Goal: Task Accomplishment & Management: Manage account settings

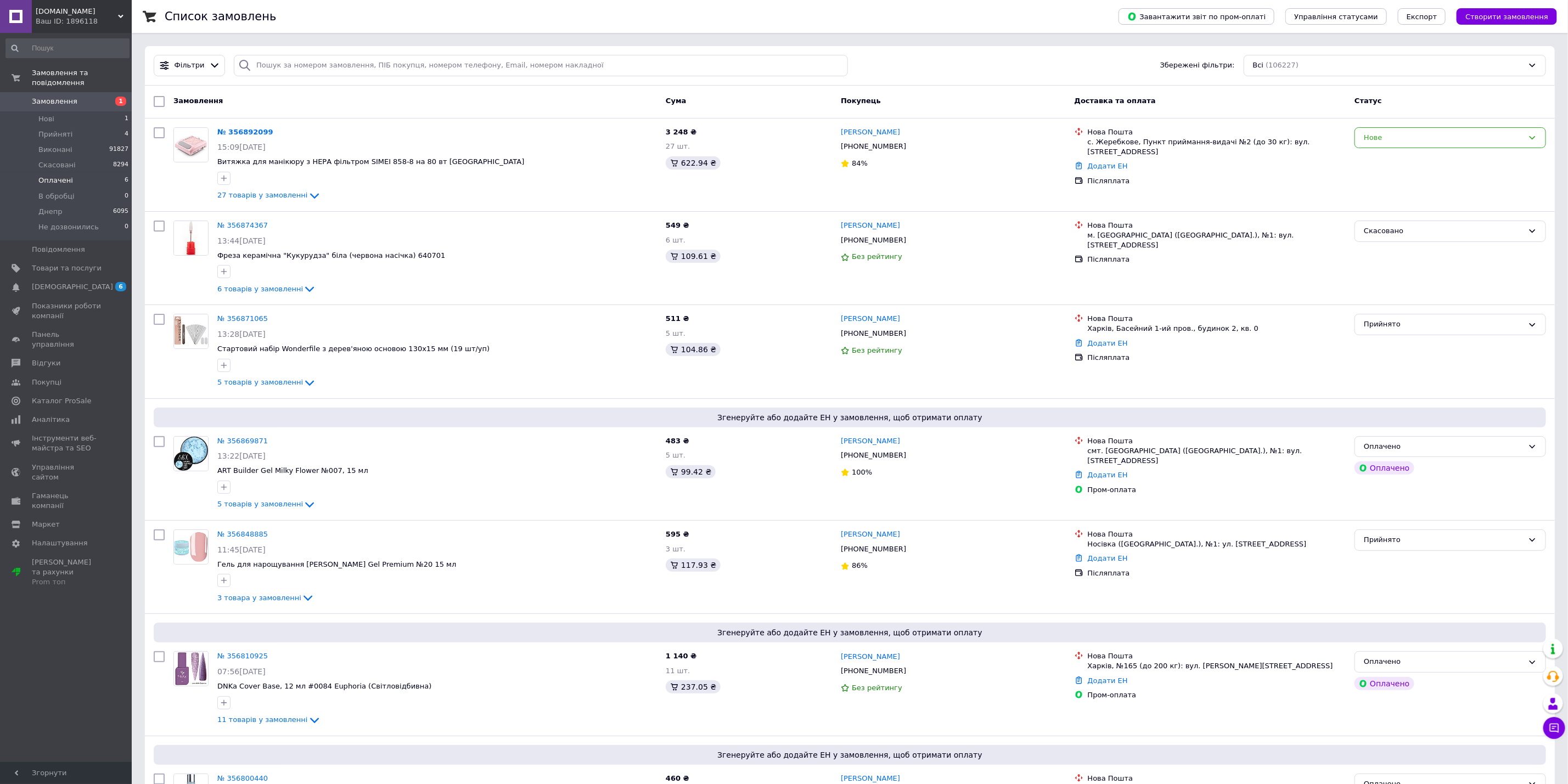
click at [66, 175] on span "Оплачені" at bounding box center [56, 180] width 34 height 10
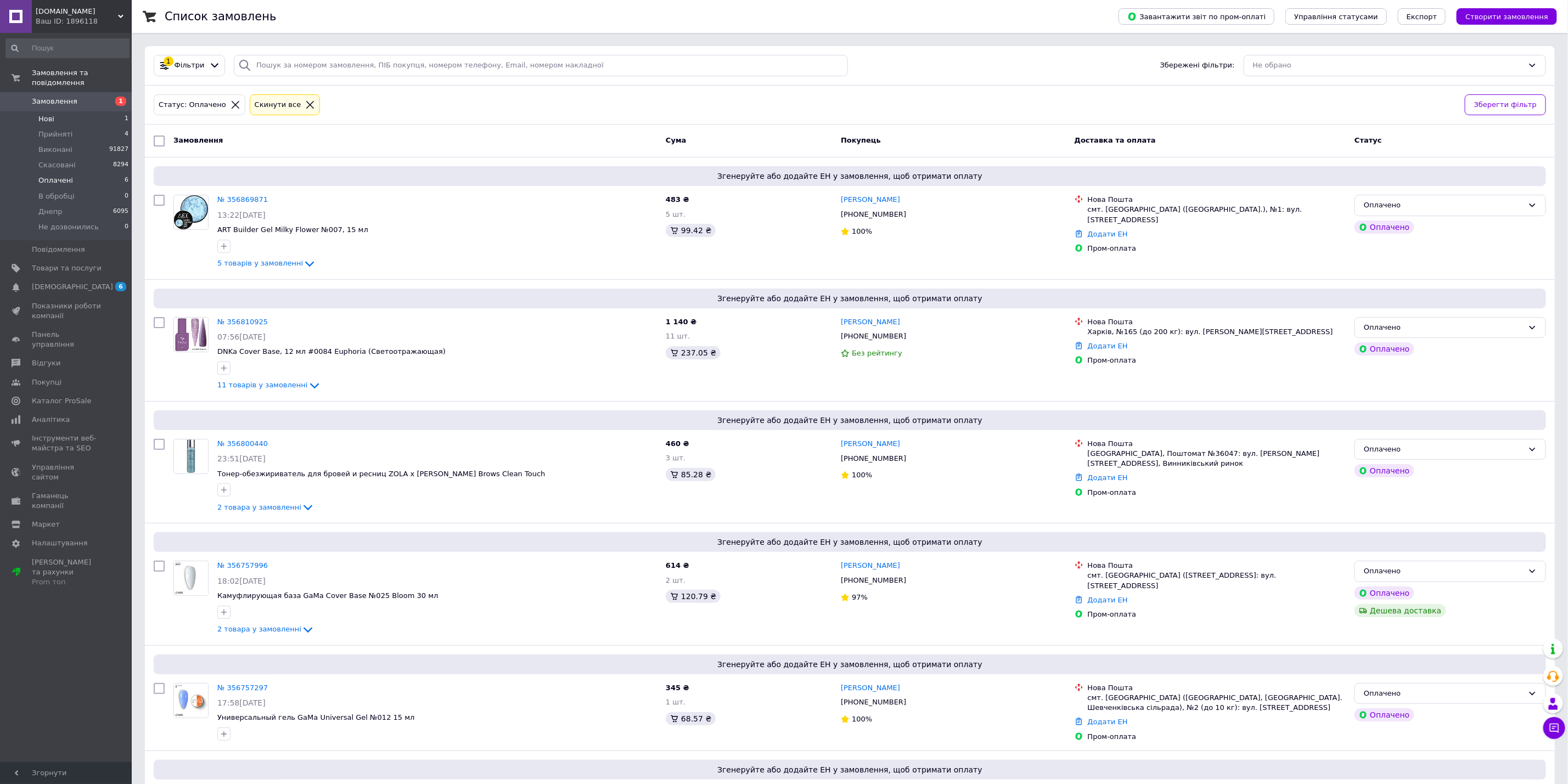
click at [50, 114] on span "Нові" at bounding box center [47, 119] width 16 height 10
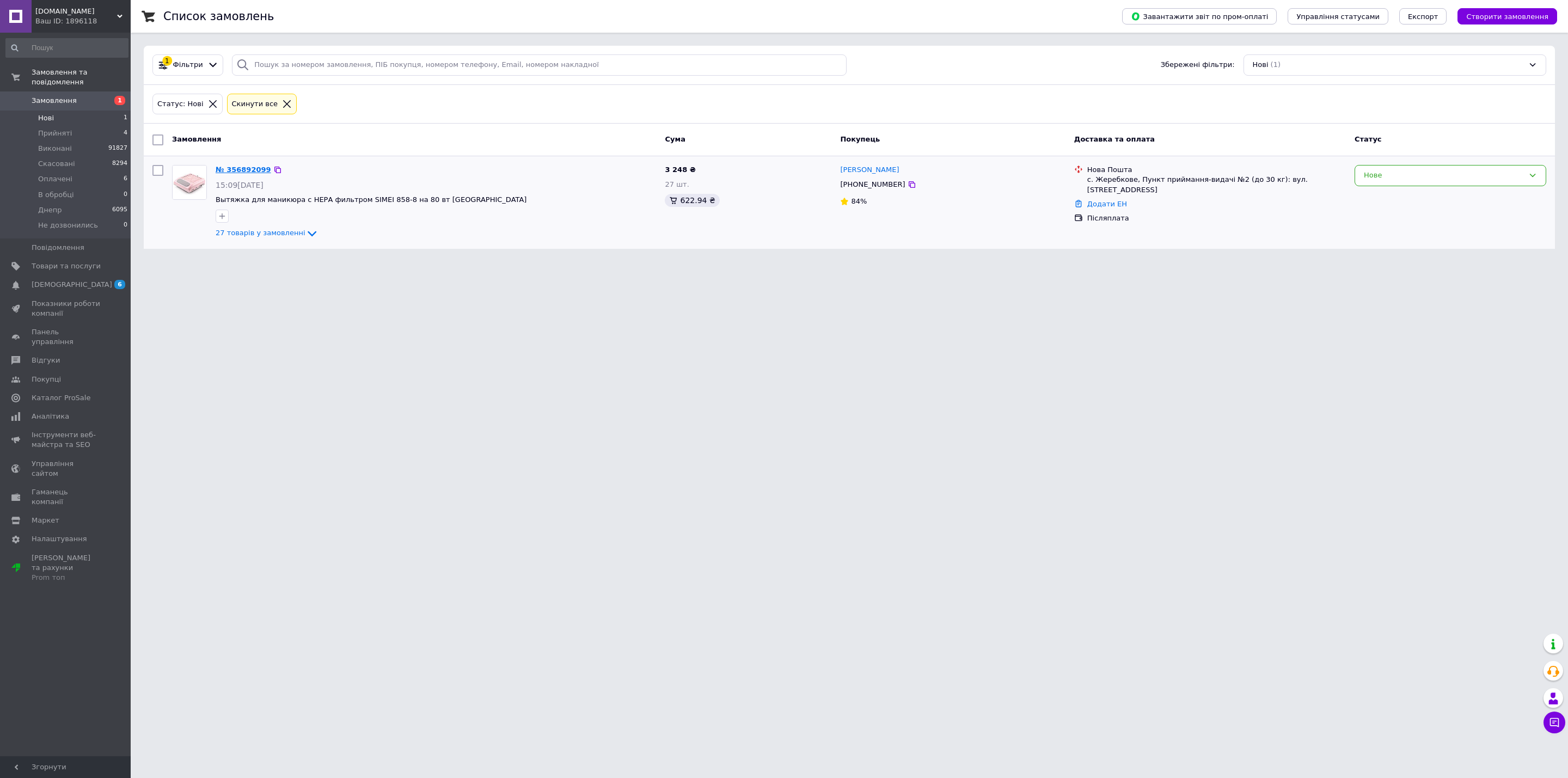
click at [234, 173] on link "№ 356892099" at bounding box center [243, 169] width 55 height 8
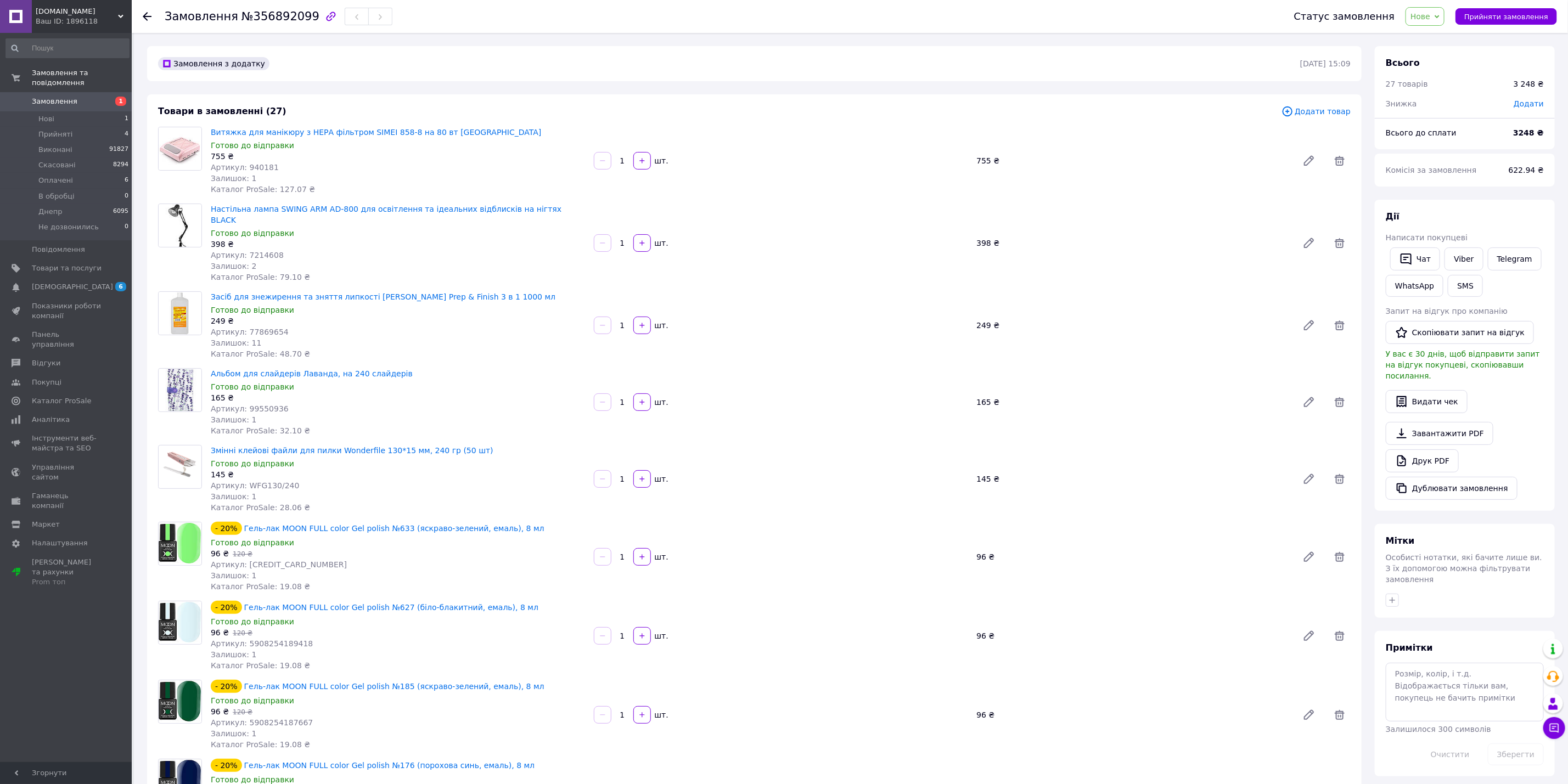
click at [455, 128] on span "Витяжка для манікюру з НЕРА фільтром SIMEI 858-8 на 80 вт [GEOGRAPHIC_DATA]" at bounding box center [398, 133] width 374 height 11
copy link "Витяжка для манікюру з НЕРА фільтром SIMEI 858-8 на 80 вт [GEOGRAPHIC_DATA]"
click at [538, 209] on span "Настільна лампа SWING ARM AD-800 для освітлення та ідеальних відблисків на нігт…" at bounding box center [398, 215] width 374 height 22
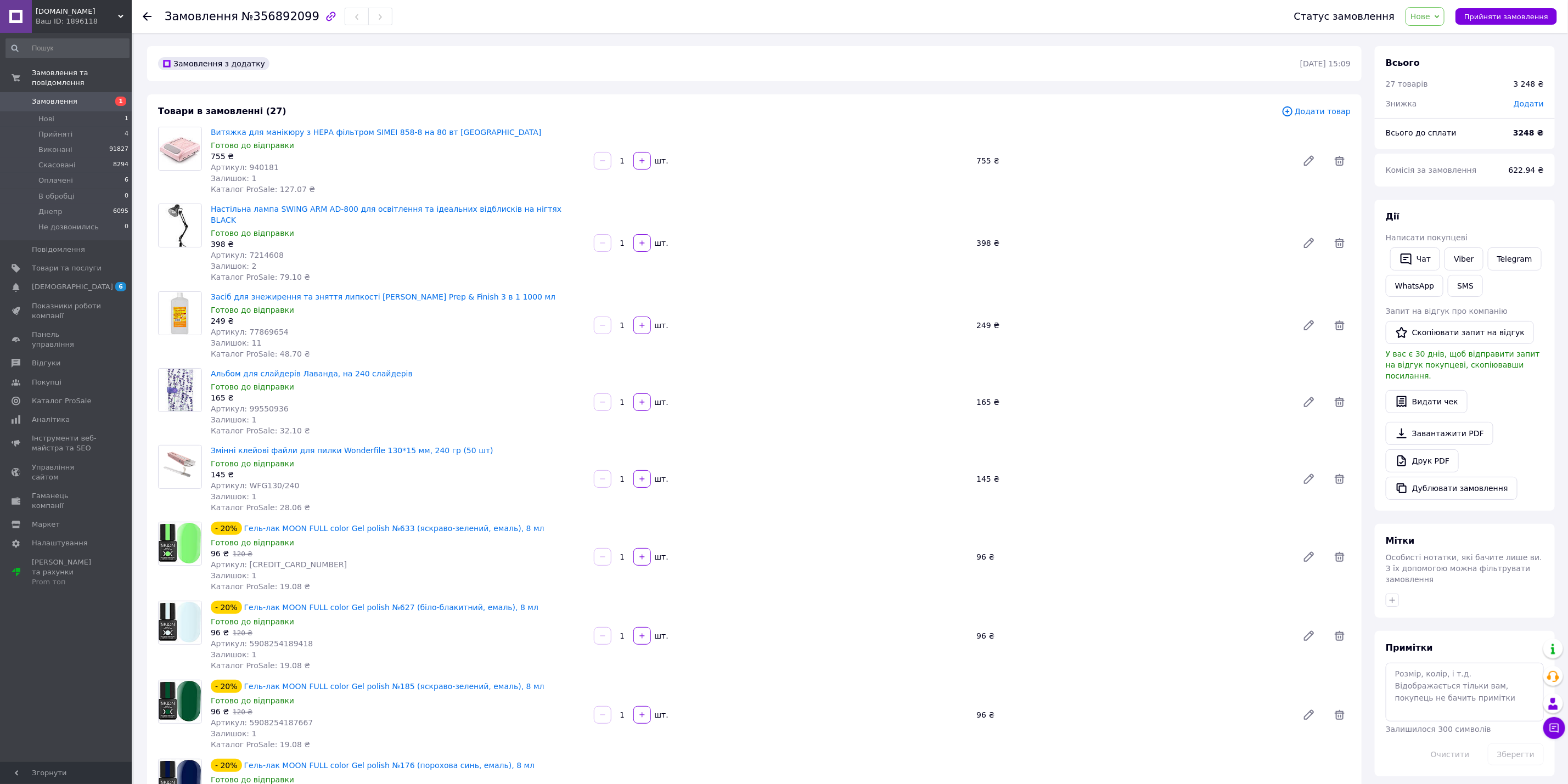
click at [538, 209] on span "Настільна лампа SWING ARM AD-800 для освітлення та ідеальних відблисків на нігт…" at bounding box center [398, 215] width 374 height 22
copy link "Настільна лампа SWING ARM AD-800 для освітлення та ідеальних відблисків на нігт…"
click at [485, 291] on span "Засіб для знежирення та зняття липкості [PERSON_NAME] Prep & Finish 3 в 1 1000 …" at bounding box center [398, 297] width 374 height 11
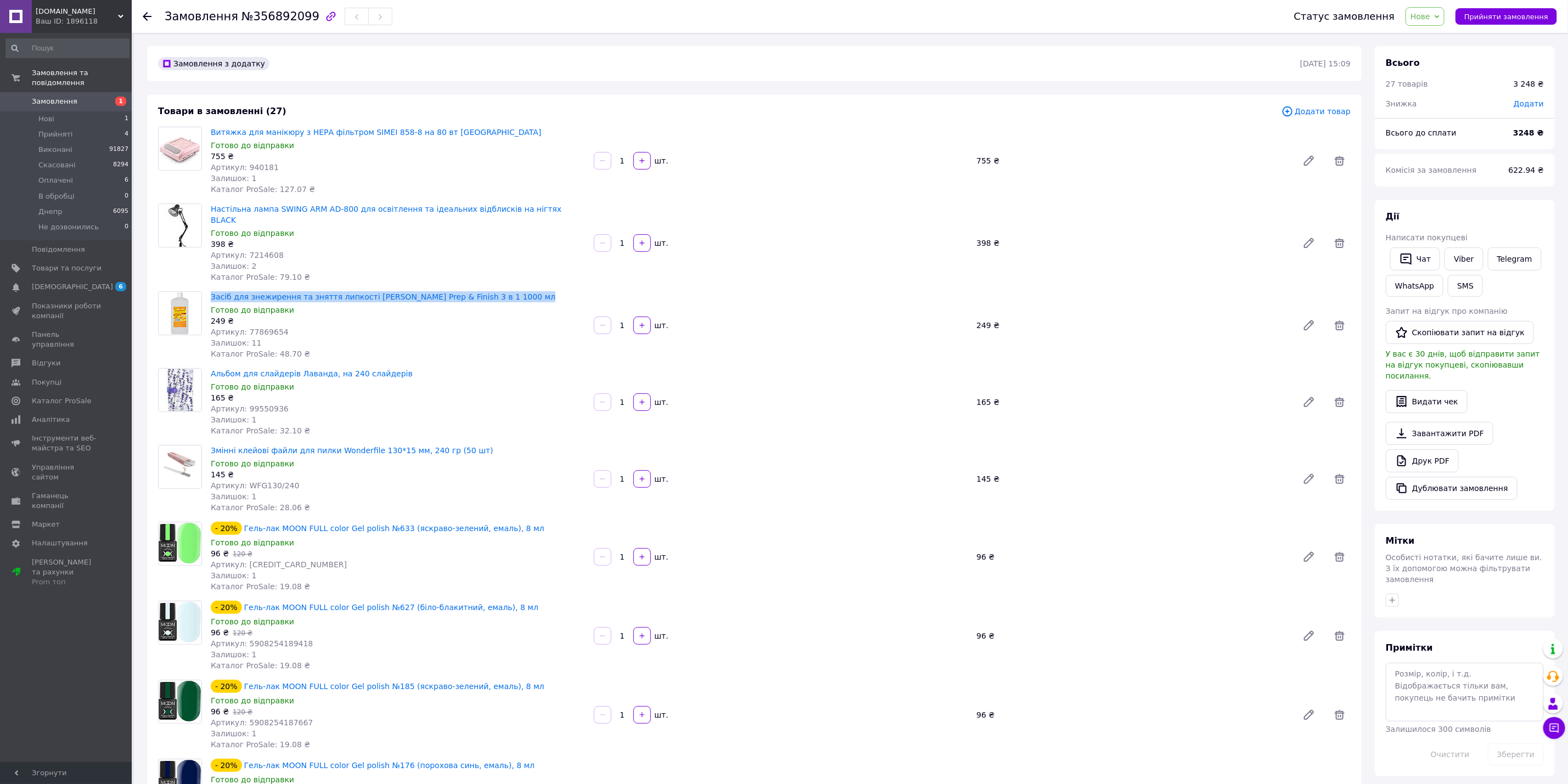
click at [485, 291] on span "Засіб для знежирення та зняття липкості [PERSON_NAME] Prep & Finish 3 в 1 1000 …" at bounding box center [398, 297] width 374 height 11
copy link "Засіб для знежирення та зняття липкості [PERSON_NAME] Prep & Finish 3 в 1 1000 …"
click at [390, 368] on span "Альбом для слайдерів Лаванда, на 240 слайдерів" at bounding box center [398, 374] width 374 height 11
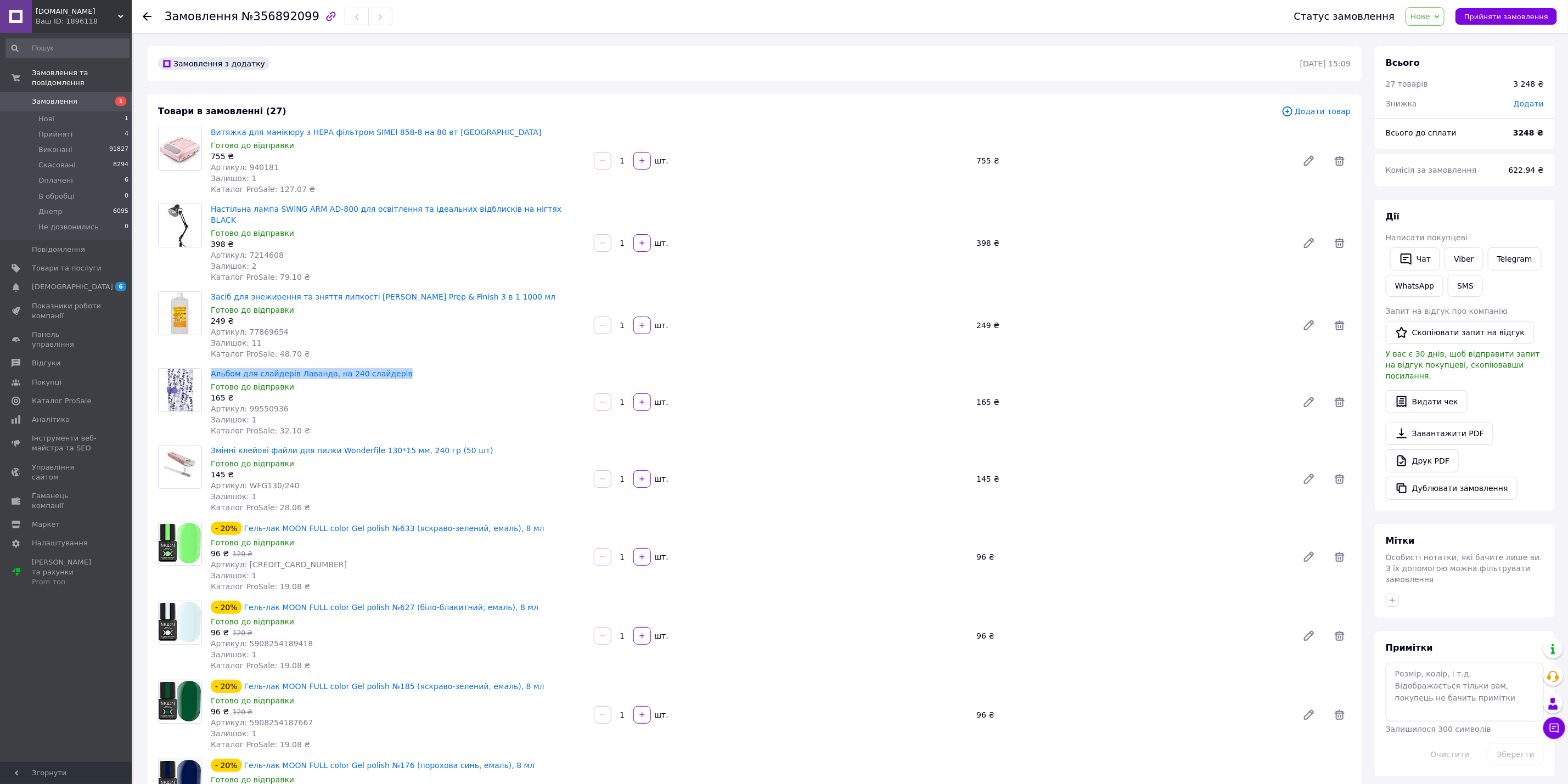
copy link "Альбом для слайдерів Лаванда, на 240 слайдерів"
click at [460, 445] on span "Змінні клейові файли для пилки Wonderfile 130*15 мм, 240 гр (50 шт)" at bounding box center [398, 450] width 374 height 11
copy link "Змінні клейові файли для пилки Wonderfile 130*15 мм, 240 гр (50 шт)"
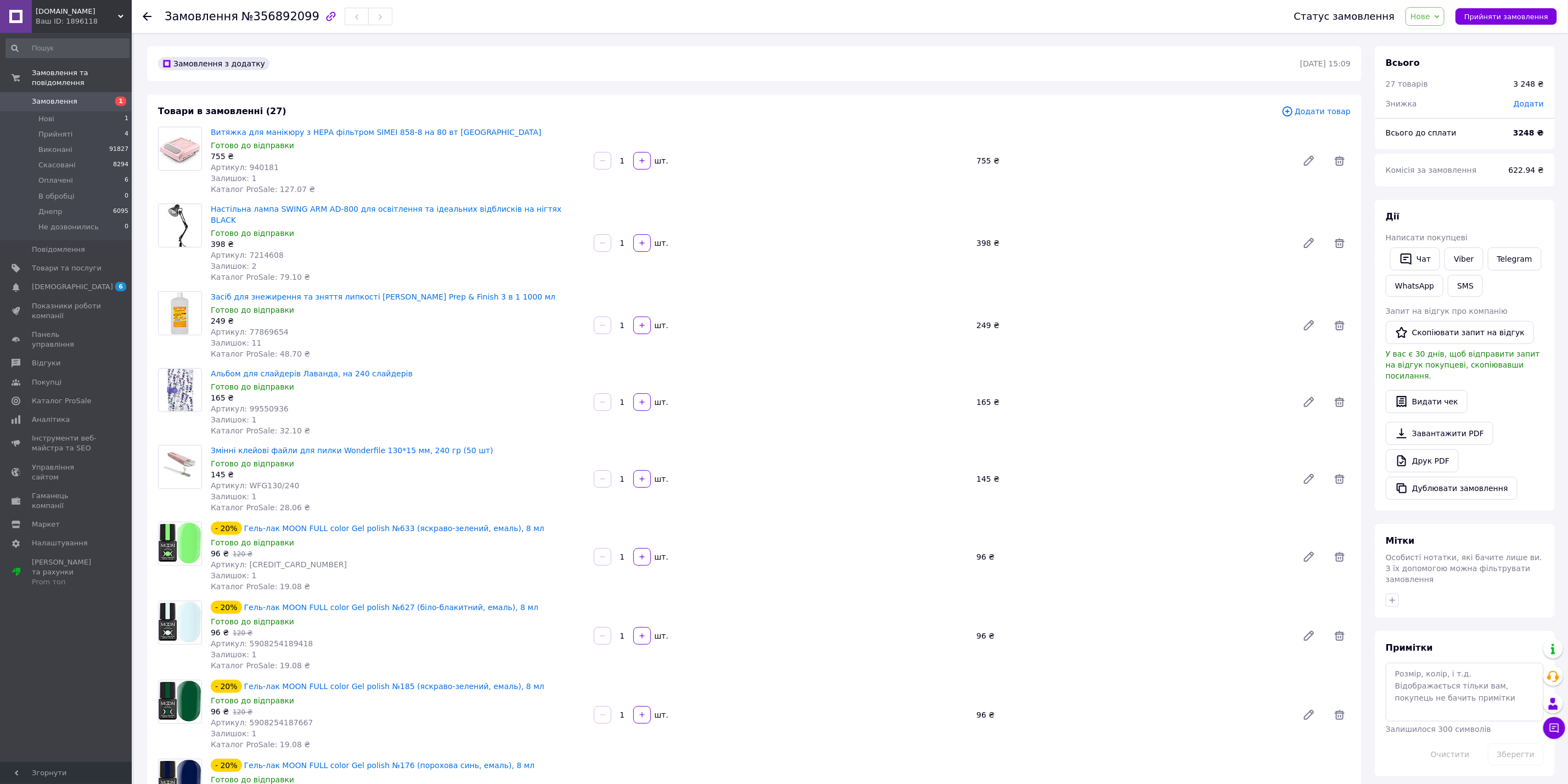
click at [511, 521] on div "- 20% Гель-лак MOON FULL color Gel polish №633 (яскраво-зелений, емаль), 8 мл" at bounding box center [398, 528] width 377 height 15
copy link "Гель-лак MOON FULL color Gel polish №633 (яскраво-зелений, емаль), 8 мл"
click at [504, 600] on div "- 20% Гель-лак MOON FULL color Gel polish №627 (біло-блакитний, емаль), 8 мл" at bounding box center [398, 607] width 377 height 15
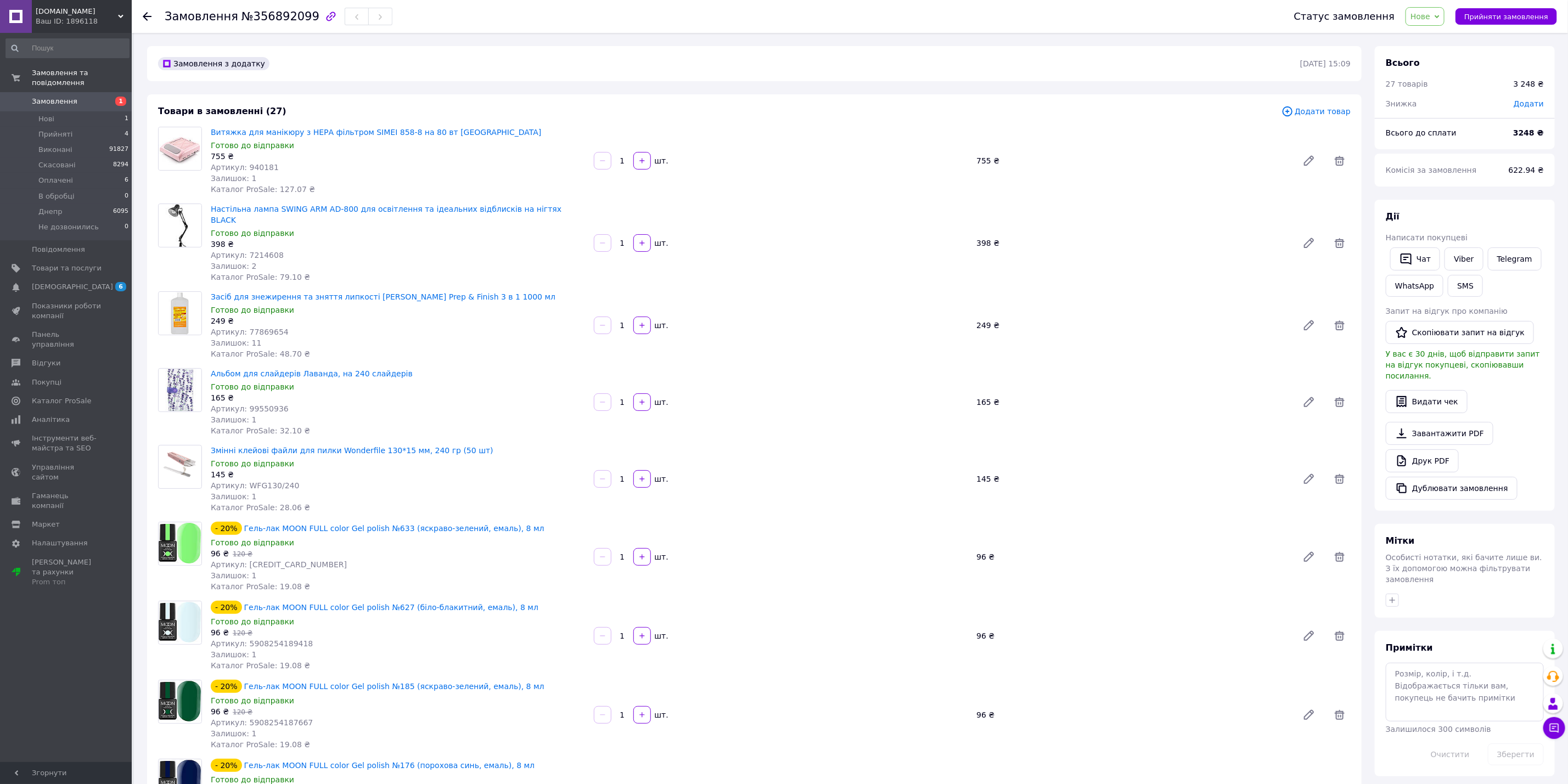
click at [504, 600] on div "- 20% Гель-лак MOON FULL color Gel polish №627 (біло-блакитний, емаль), 8 мл" at bounding box center [398, 607] width 377 height 15
copy link "Гель-лак MOON FULL color Gel polish №627 (біло-блакитний, емаль), 8 мл"
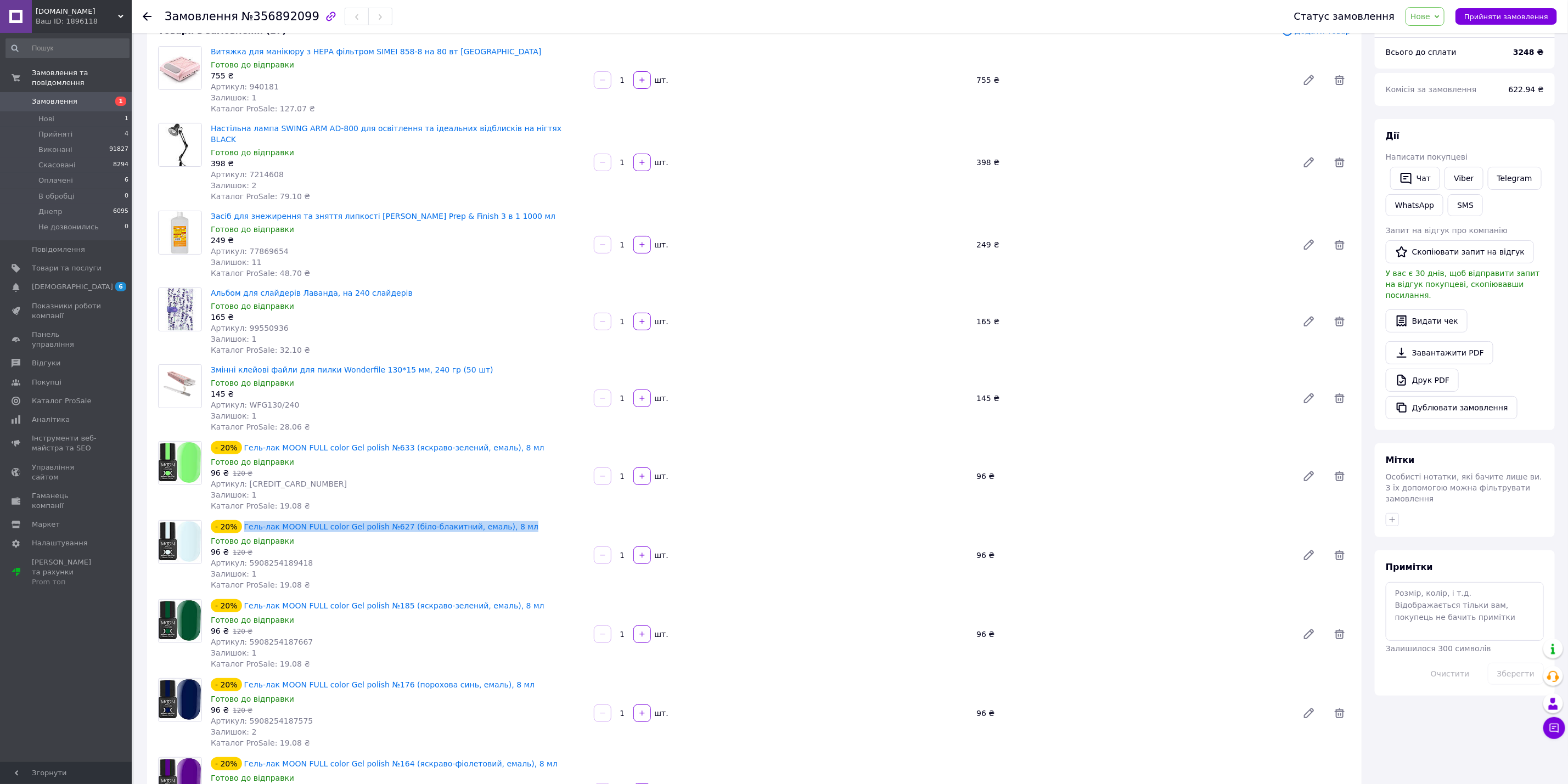
scroll to position [247, 0]
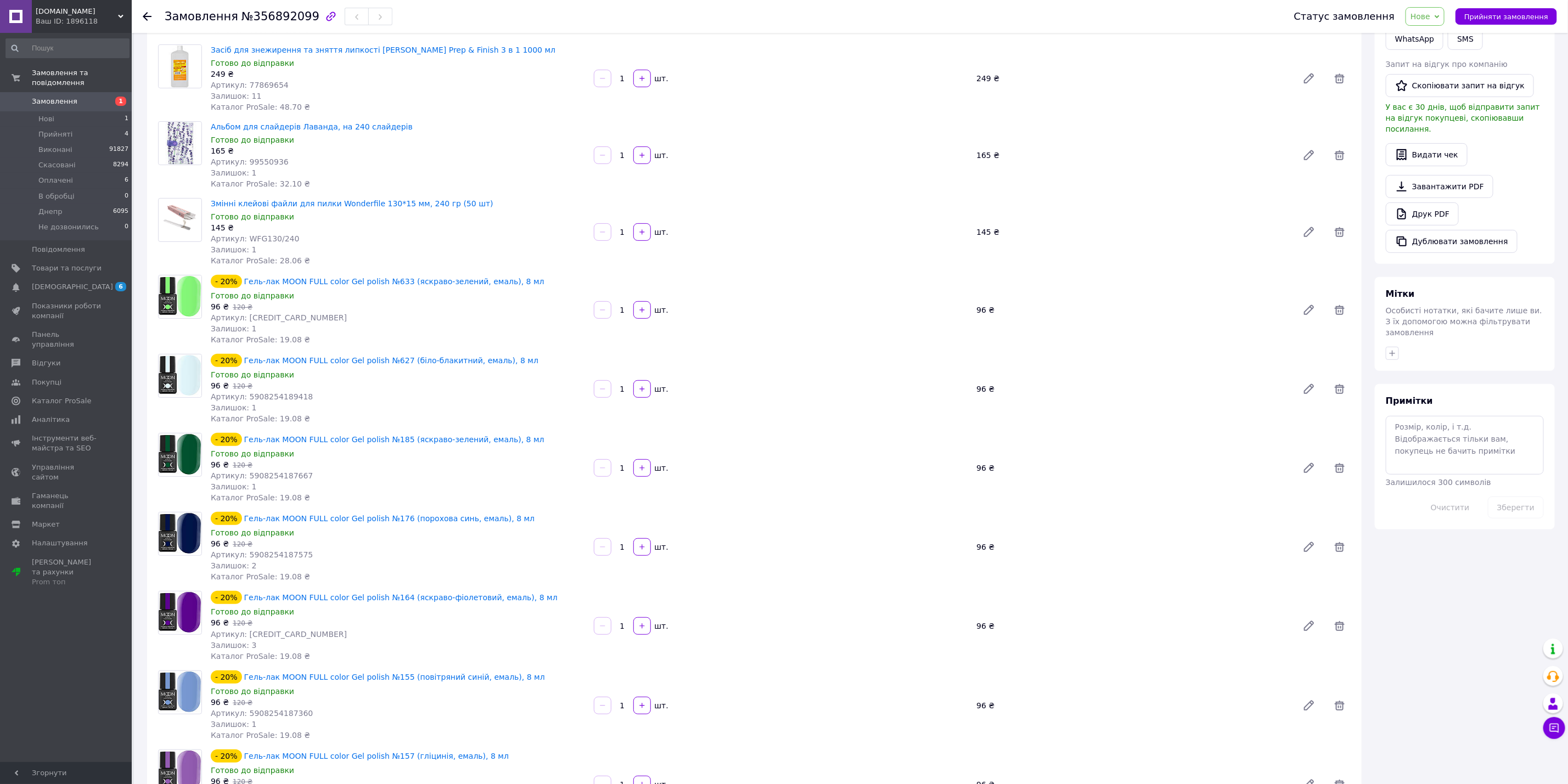
click at [508, 432] on div "- 20% Гель-лак MOON FULL color Gel polish №185 (яскраво-зелений, емаль), 8 мл" at bounding box center [398, 439] width 377 height 15
copy link "Гель-лак MOON FULL color Gel polish №185 (яскраво-зелений, емаль), 8 мл"
click at [503, 511] on div "- 20% Гель-лак MOON FULL color Gel polish №176 (порохова синь, емаль), 8 мл" at bounding box center [398, 518] width 377 height 15
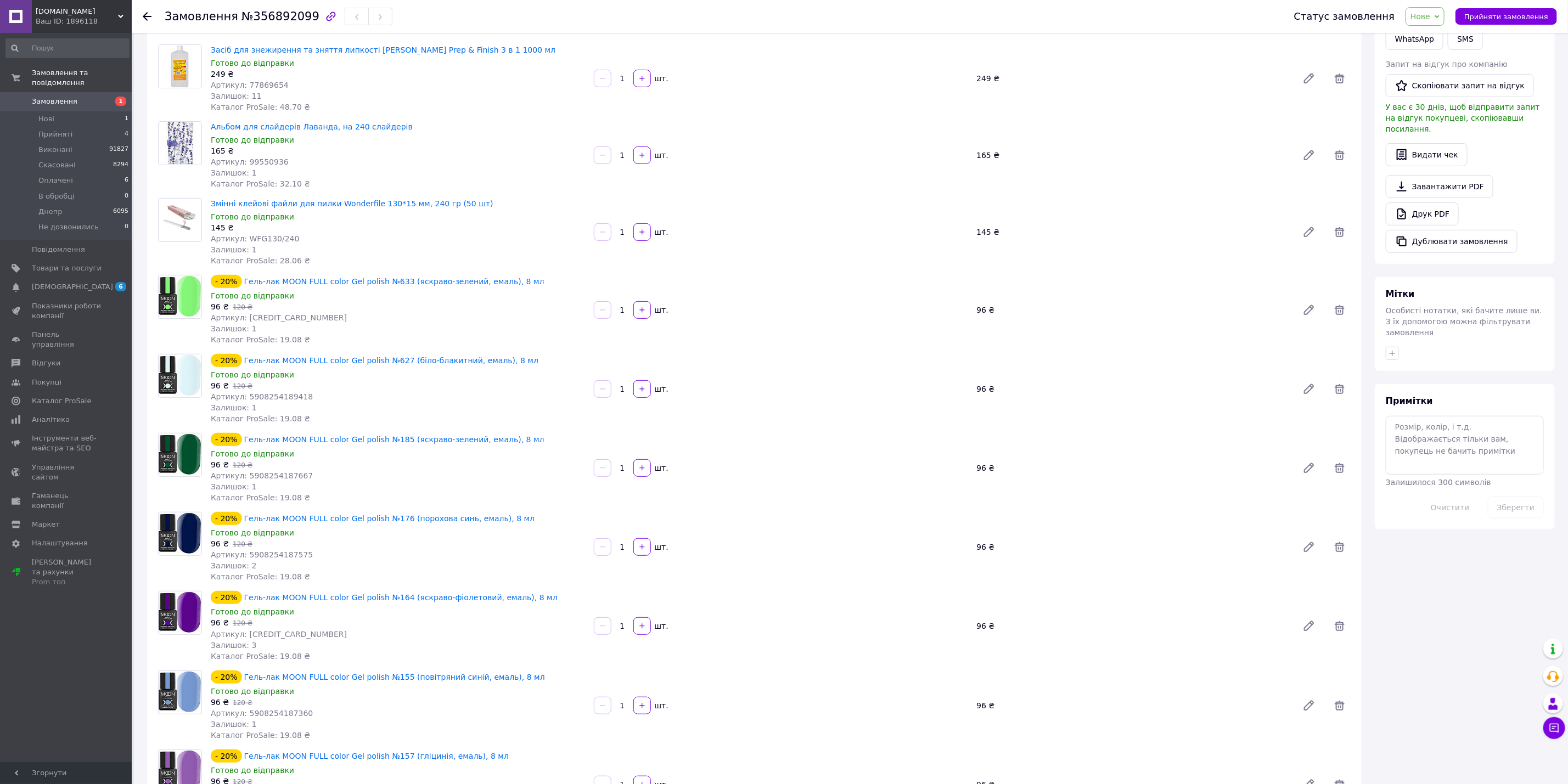
click at [503, 511] on div "- 20% Гель-лак MOON FULL color Gel polish №176 (порохова синь, емаль), 8 мл" at bounding box center [398, 518] width 377 height 15
copy link "Гель-лак MOON FULL color Gel polish №176 (порохова синь, емаль), 8 мл"
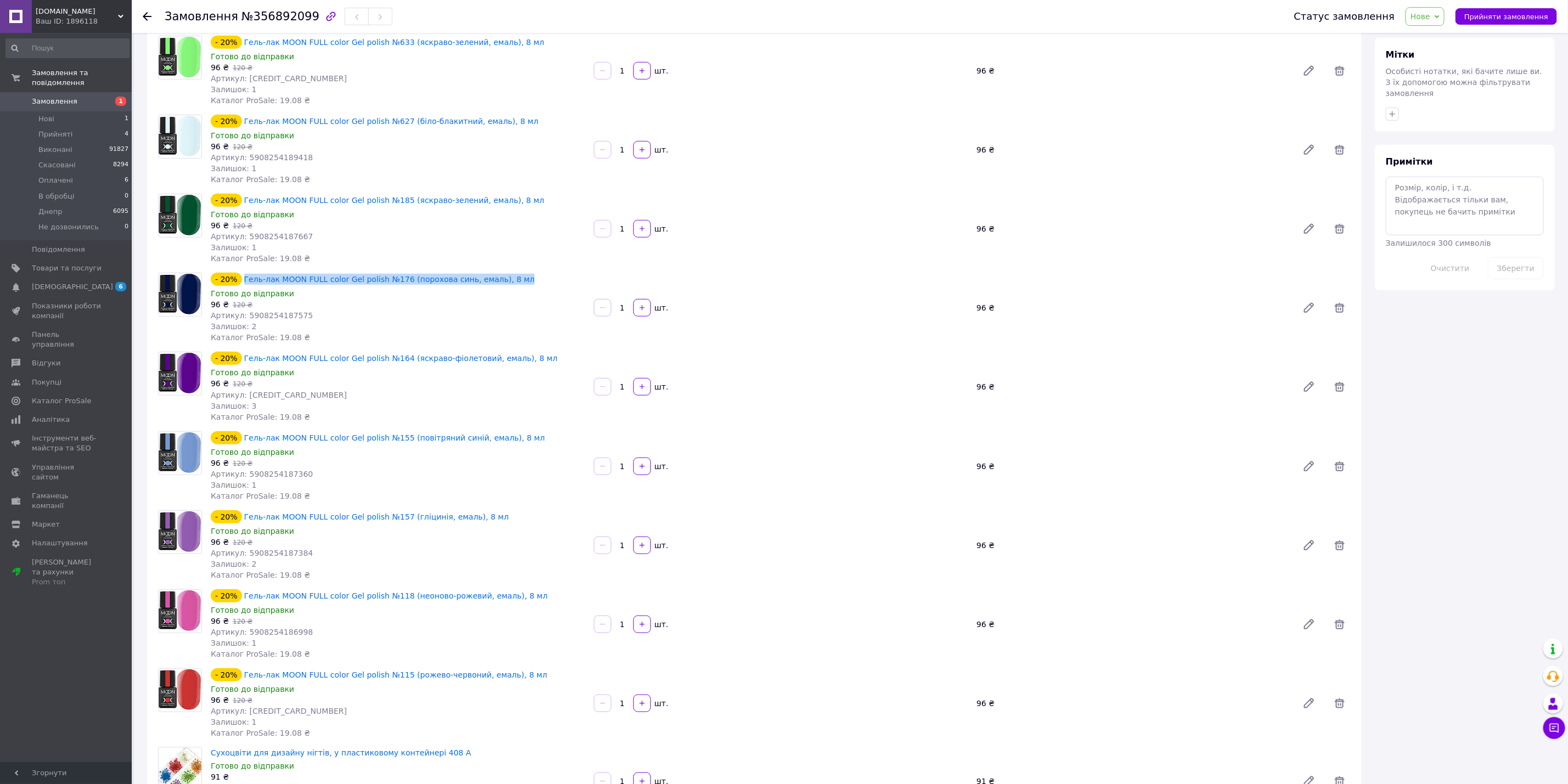
scroll to position [494, 0]
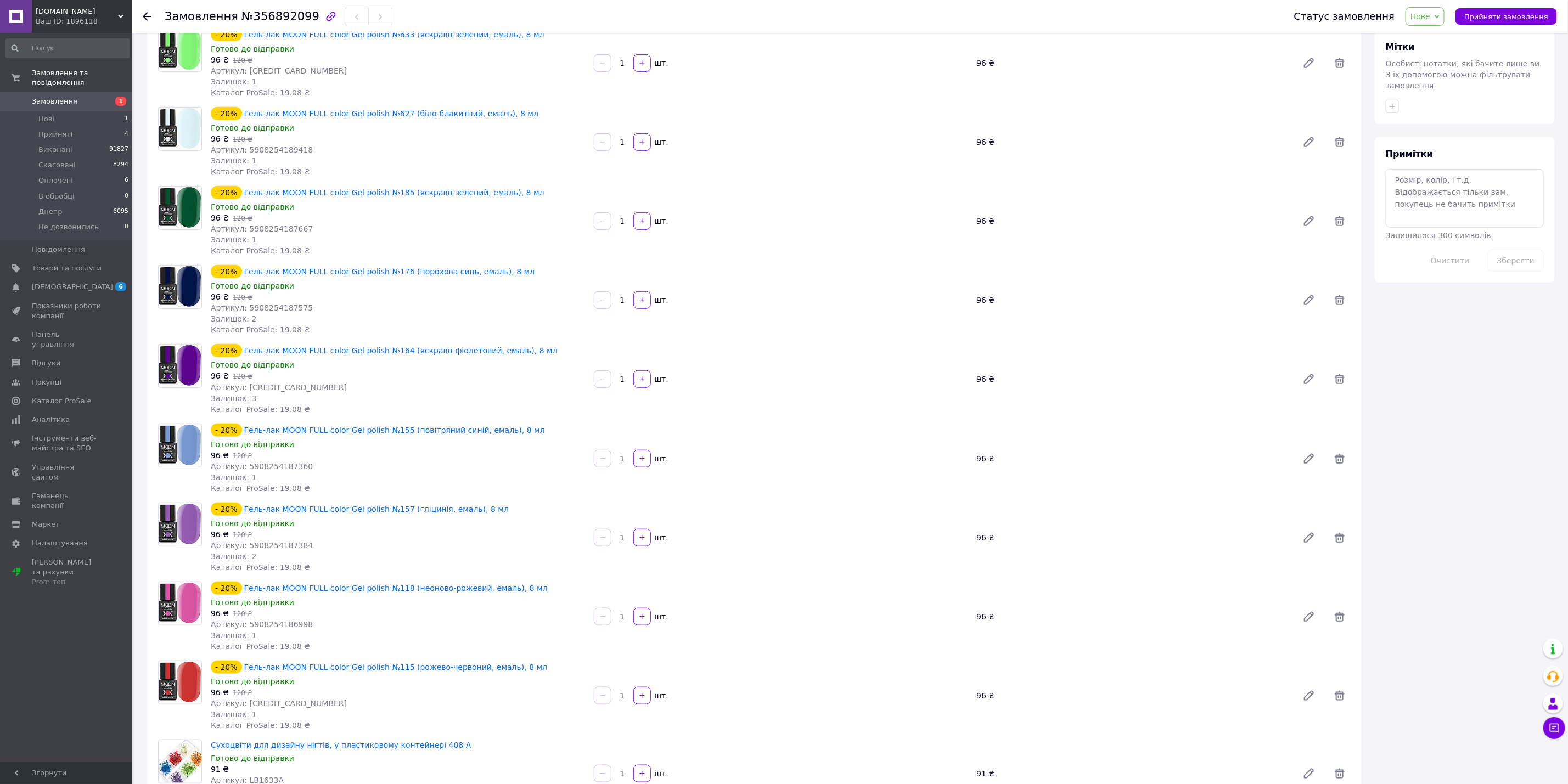
click at [519, 343] on div "- 20% Гель-лак MOON FULL color Gel polish №164 (яскраво-фіолетовий, емаль), 8 мл" at bounding box center [398, 350] width 377 height 15
copy link "Гель-лак MOON FULL color Gel polish №164 (яскраво-фіолетовий, емаль), 8 мл"
click at [514, 423] on div "- 20% Гель-лак MOON FULL color Gel polish №155 (повітряний синій, емаль), 8 мл" at bounding box center [398, 430] width 377 height 15
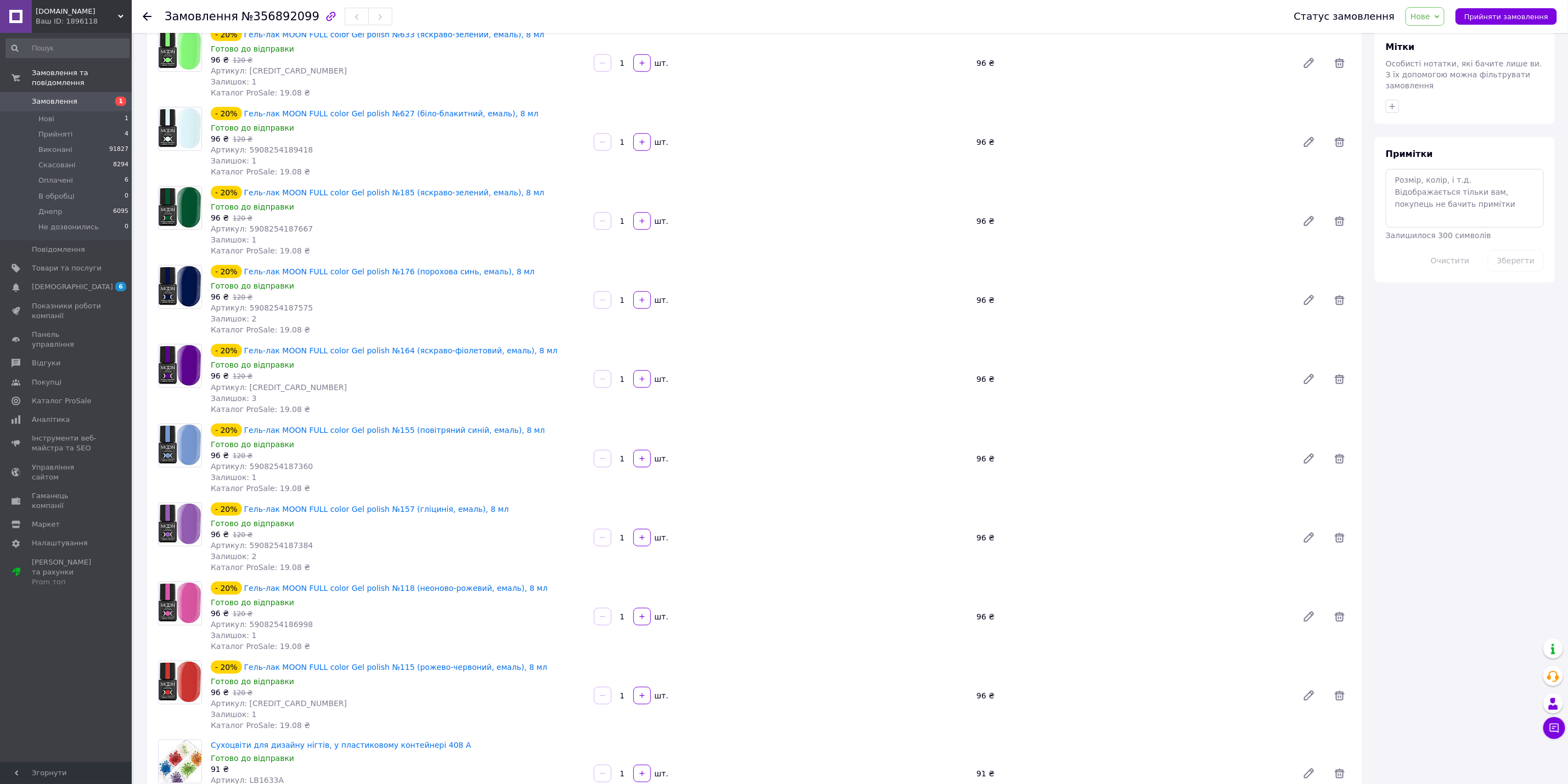
click at [514, 423] on div "- 20% Гель-лак MOON FULL color Gel polish №155 (повітряний синій, емаль), 8 мл" at bounding box center [398, 430] width 377 height 15
click at [481, 502] on div "- 20% Гель-лак MOON FULL color Gel polish №157 (гліцинія, емаль), 8 мл" at bounding box center [398, 509] width 377 height 15
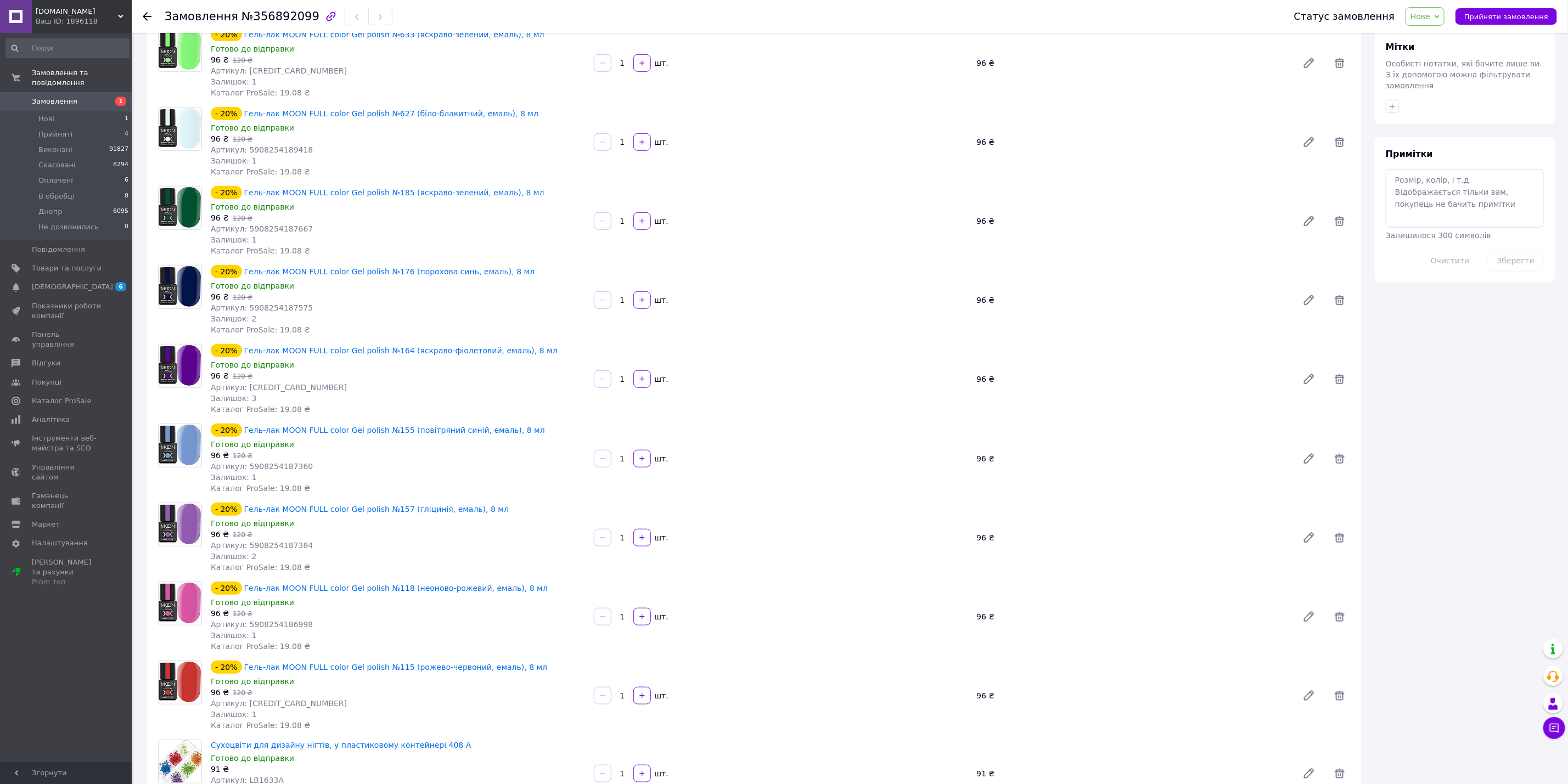
click at [517, 580] on div "- 20% Гель-лак MOON FULL color Gel polish №118 (неоново-рожевий, емаль), 8 мл" at bounding box center [398, 588] width 377 height 15
click at [516, 580] on div "- 20% Гель-лак MOON FULL color Gel polish №118 (неоново-рожевий, емаль), 8 мл" at bounding box center [398, 588] width 377 height 15
click at [516, 659] on div "- 20% Гель-лак MOON FULL color Gel polish №115 (рожево-червоний, емаль), 8 мл" at bounding box center [398, 667] width 377 height 15
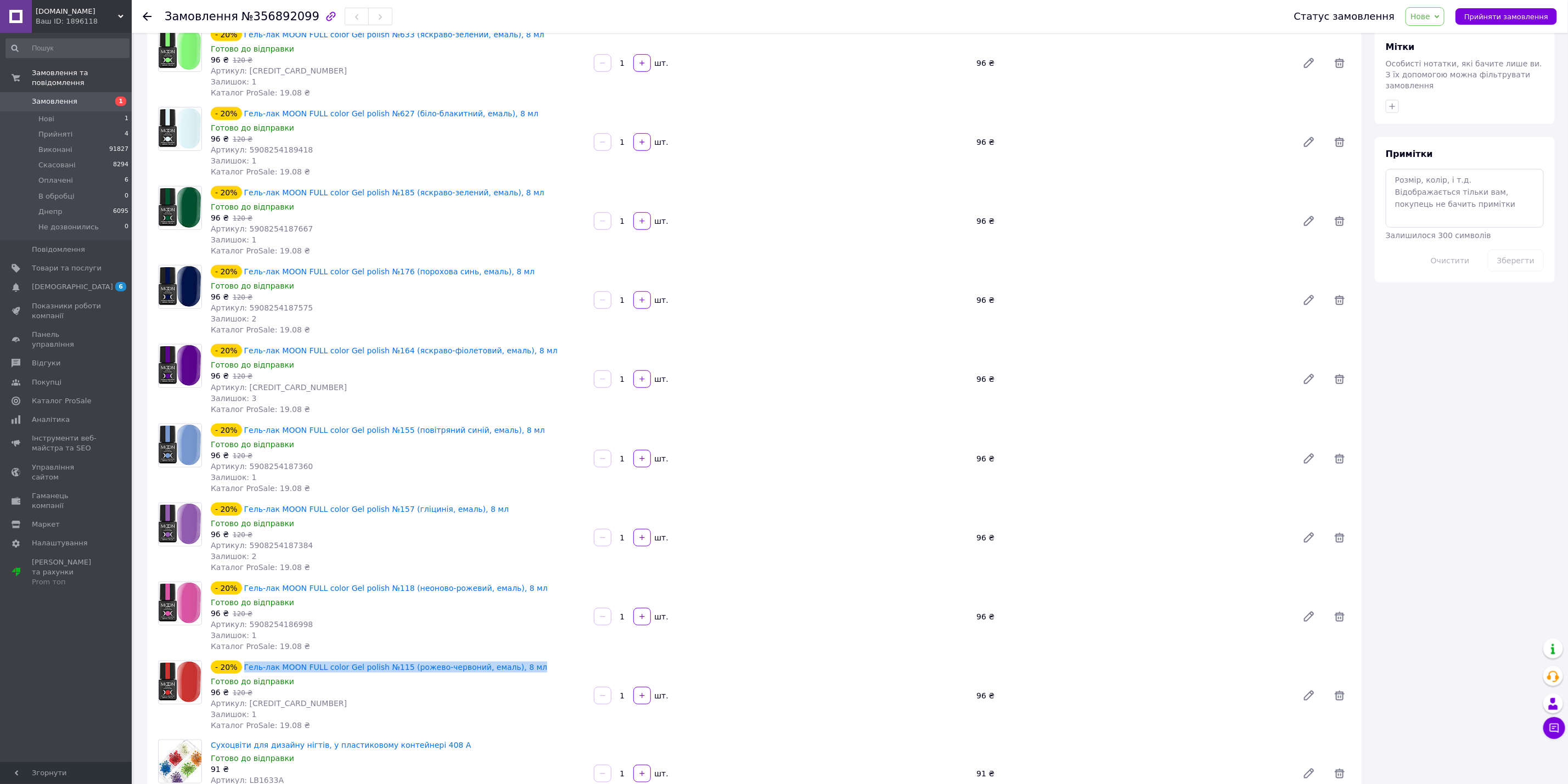
click at [516, 659] on div "- 20% Гель-лак MOON FULL color Gel polish №115 (рожево-червоний, емаль), 8 мл" at bounding box center [398, 667] width 377 height 15
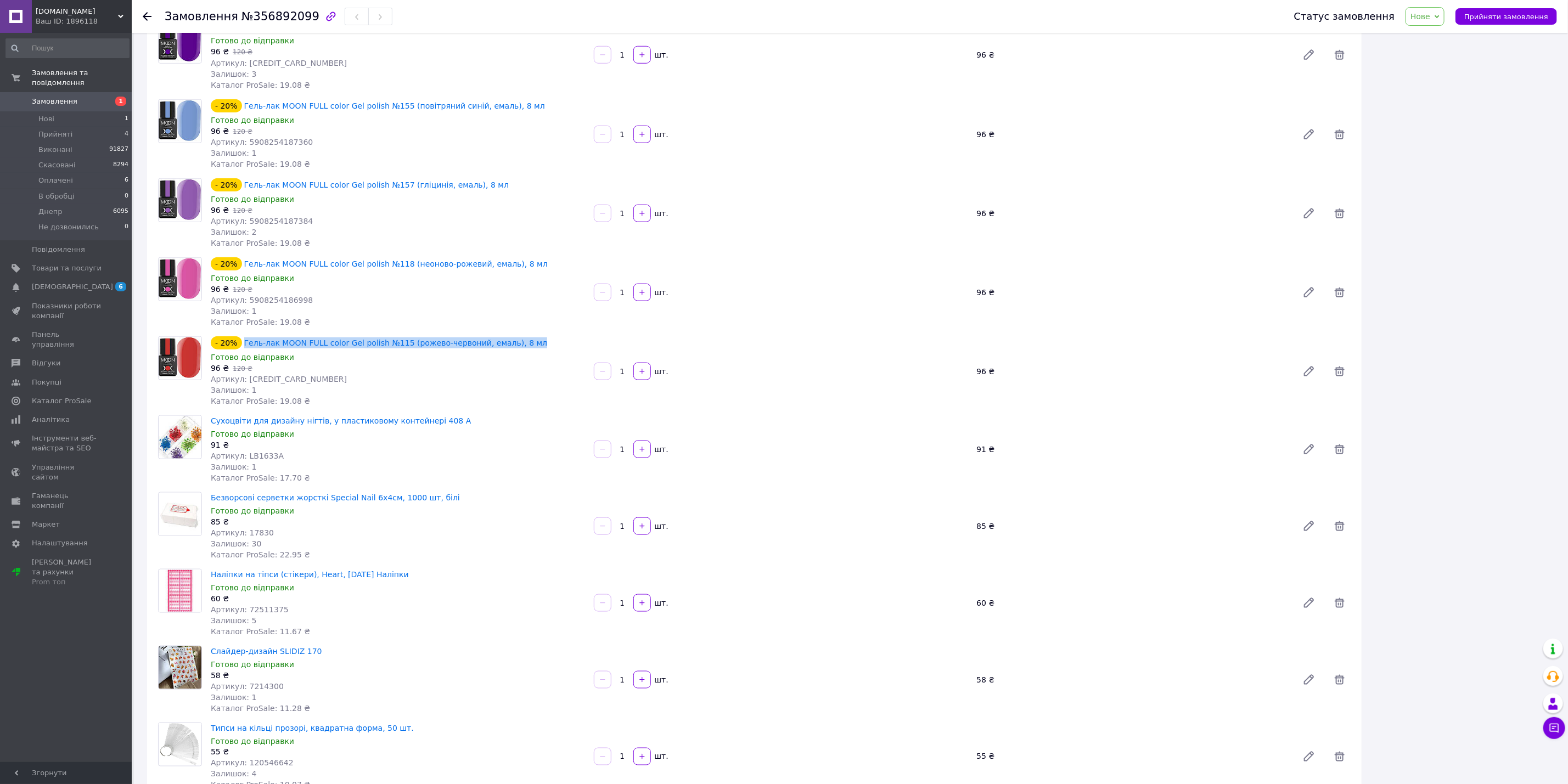
scroll to position [823, 0]
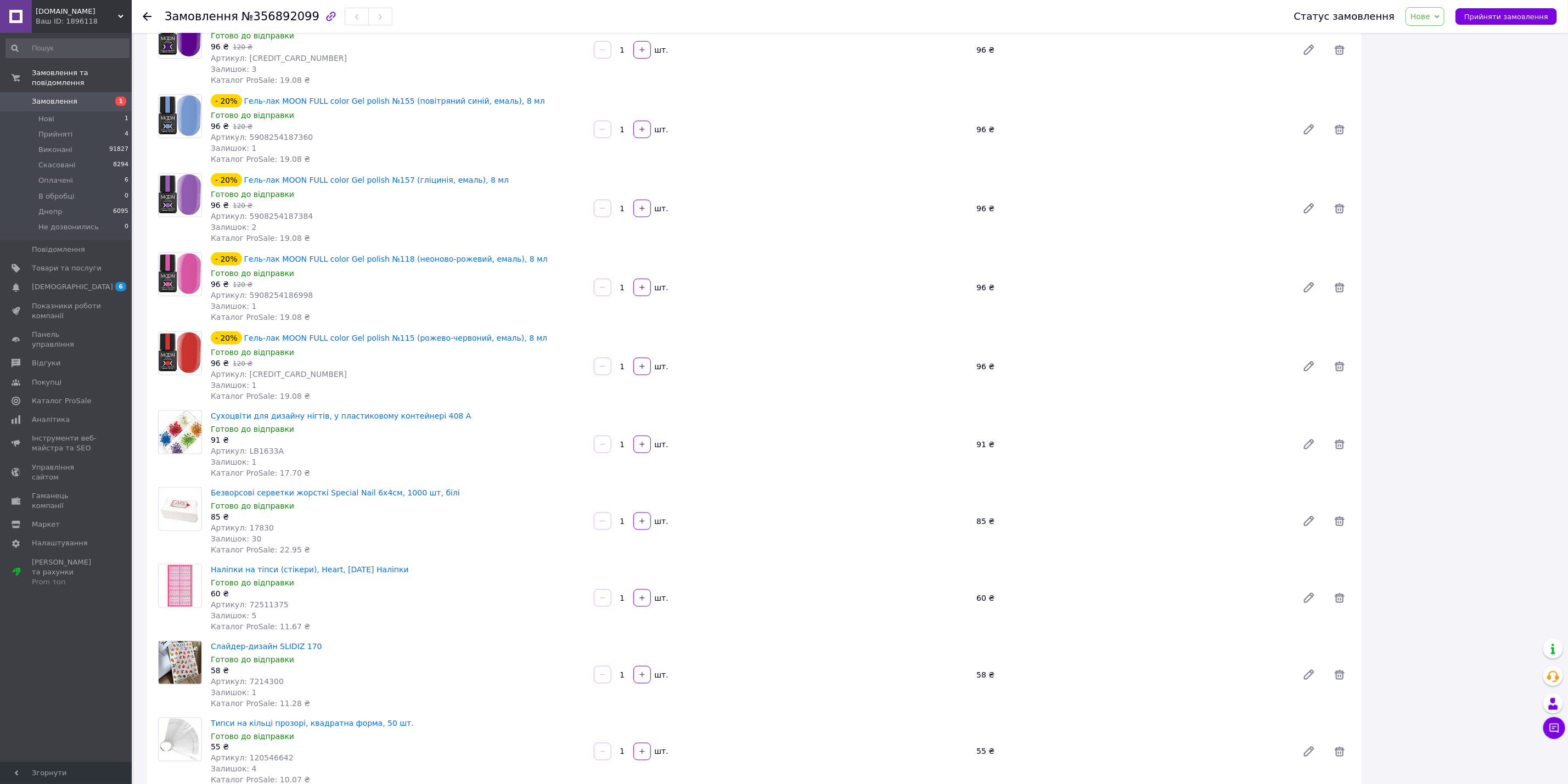
click at [439, 410] on span "Сухоцвіти для дизайну нігтів, у пластиковому контейнері 408 А" at bounding box center [398, 416] width 374 height 11
click at [429, 487] on span "Безворсові серветки жорсткі Special Nail 6х4см, 1000 шт, білі" at bounding box center [398, 493] width 374 height 11
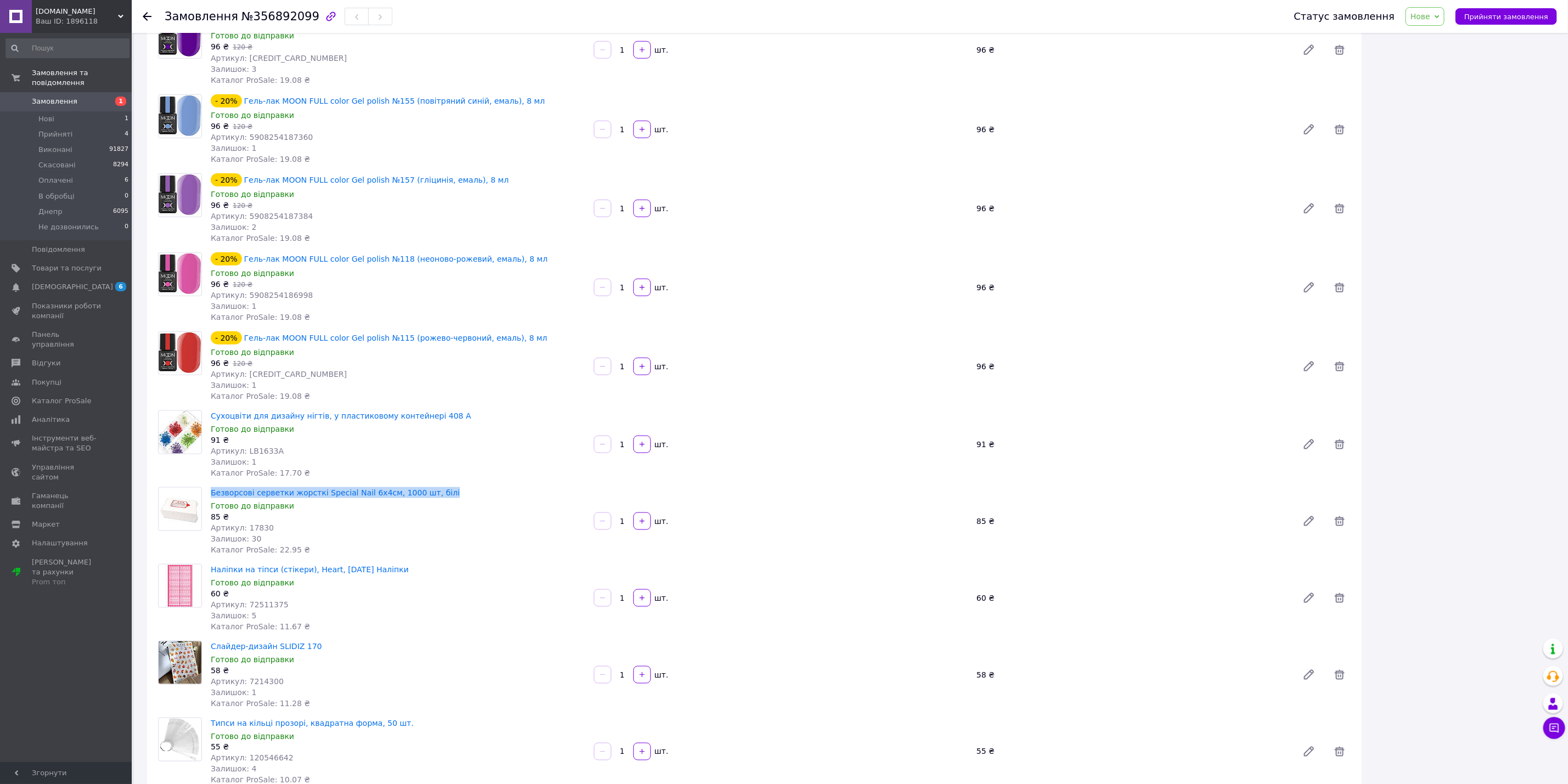
click at [429, 487] on span "Безворсові серветки жорсткі Special Nail 6х4см, 1000 шт, білі" at bounding box center [398, 493] width 374 height 11
click at [393, 564] on span "Наліпки на тіпси (стікери), Heart, [DATE] Наліпки" at bounding box center [398, 569] width 374 height 11
click at [315, 641] on span "Слайдер-дизайн SLIDIZ 170" at bounding box center [398, 647] width 374 height 11
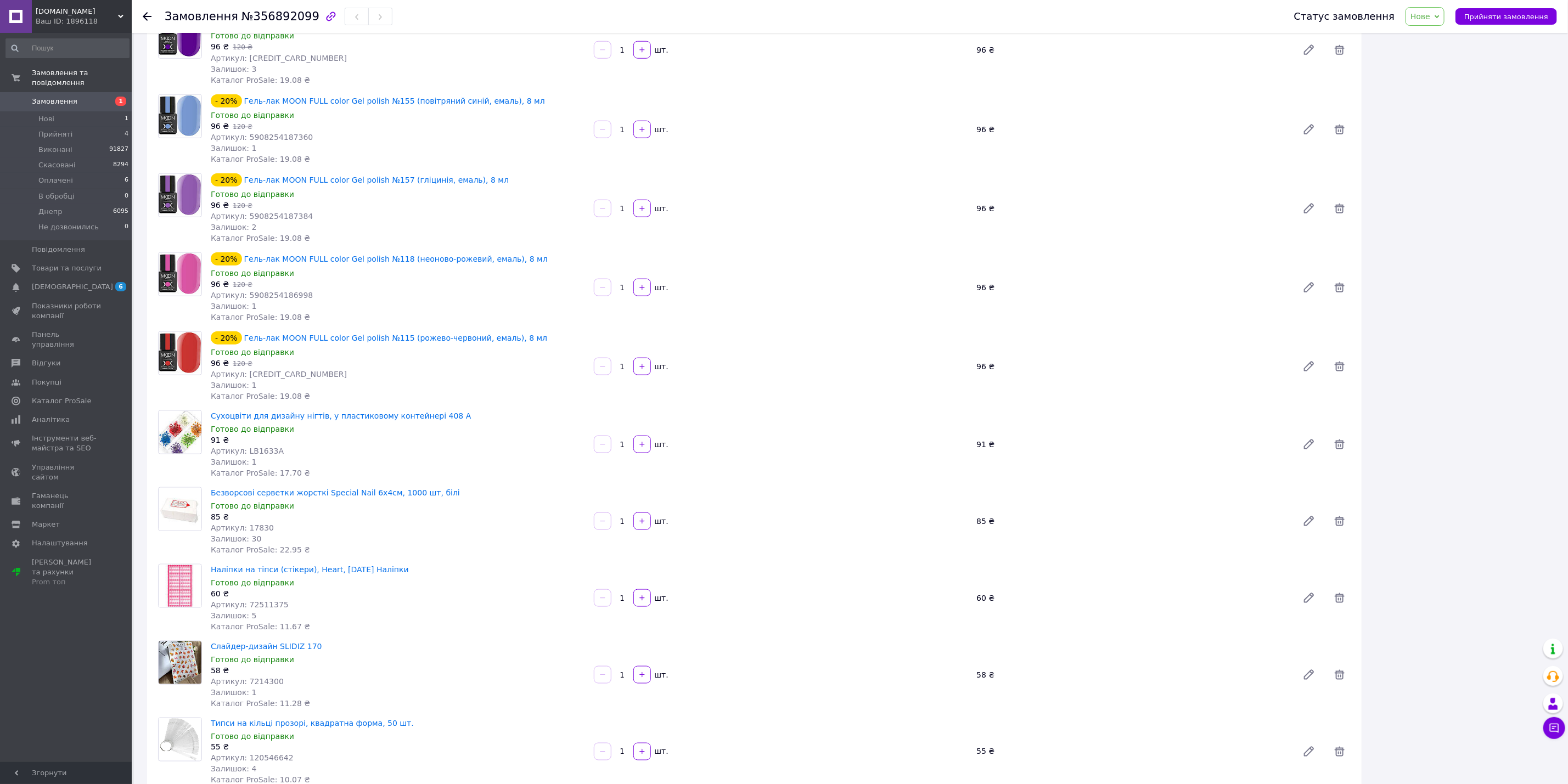
click at [315, 641] on span "Слайдер-дизайн SLIDIZ 170" at bounding box center [398, 647] width 374 height 11
click at [387, 718] on span "Типси на кільці прозорі, квадратна форма, 50 шт." at bounding box center [398, 723] width 374 height 11
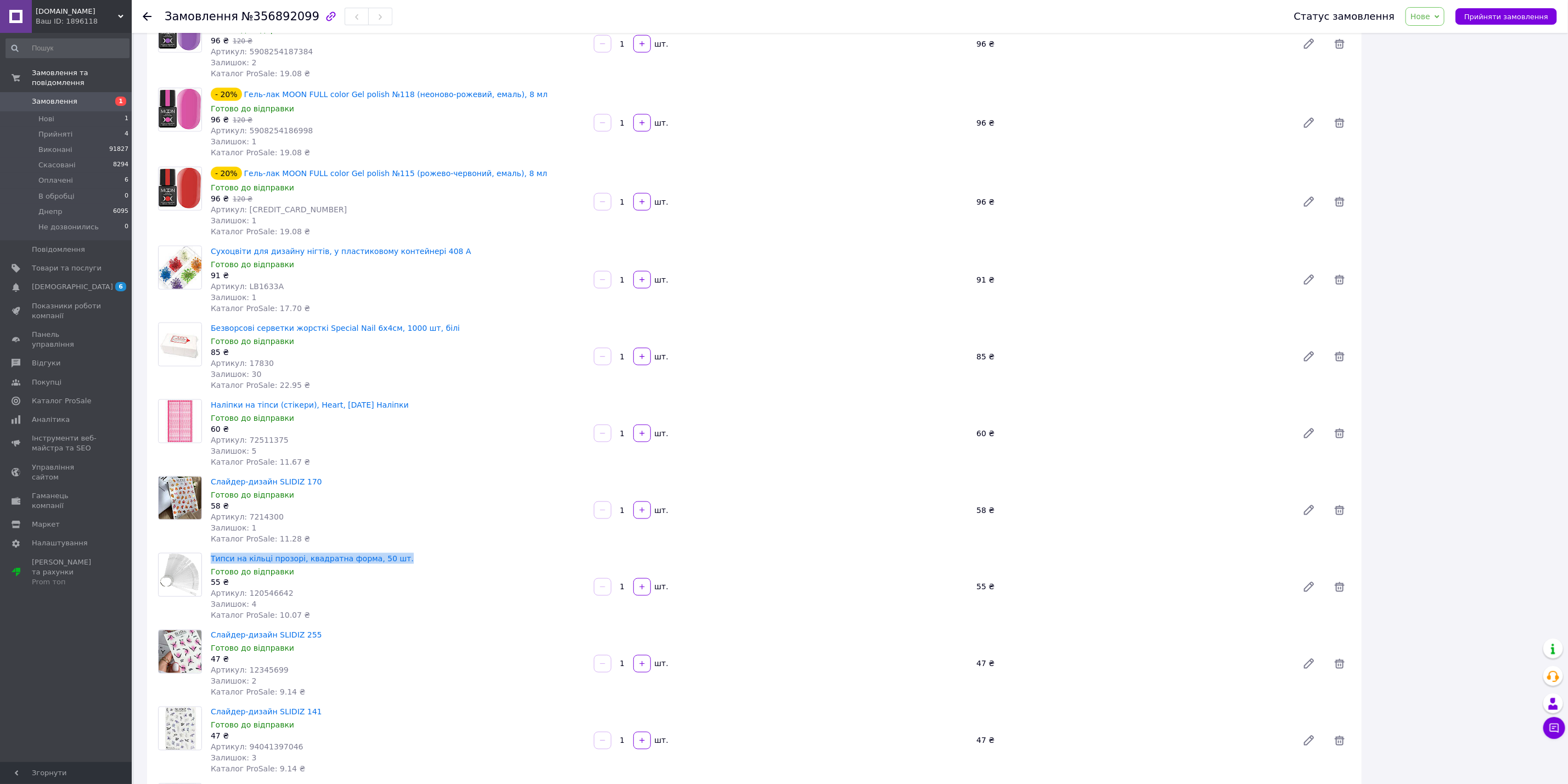
scroll to position [1234, 0]
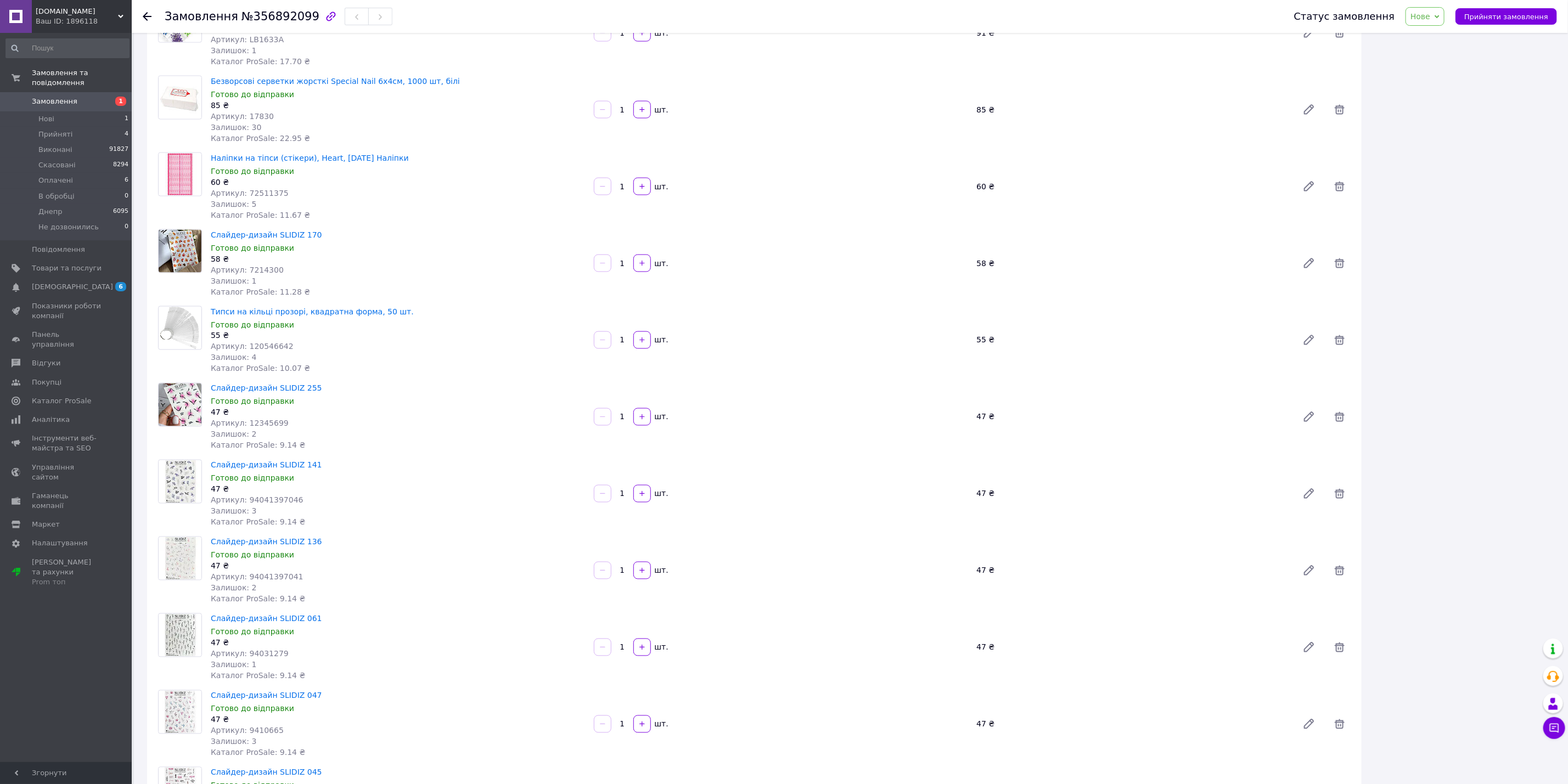
click at [312, 383] on span "Слайдер-дизайн SLIDIZ 255" at bounding box center [398, 388] width 374 height 11
click at [309, 460] on span "Слайдер-дизайн SLIDIZ 141" at bounding box center [398, 466] width 374 height 11
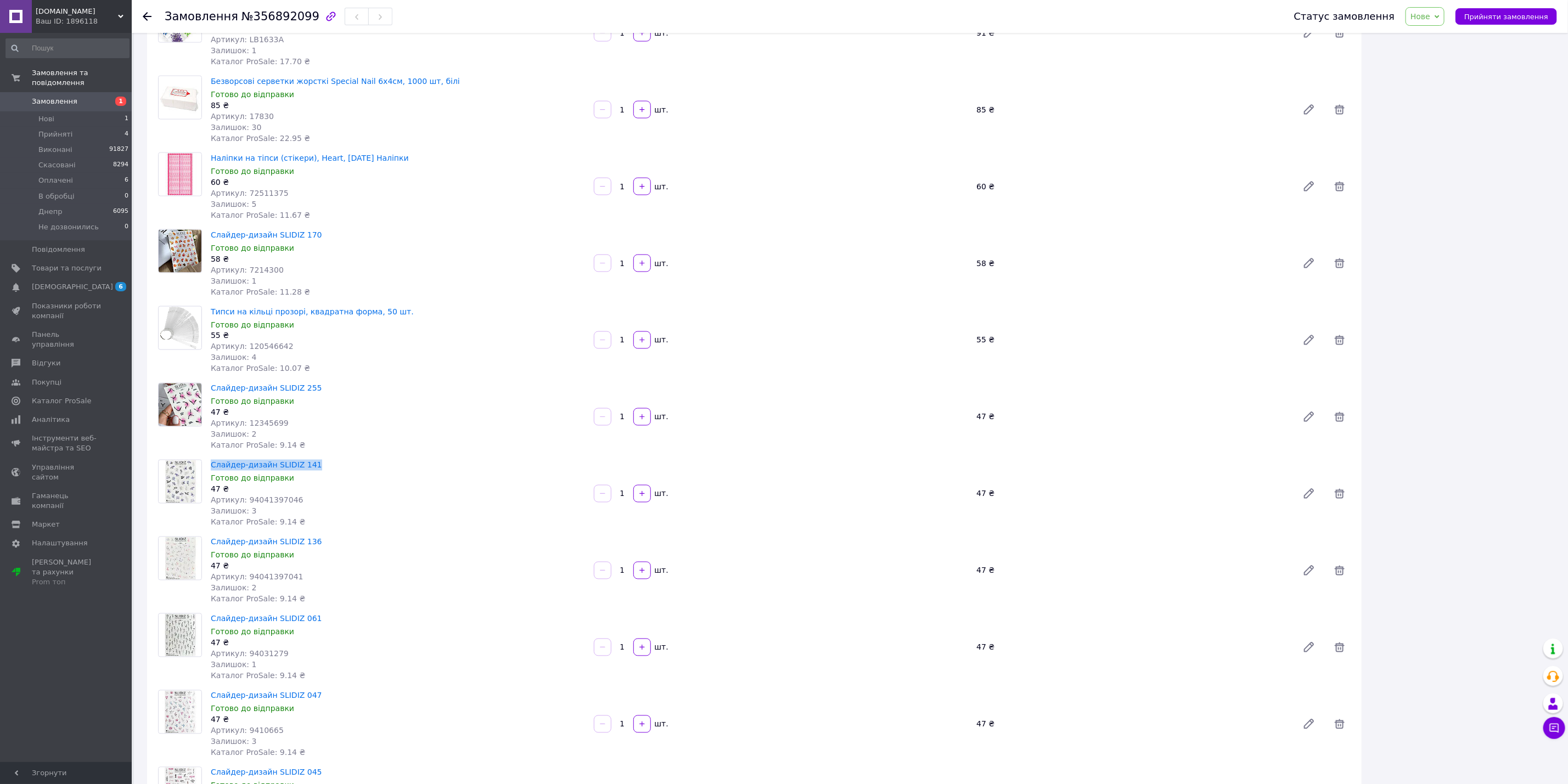
click at [309, 460] on span "Слайдер-дизайн SLIDIZ 141" at bounding box center [398, 466] width 374 height 11
click at [312, 537] on span "Слайдер-дизайн SLIDIZ 136" at bounding box center [398, 542] width 374 height 11
click at [312, 613] on span "Слайдер-дизайн SLIDIZ 061" at bounding box center [398, 619] width 374 height 11
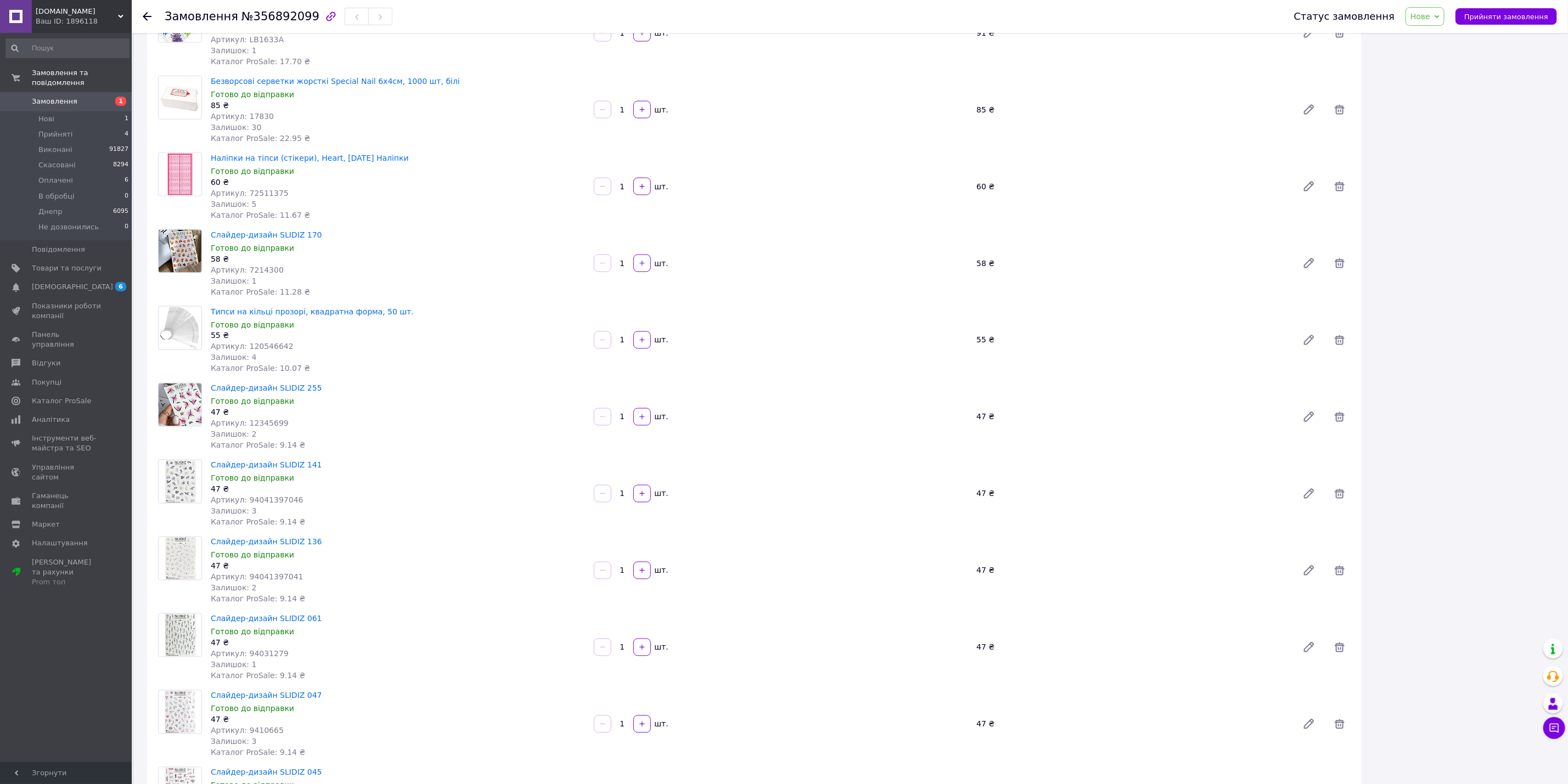
click at [312, 613] on span "Слайдер-дизайн SLIDIZ 061" at bounding box center [398, 619] width 374 height 11
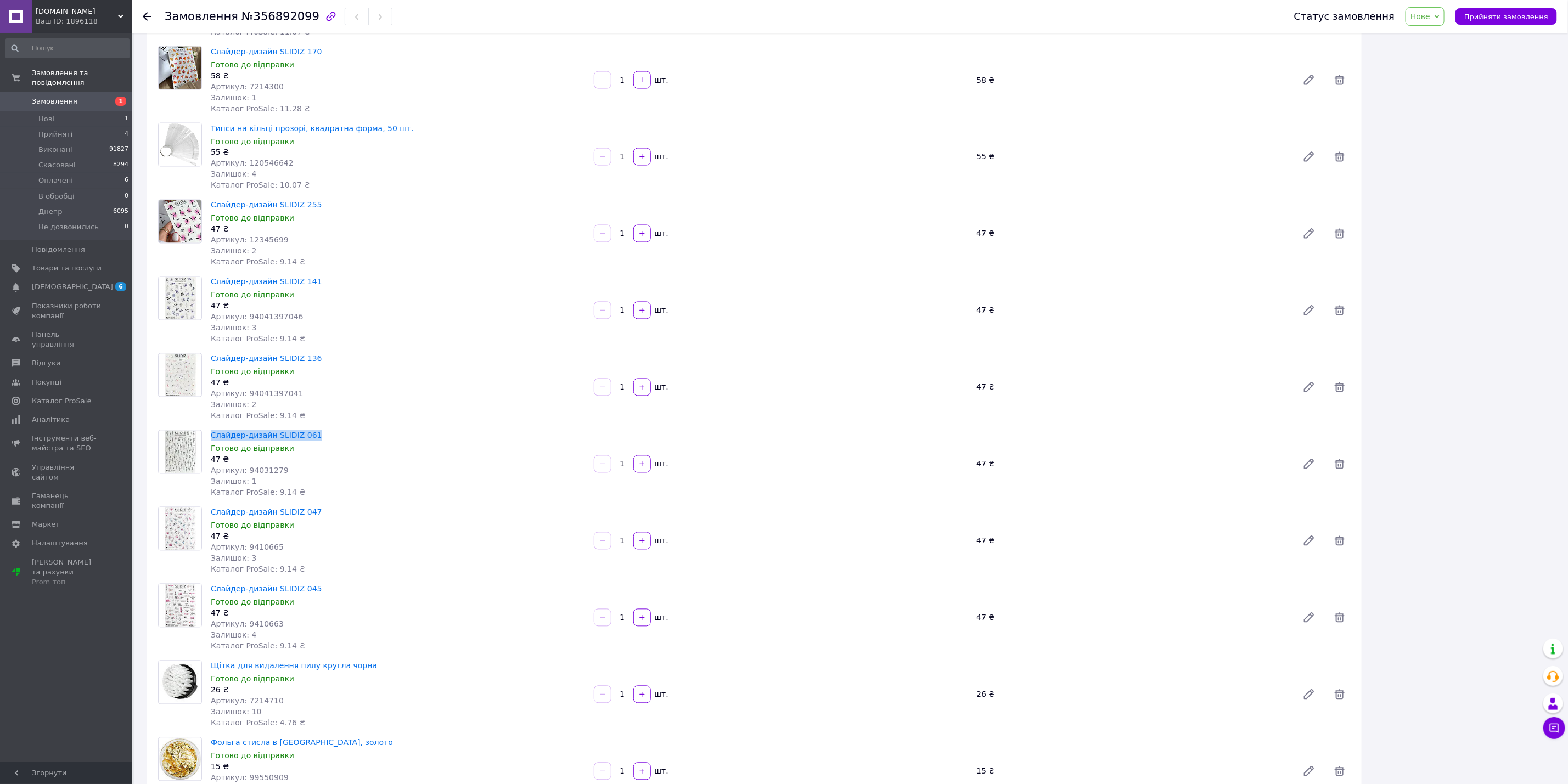
scroll to position [1646, 0]
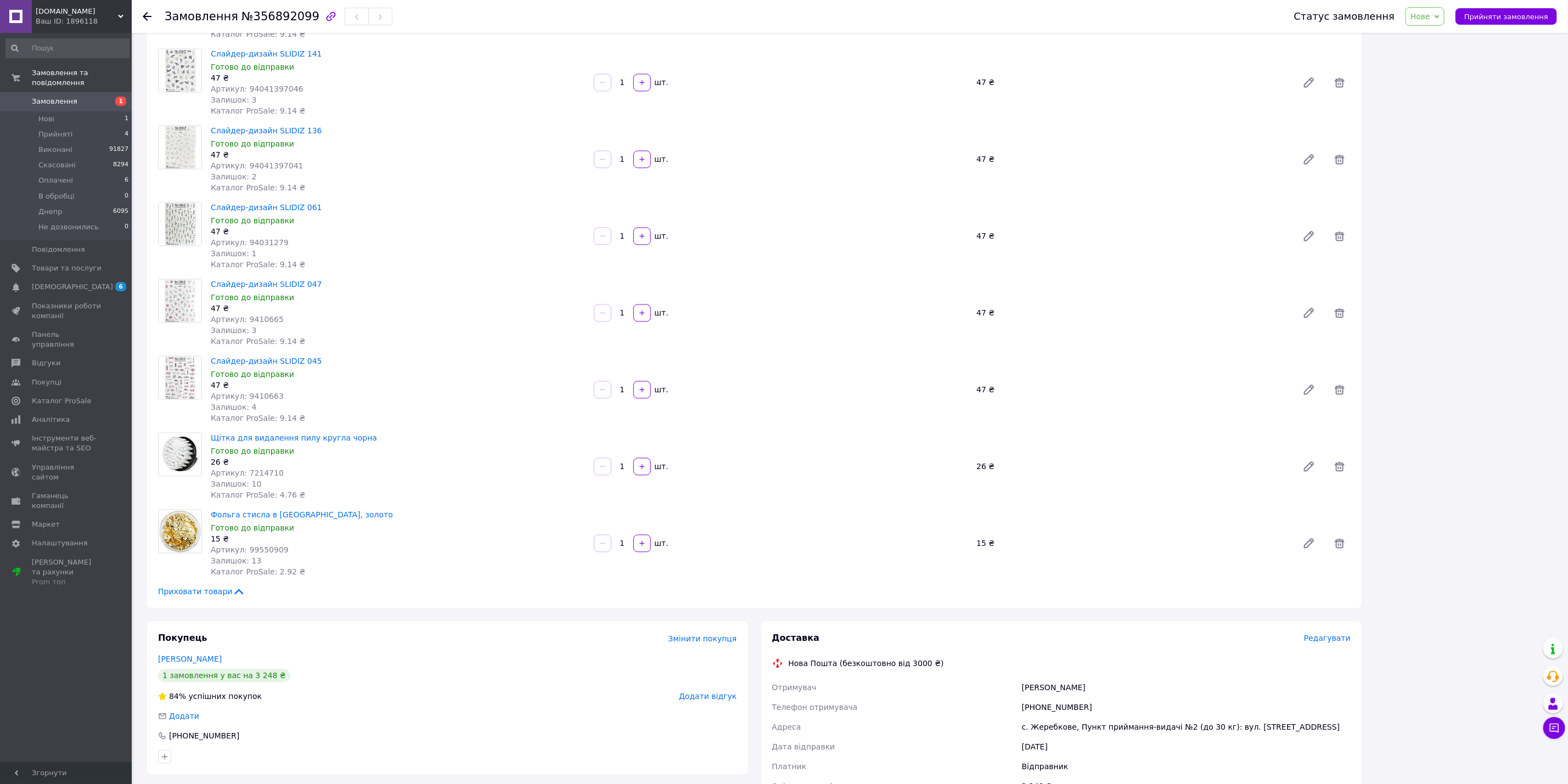
click at [314, 279] on span "Слайдер-дизайн SLIDIZ 047" at bounding box center [398, 284] width 374 height 11
click at [309, 356] on span "Слайдер-дизайн SLIDIZ 045" at bounding box center [398, 361] width 374 height 11
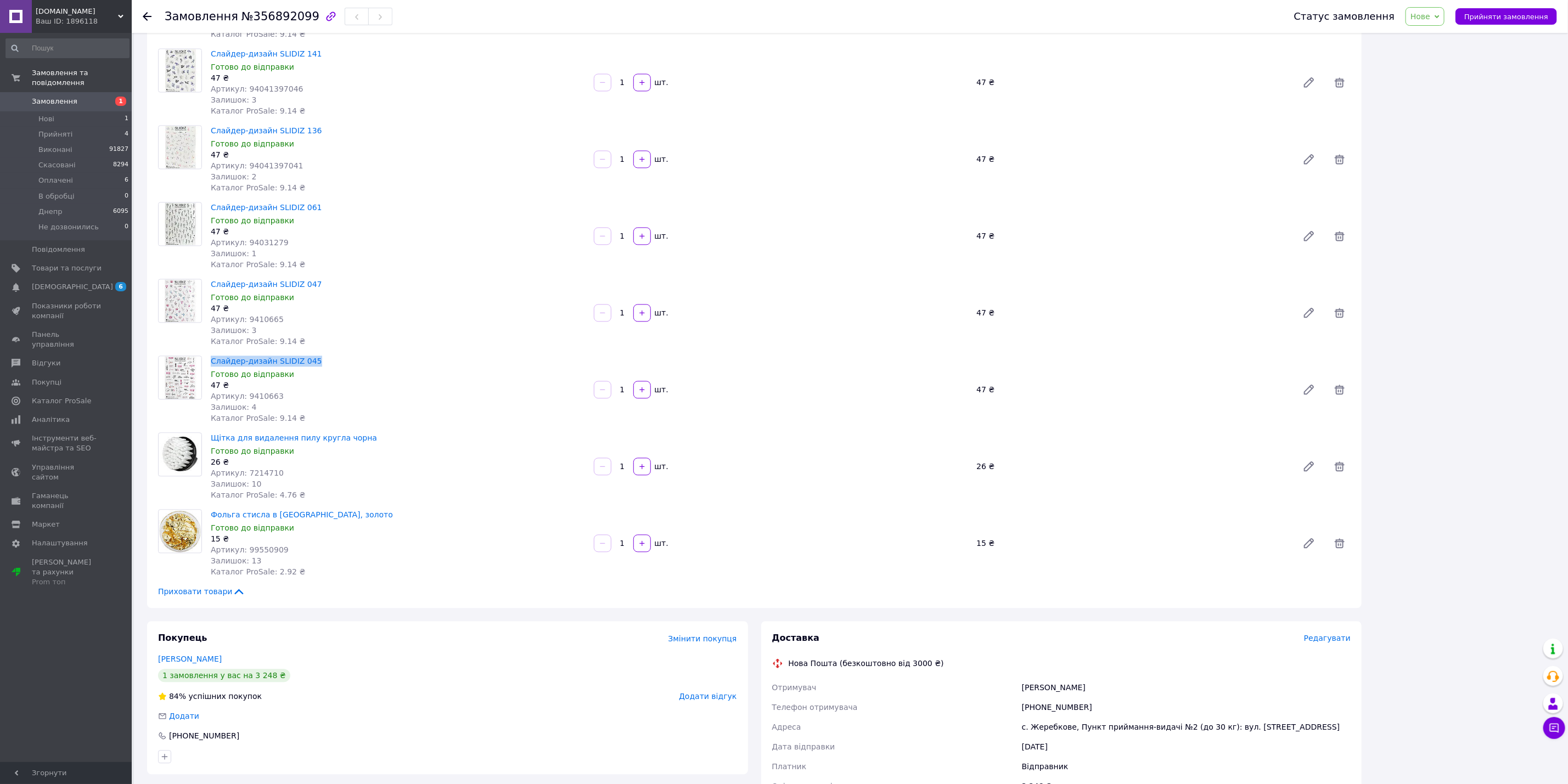
click at [309, 356] on span "Слайдер-дизайн SLIDIZ 045" at bounding box center [398, 361] width 374 height 11
click at [356, 432] on span "Щітка для видалення пилу кругла чорна" at bounding box center [398, 438] width 374 height 11
click at [326, 509] on span "Фольга стисла в [GEOGRAPHIC_DATA], золото" at bounding box center [398, 515] width 374 height 11
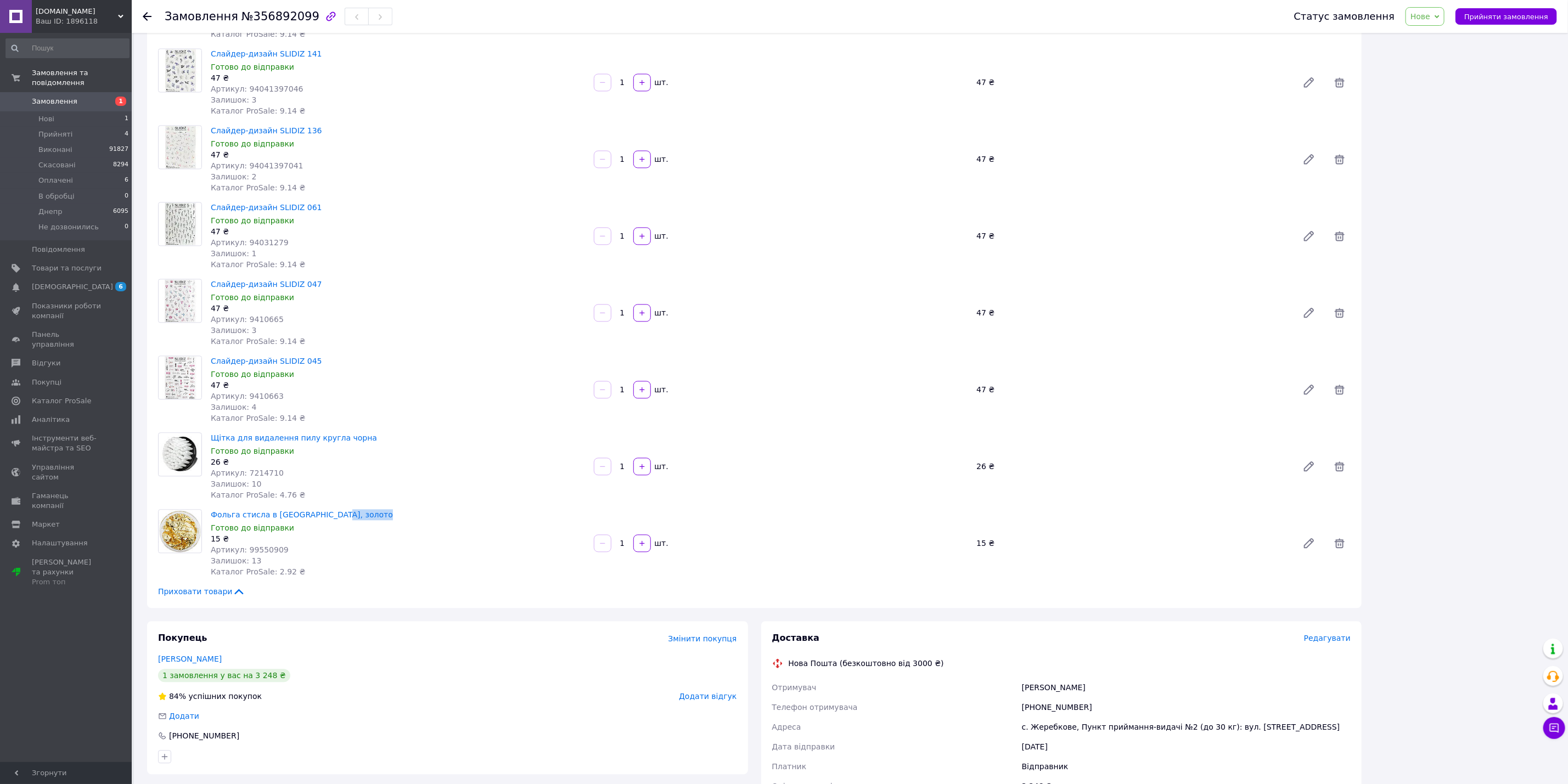
click at [326, 509] on span "Фольга стисла в [GEOGRAPHIC_DATA], золото" at bounding box center [398, 515] width 374 height 11
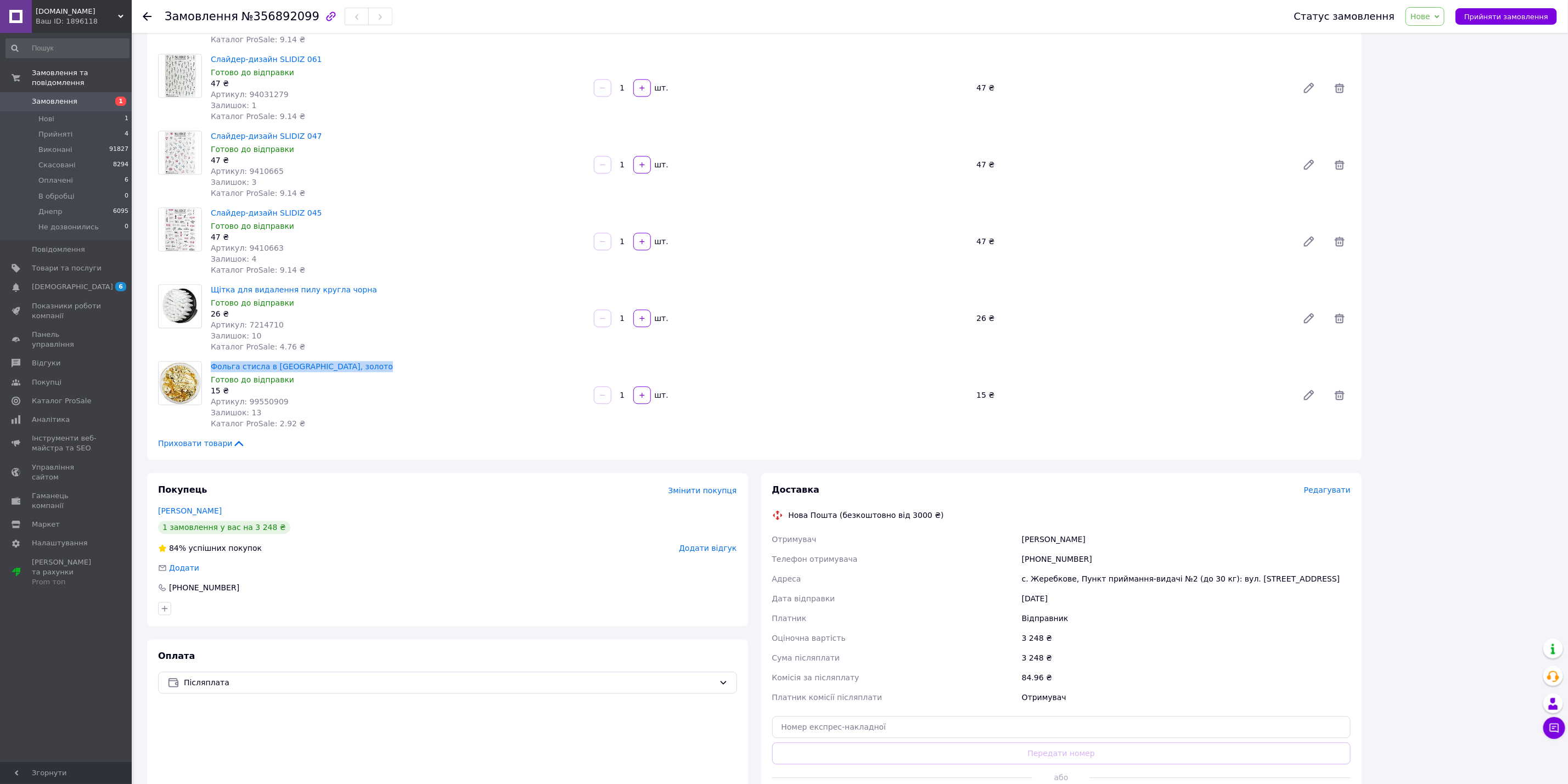
scroll to position [1916, 0]
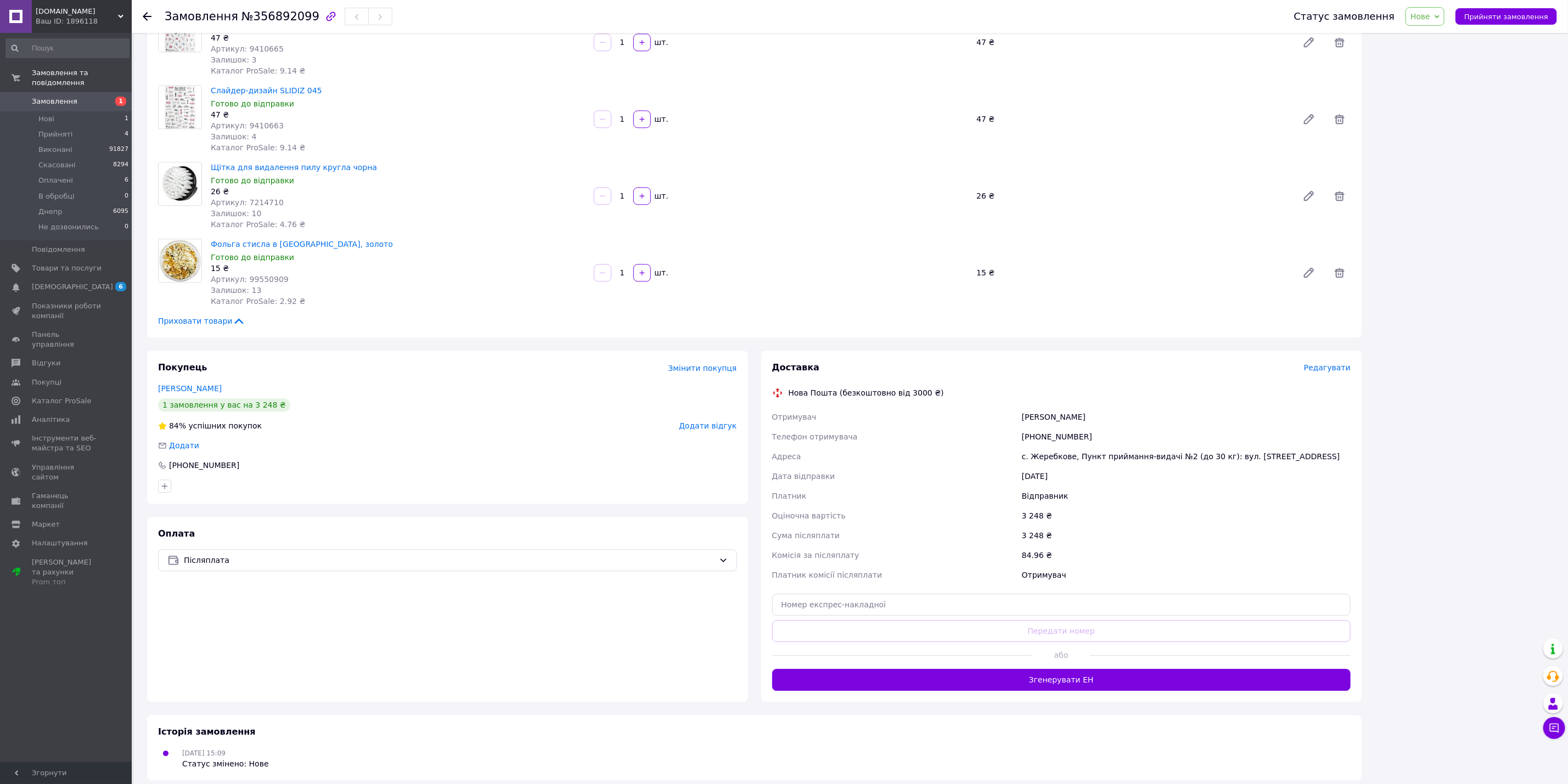
click at [1059, 427] on div "[PHONE_NUMBER]" at bounding box center [1186, 437] width 333 height 20
click at [1073, 412] on div "[PERSON_NAME]" at bounding box center [1186, 417] width 333 height 20
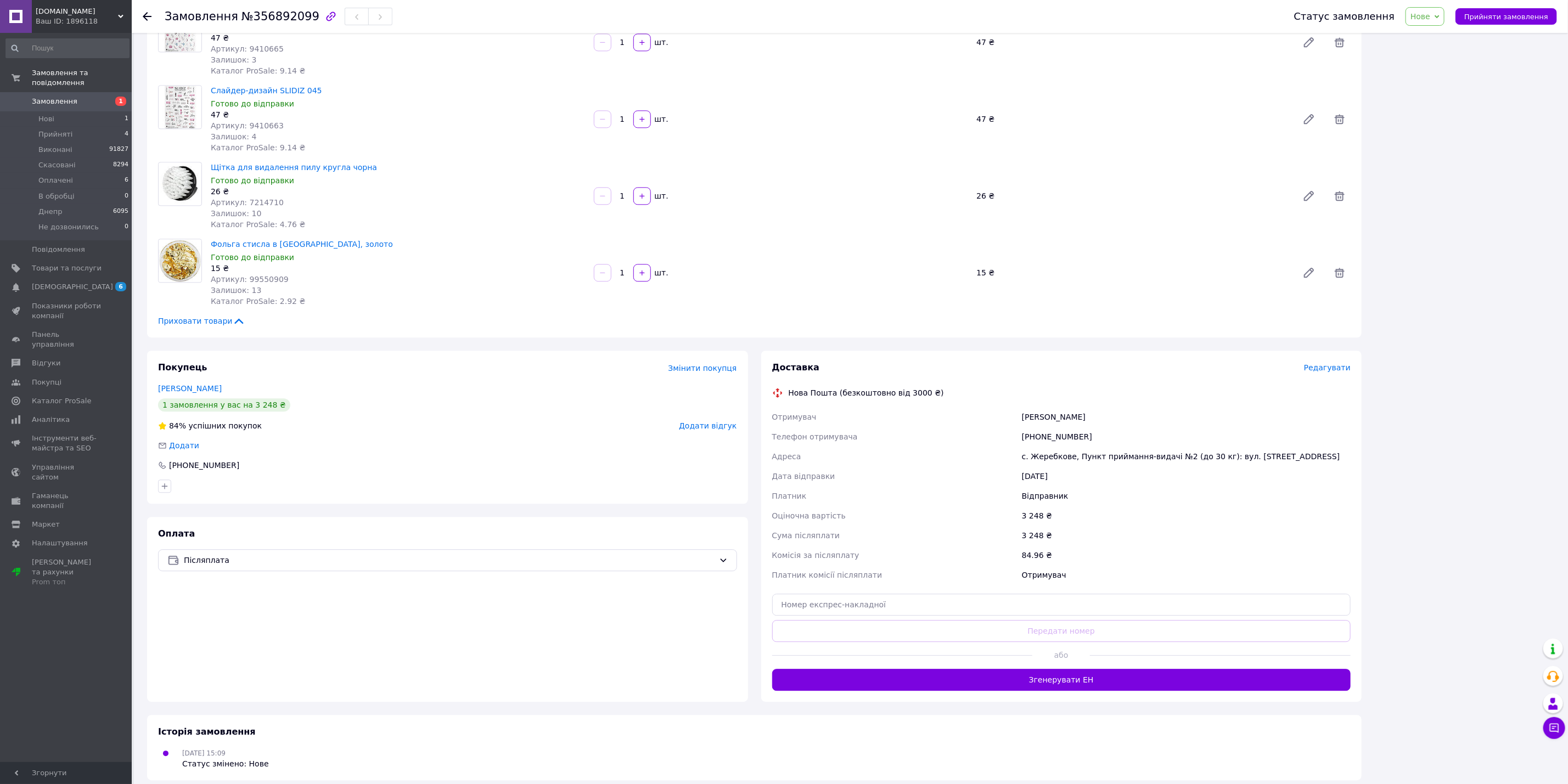
click at [1051, 429] on div "[PHONE_NUMBER]" at bounding box center [1186, 437] width 333 height 20
click at [1416, 5] on div "Статус замовлення Нове Прийнято Виконано Скасовано Оплачено В обробці Днепр Не …" at bounding box center [1415, 17] width 285 height 33
click at [1425, 15] on span "Нове" at bounding box center [1421, 17] width 20 height 9
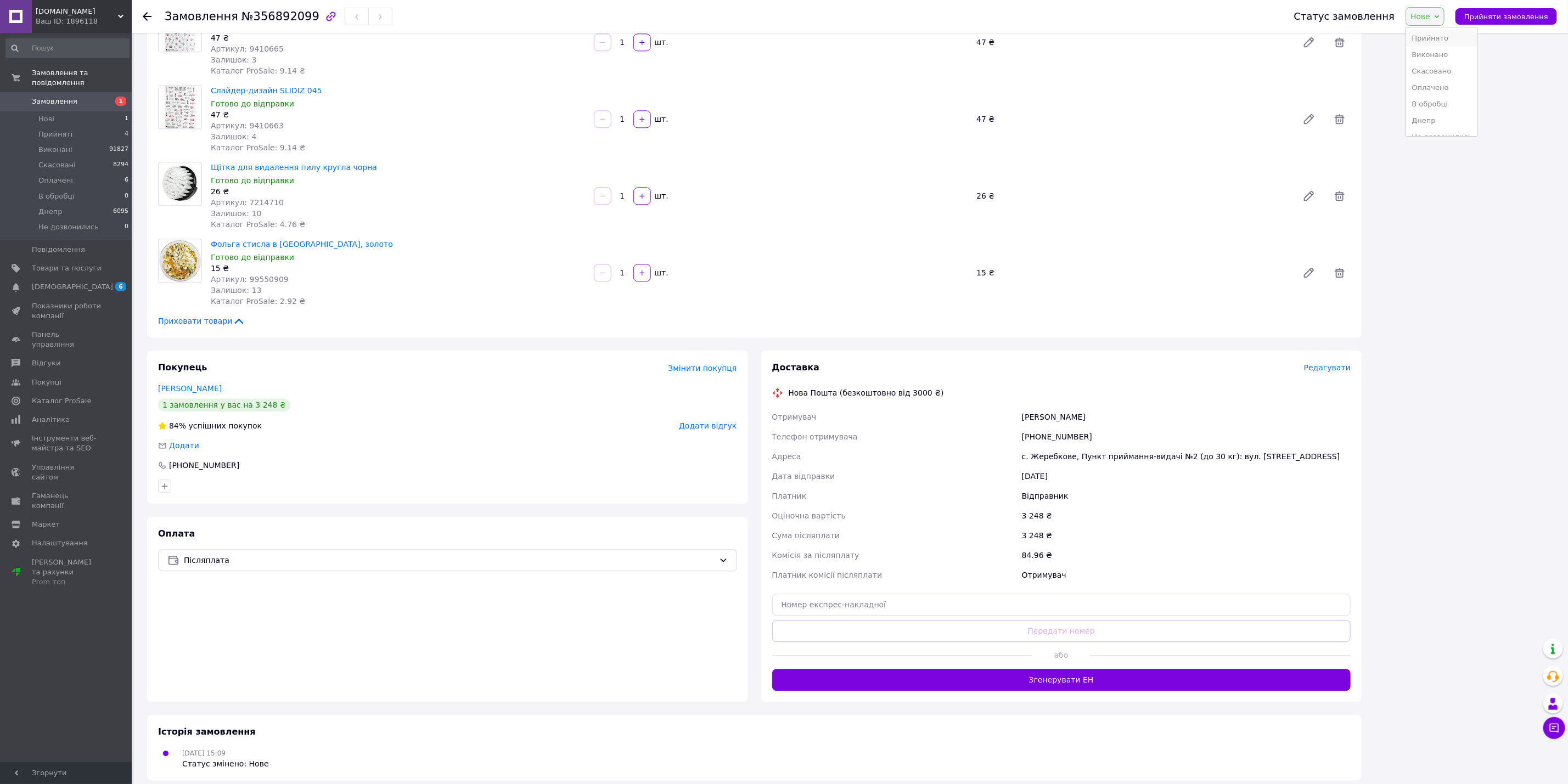
click at [1427, 32] on li "Прийнято" at bounding box center [1442, 38] width 71 height 17
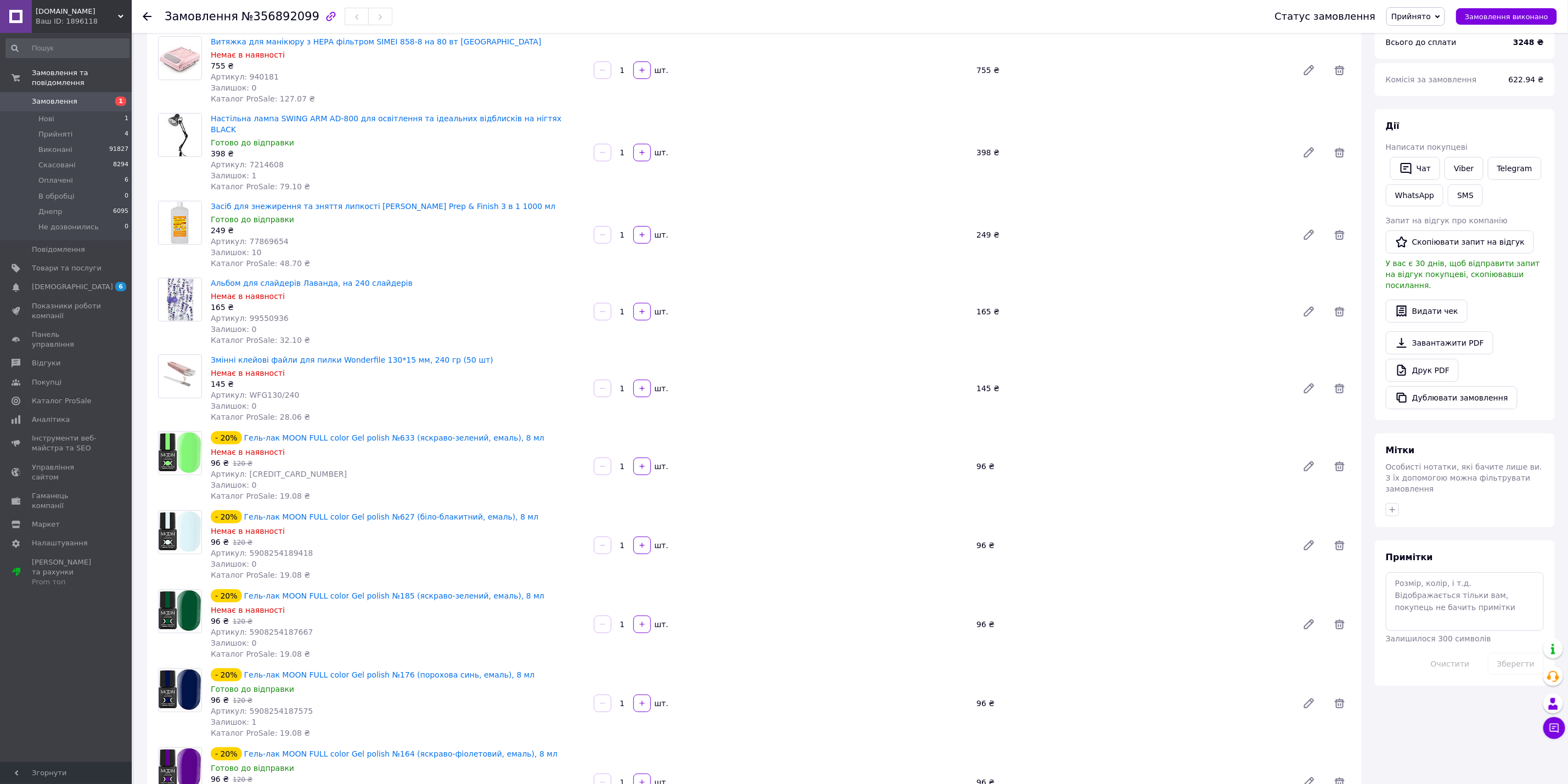
scroll to position [0, 0]
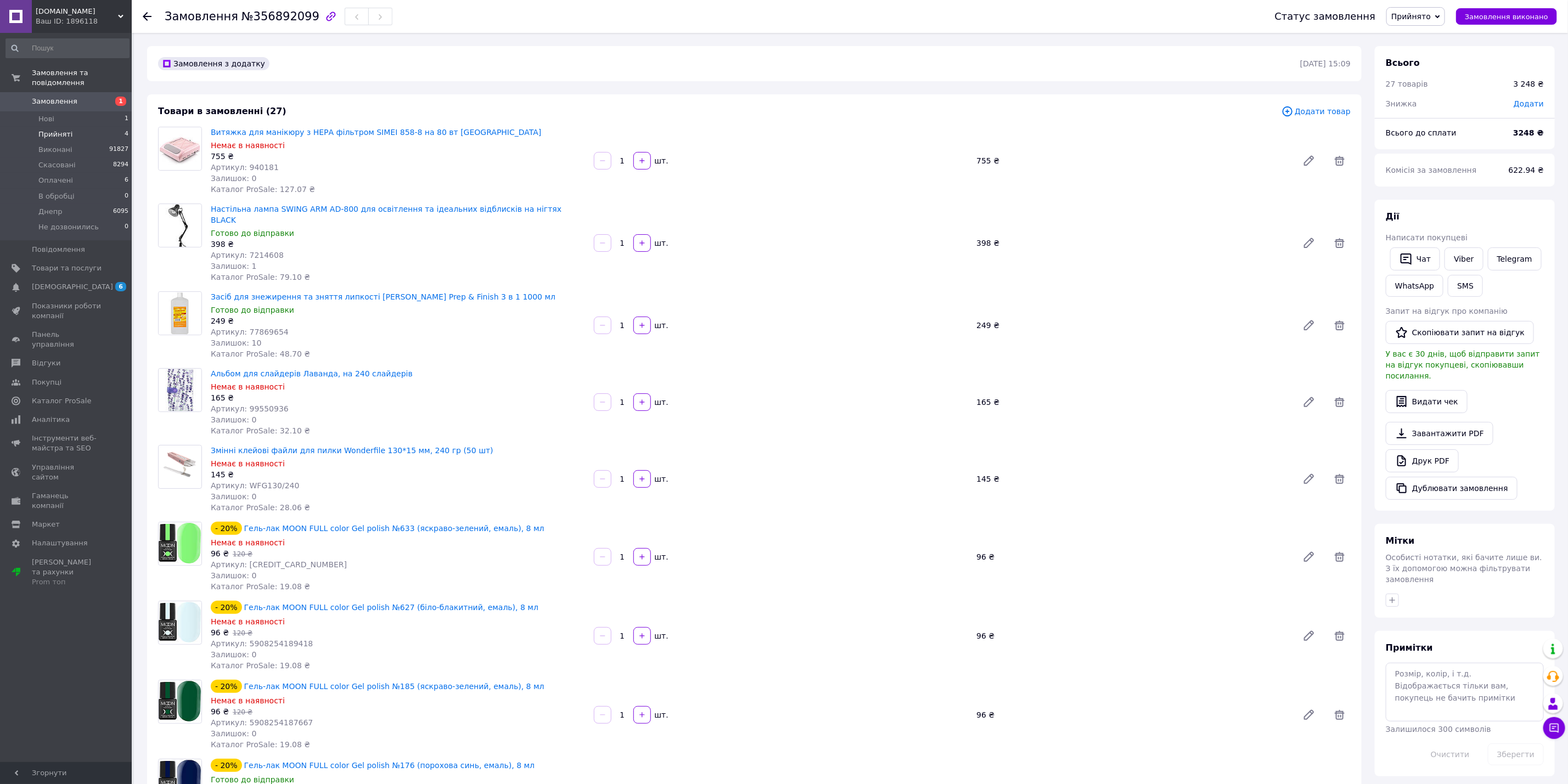
click at [75, 127] on li "Прийняті 4" at bounding box center [68, 134] width 135 height 15
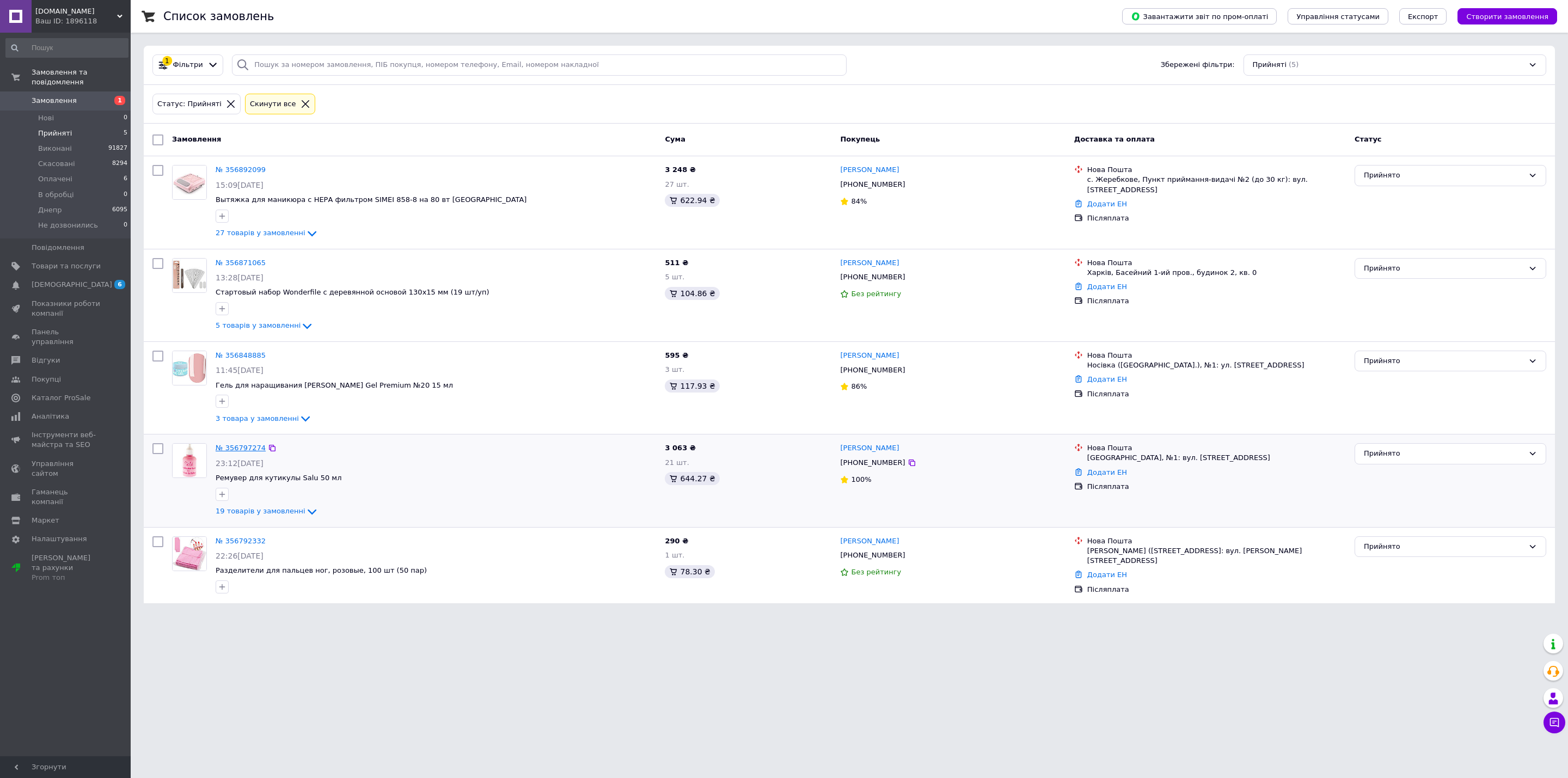
click at [247, 448] on link "№ 356797274" at bounding box center [240, 447] width 50 height 8
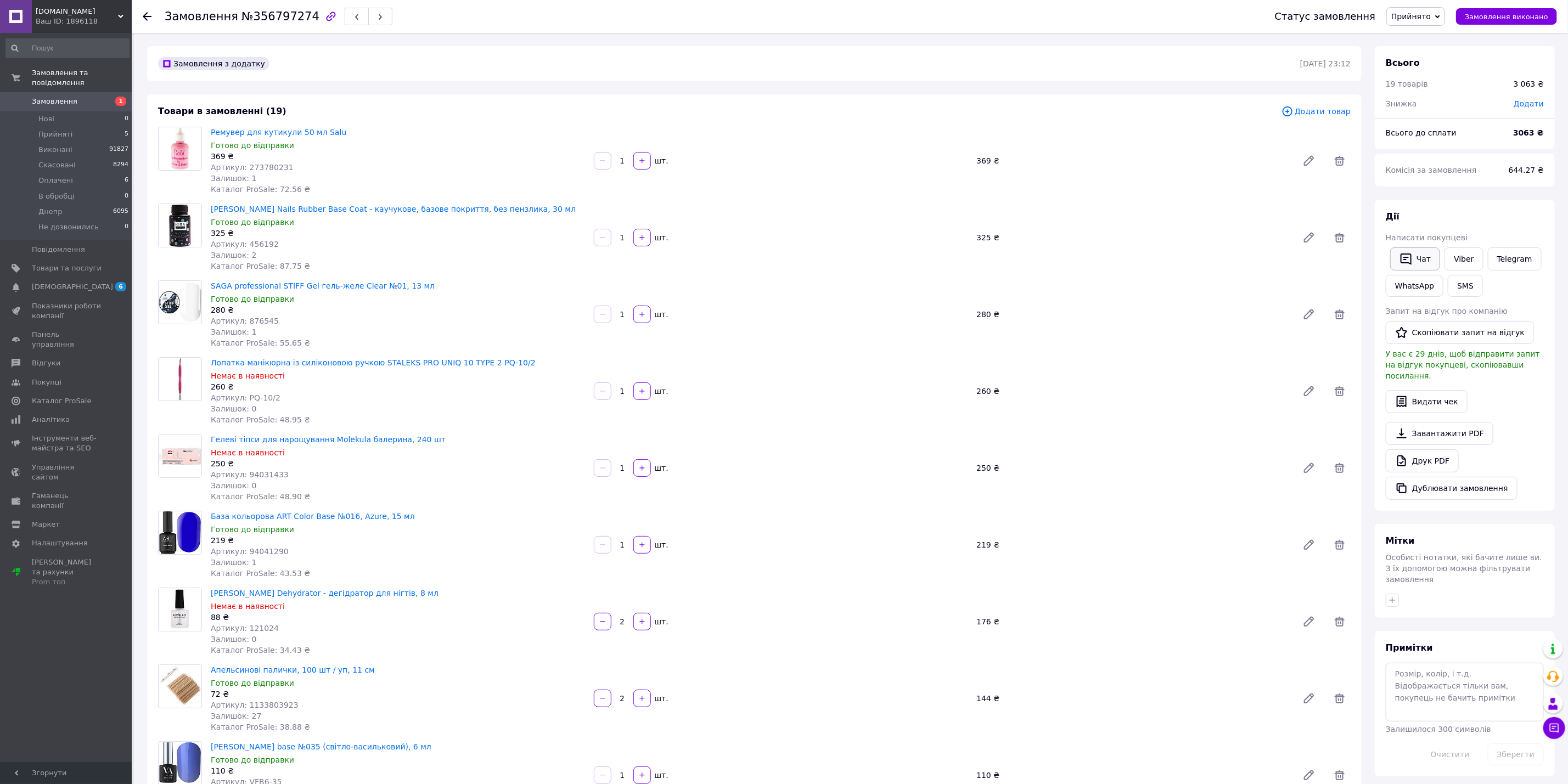
click at [1426, 255] on button "Чат" at bounding box center [1415, 259] width 50 height 23
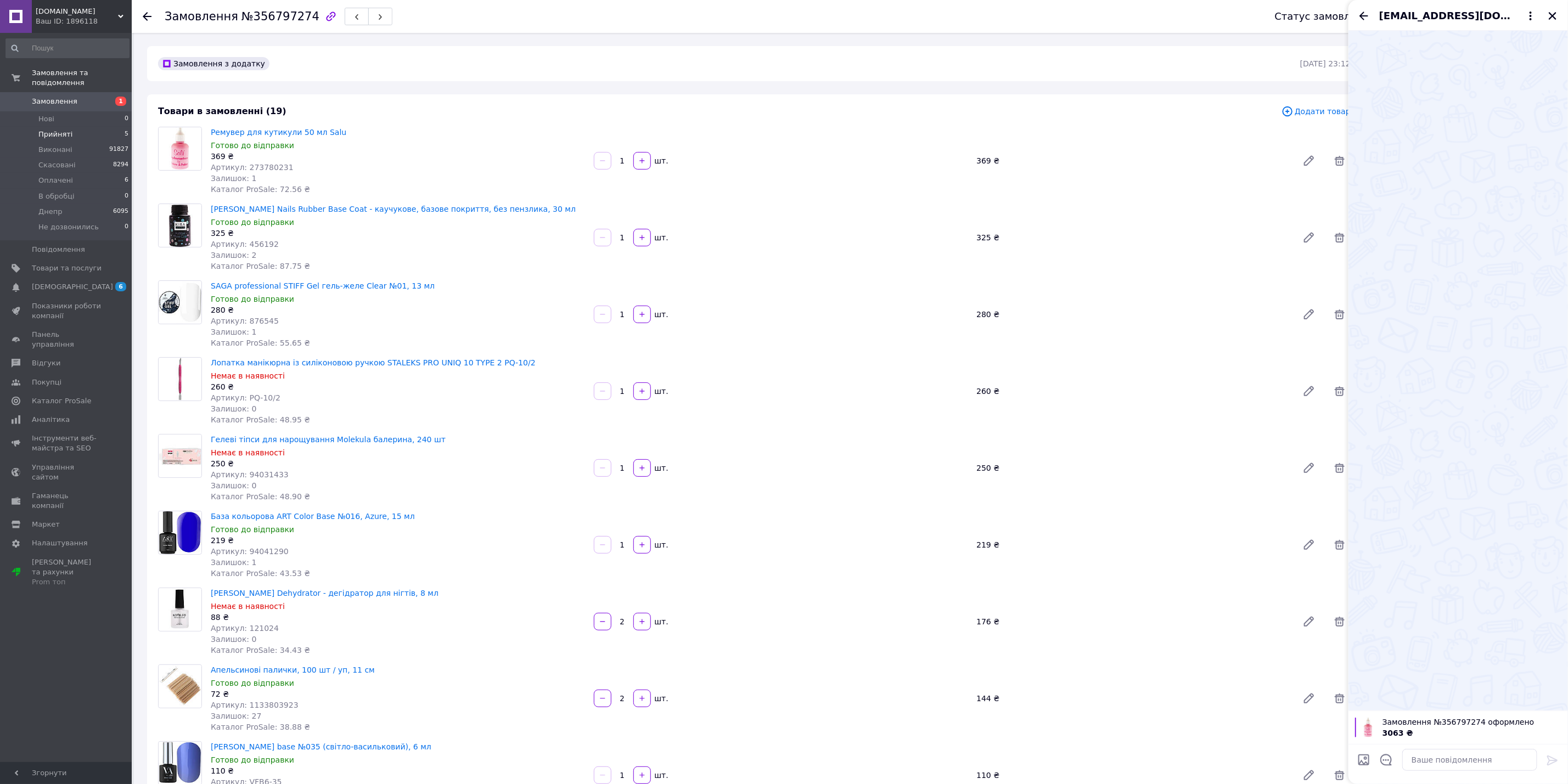
click at [72, 127] on li "Прийняті 5" at bounding box center [68, 134] width 135 height 15
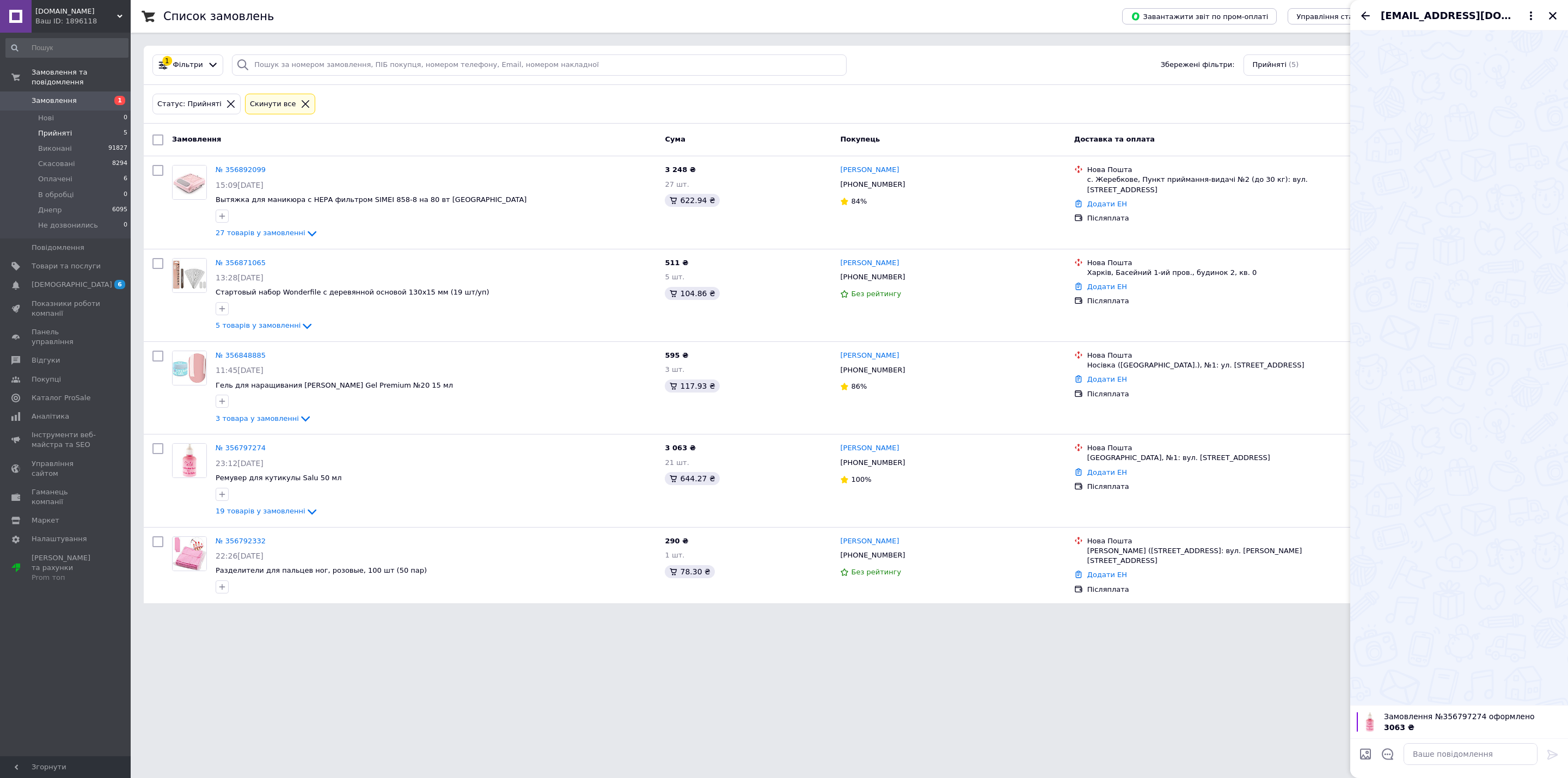
click at [69, 126] on li "Прийняті 5" at bounding box center [67, 133] width 134 height 15
click at [83, 172] on li "Оплачені 6" at bounding box center [67, 179] width 134 height 15
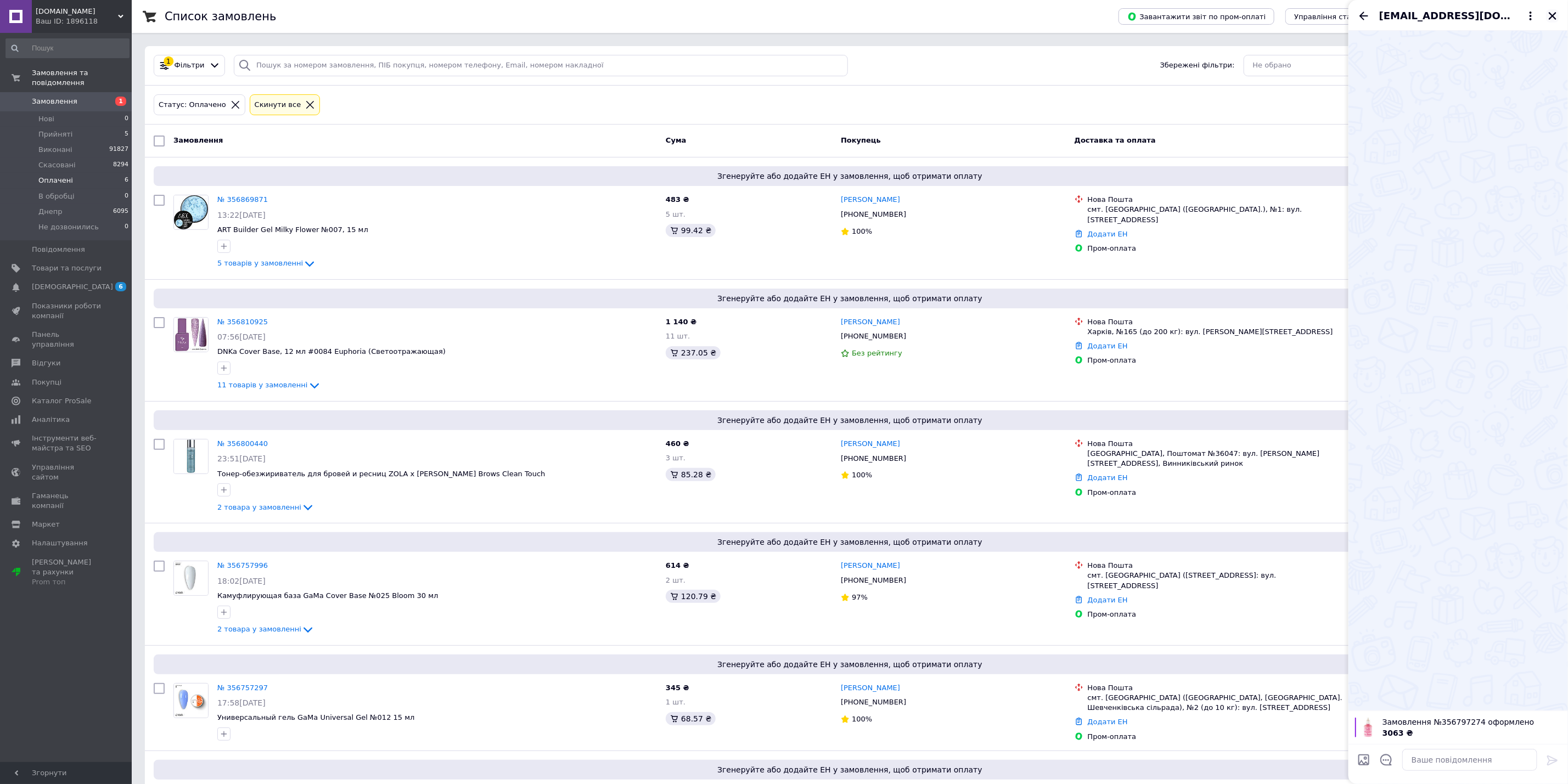
click at [1552, 15] on icon "Закрити" at bounding box center [1553, 16] width 10 height 10
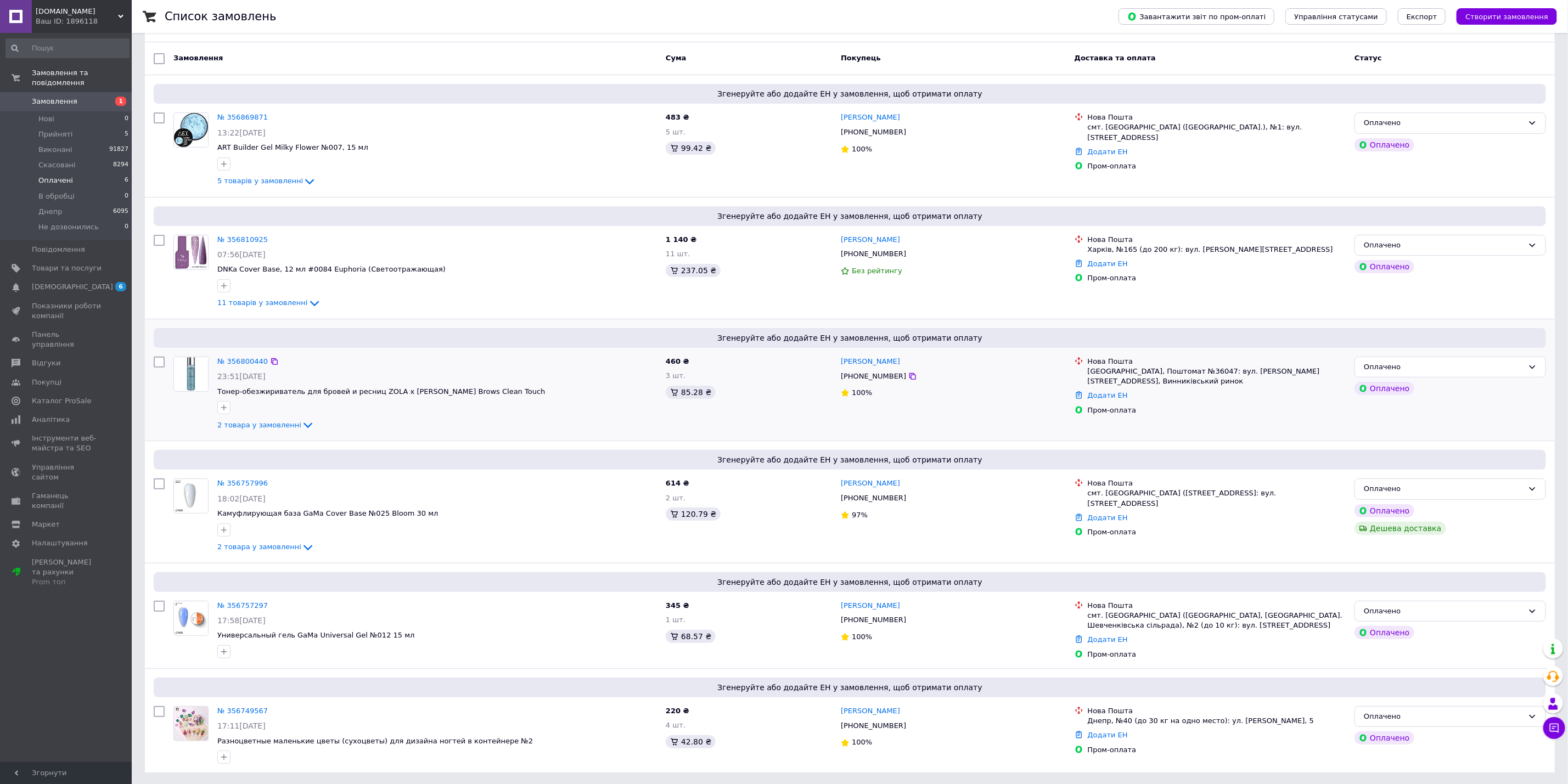
scroll to position [86, 0]
click at [237, 598] on div "№ 356757297" at bounding box center [242, 604] width 53 height 13
click at [241, 604] on link "№ 356757297" at bounding box center [242, 604] width 50 height 8
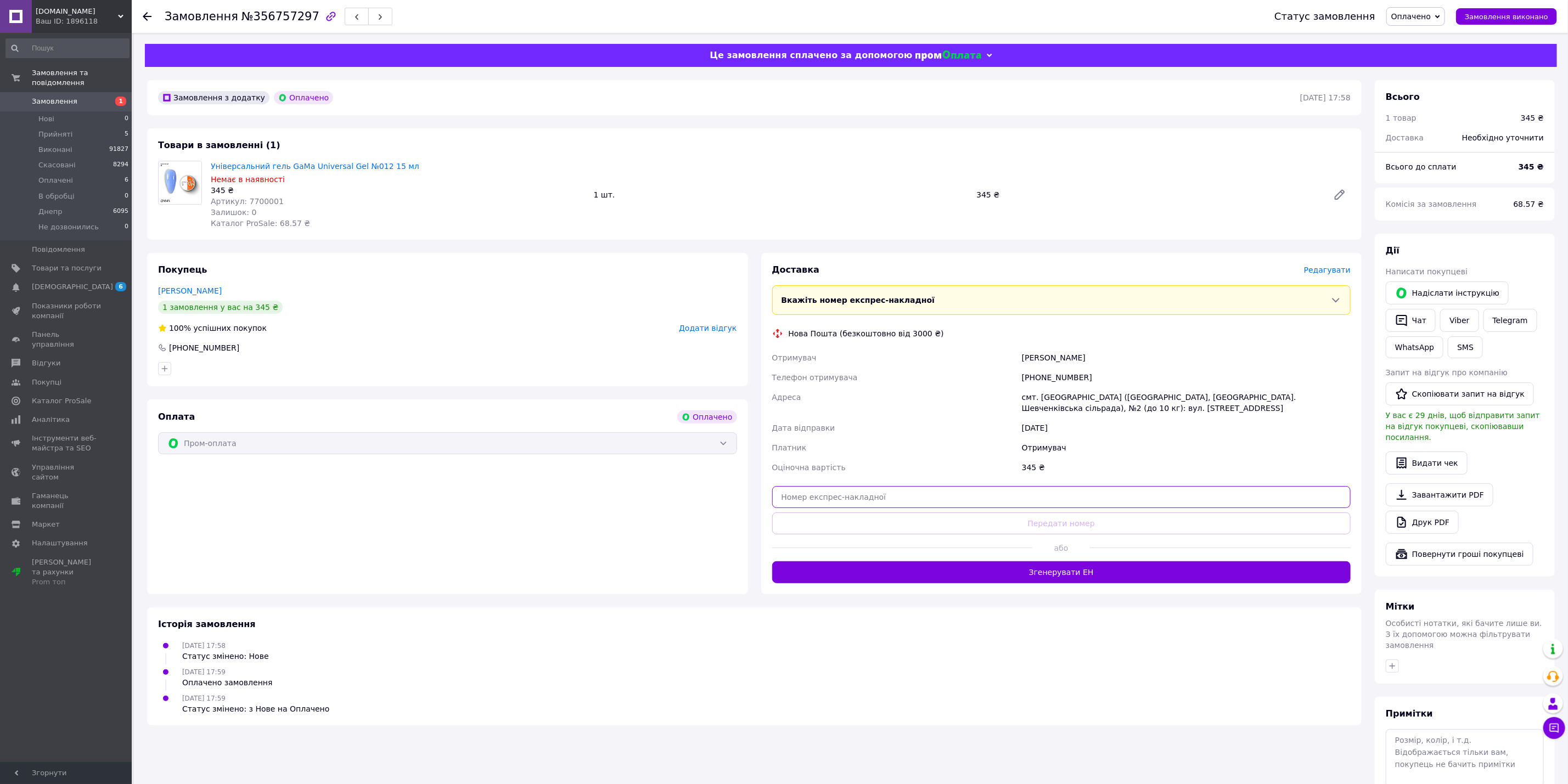
click at [893, 501] on input "text" at bounding box center [1062, 497] width 579 height 22
paste input "20451225235532"
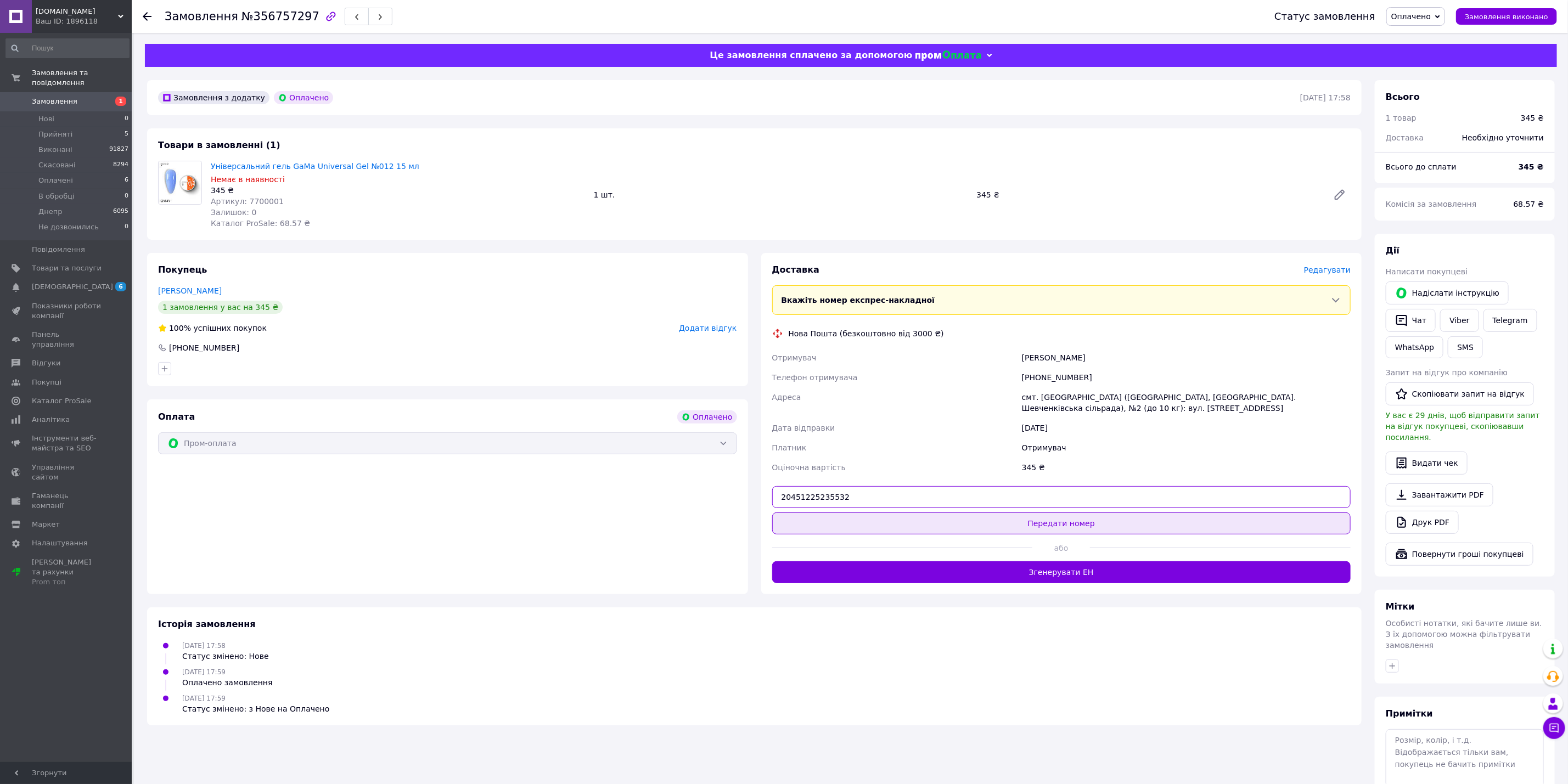
type input "20451225235532"
click at [987, 534] on button "Передати номер" at bounding box center [1062, 523] width 579 height 22
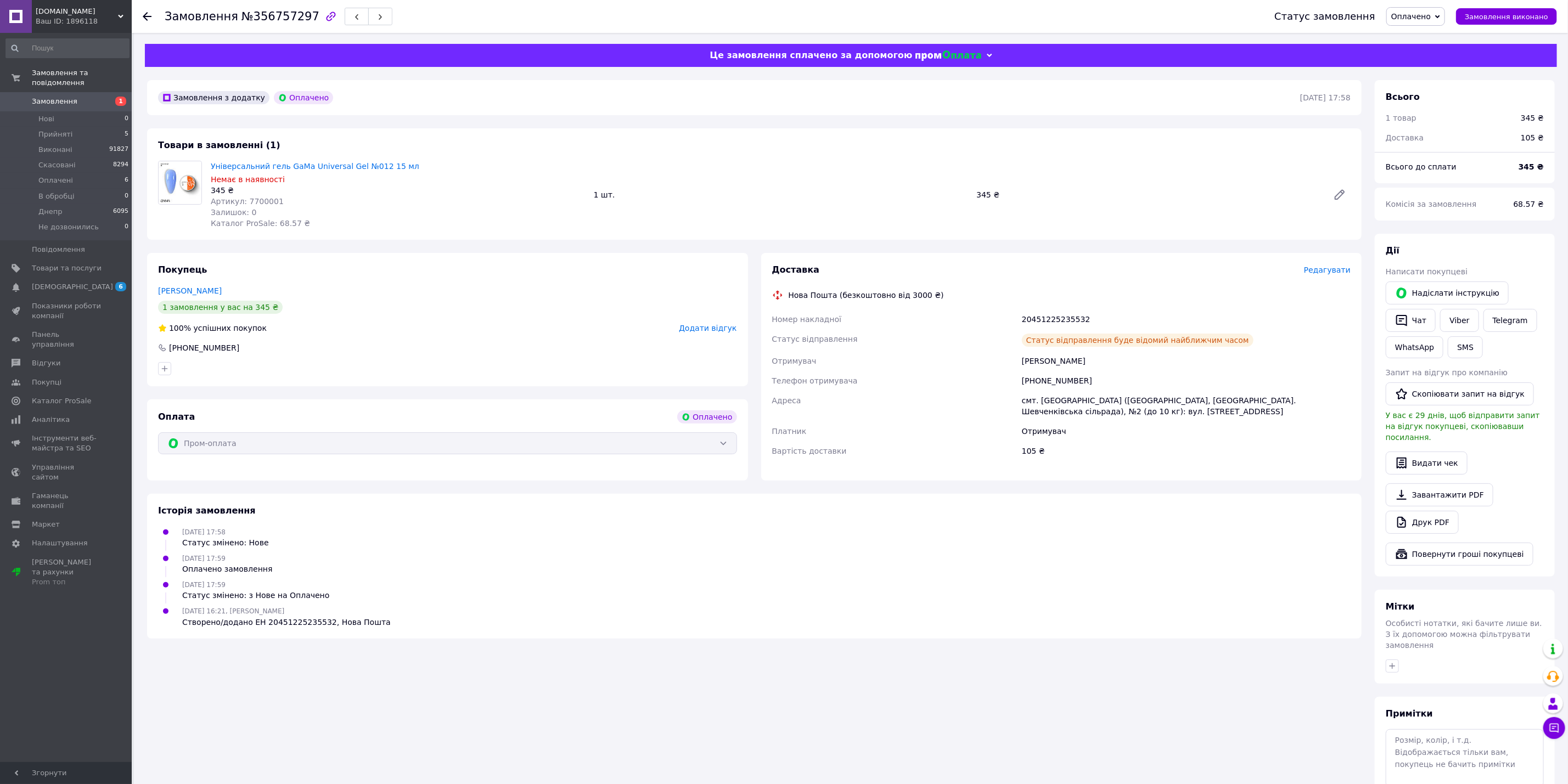
click at [1427, 18] on span "Оплачено" at bounding box center [1411, 17] width 39 height 9
click at [1424, 53] on li "Виконано" at bounding box center [1423, 55] width 71 height 17
click at [58, 129] on span "Прийняті" at bounding box center [55, 134] width 34 height 10
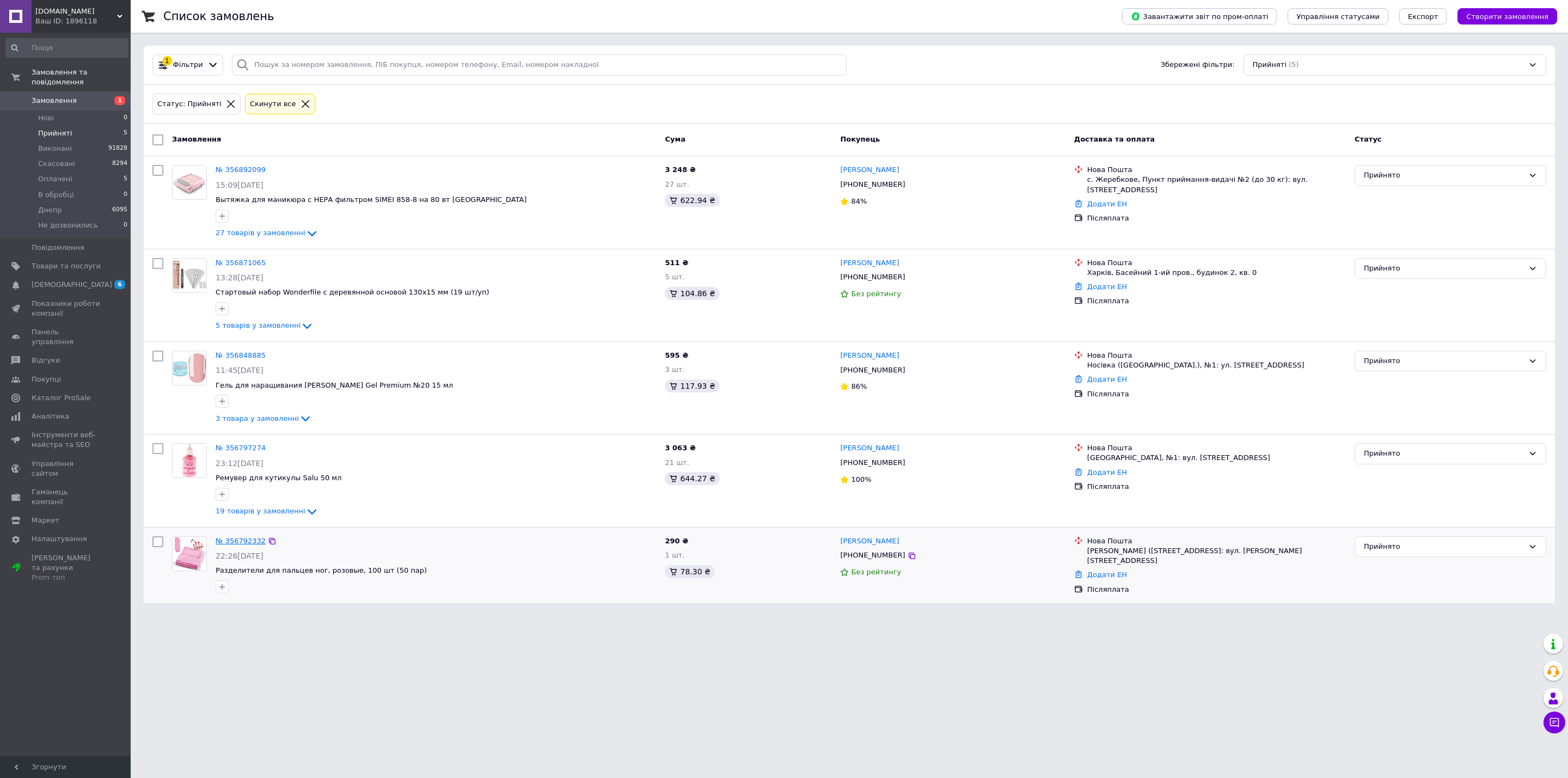
click at [240, 541] on link "№ 356792332" at bounding box center [240, 541] width 50 height 8
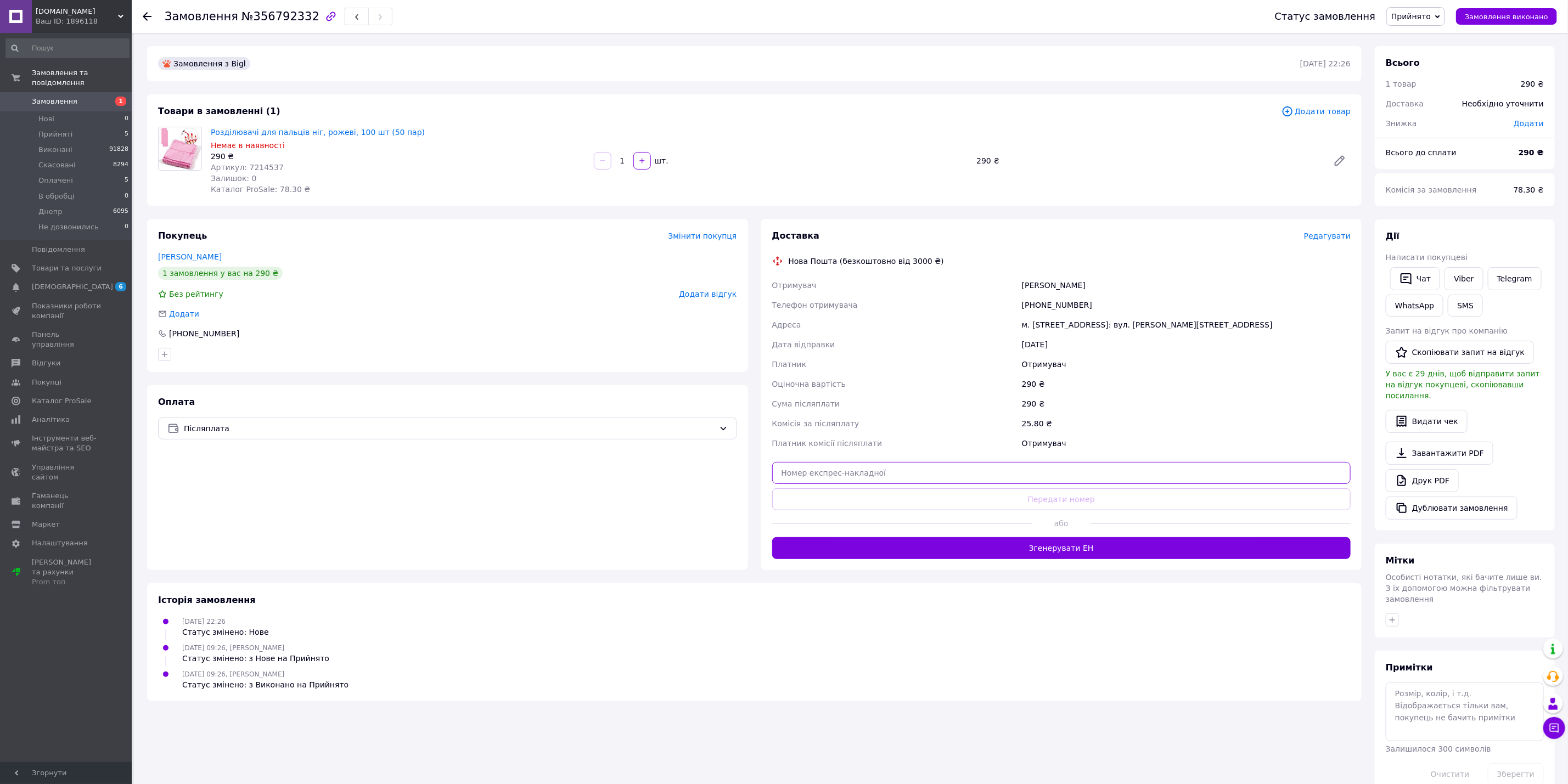
click at [1053, 469] on input "text" at bounding box center [1062, 473] width 579 height 22
paste input "20451225238147"
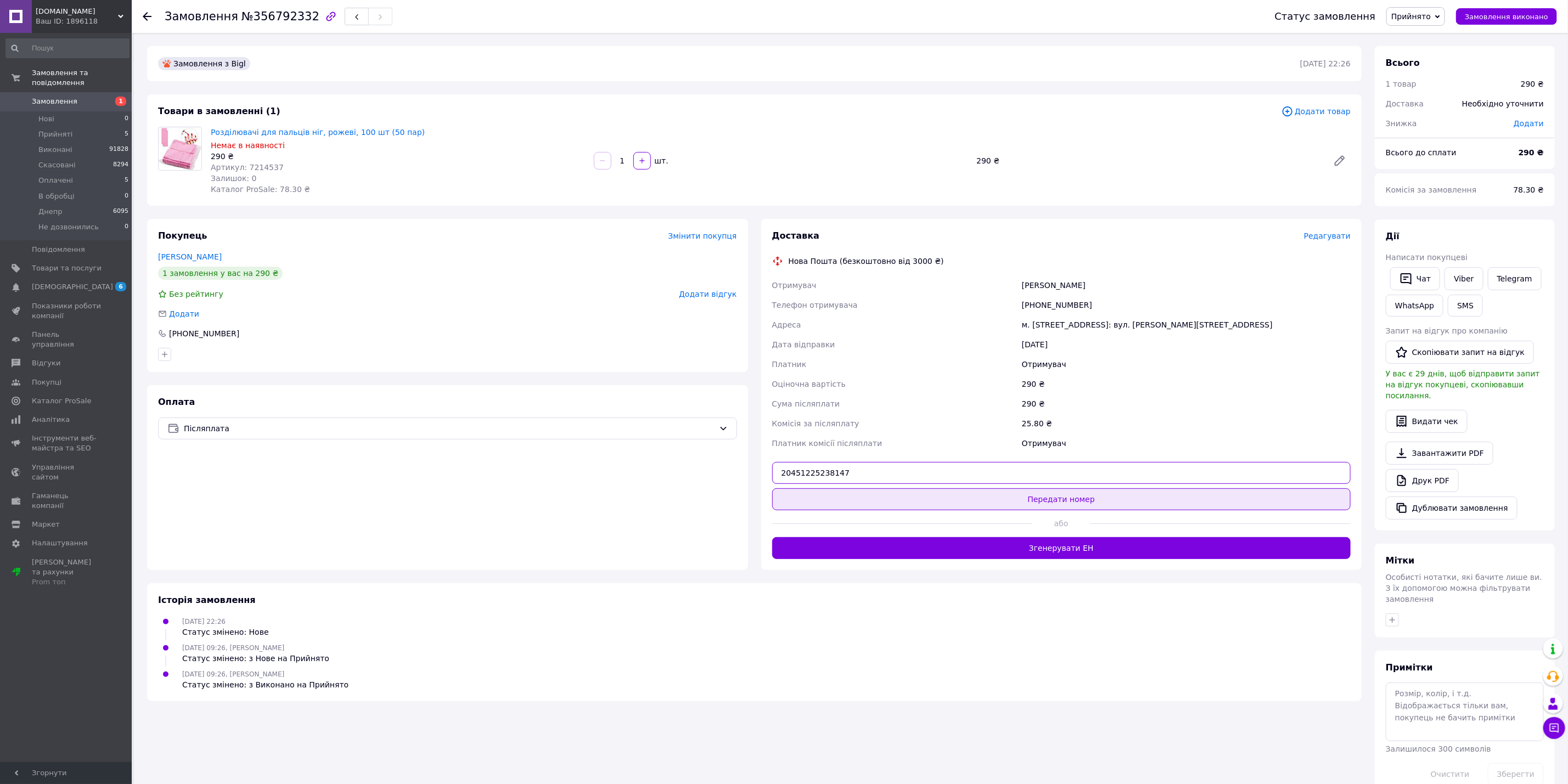
type input "20451225238147"
click at [1049, 498] on button "Передати номер" at bounding box center [1062, 499] width 579 height 22
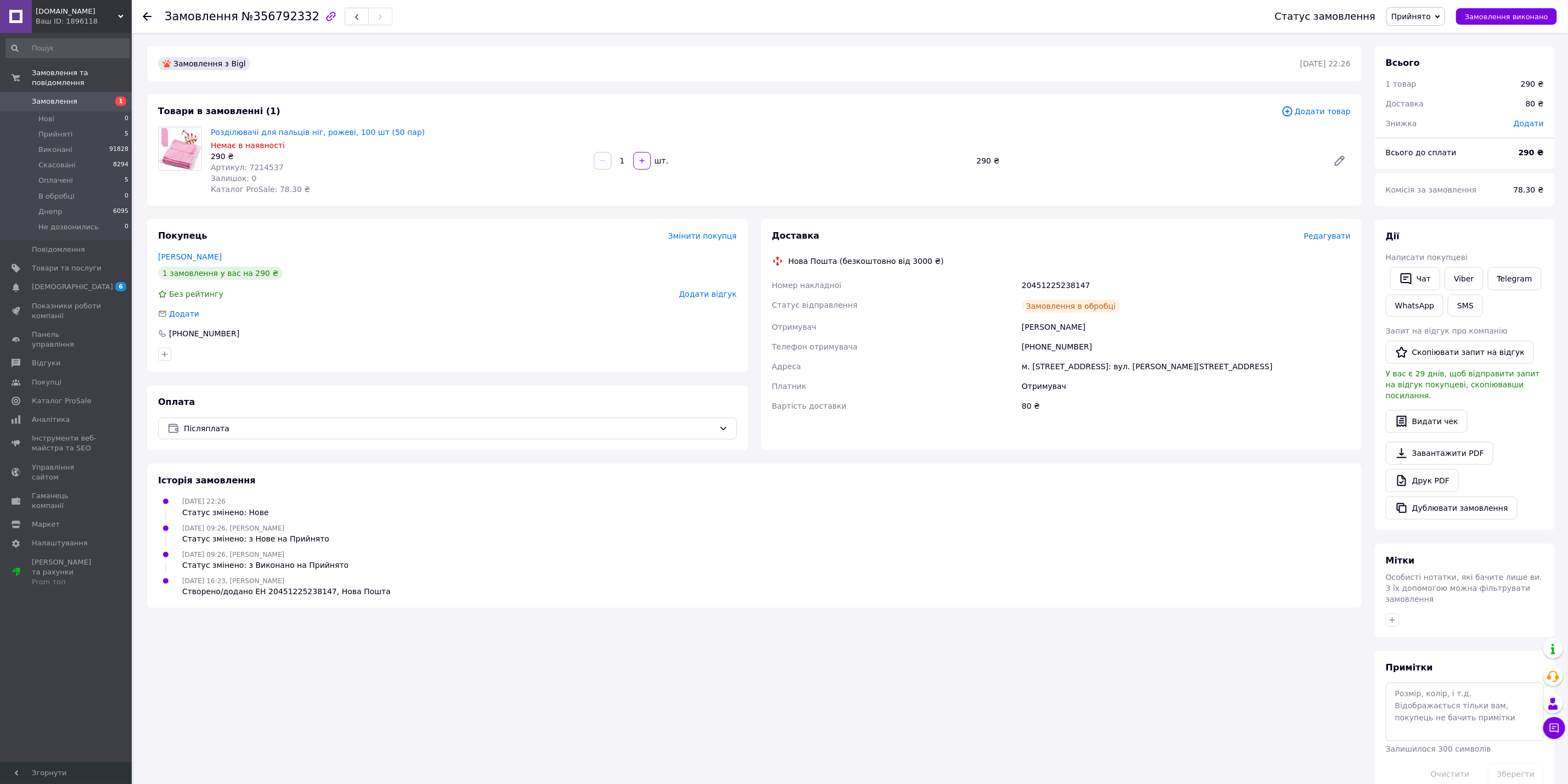
click at [1423, 13] on span "Прийнято" at bounding box center [1411, 17] width 39 height 9
click at [1430, 34] on li "Виконано" at bounding box center [1423, 38] width 71 height 17
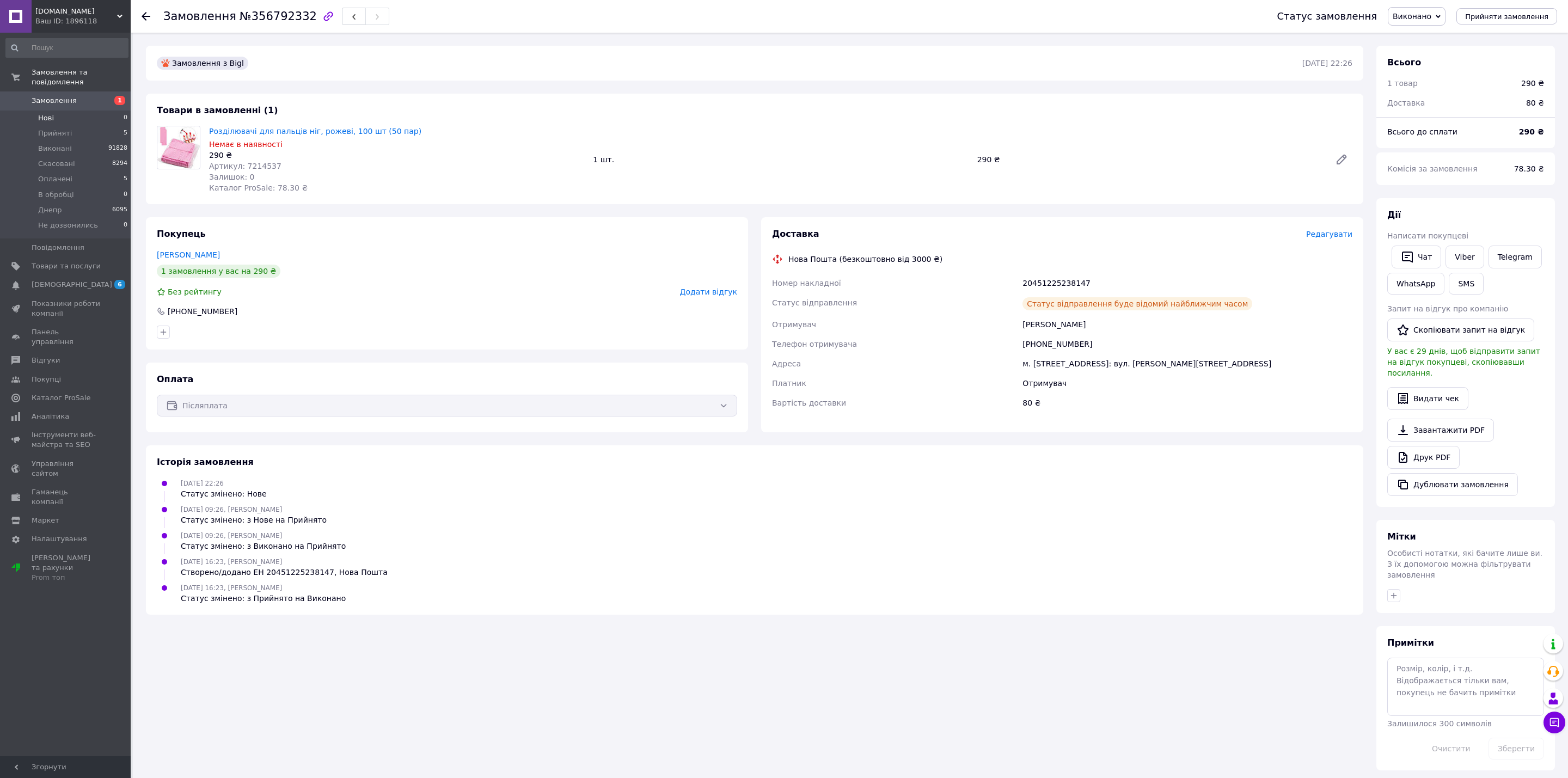
click at [82, 113] on li "Нові 0" at bounding box center [67, 118] width 134 height 15
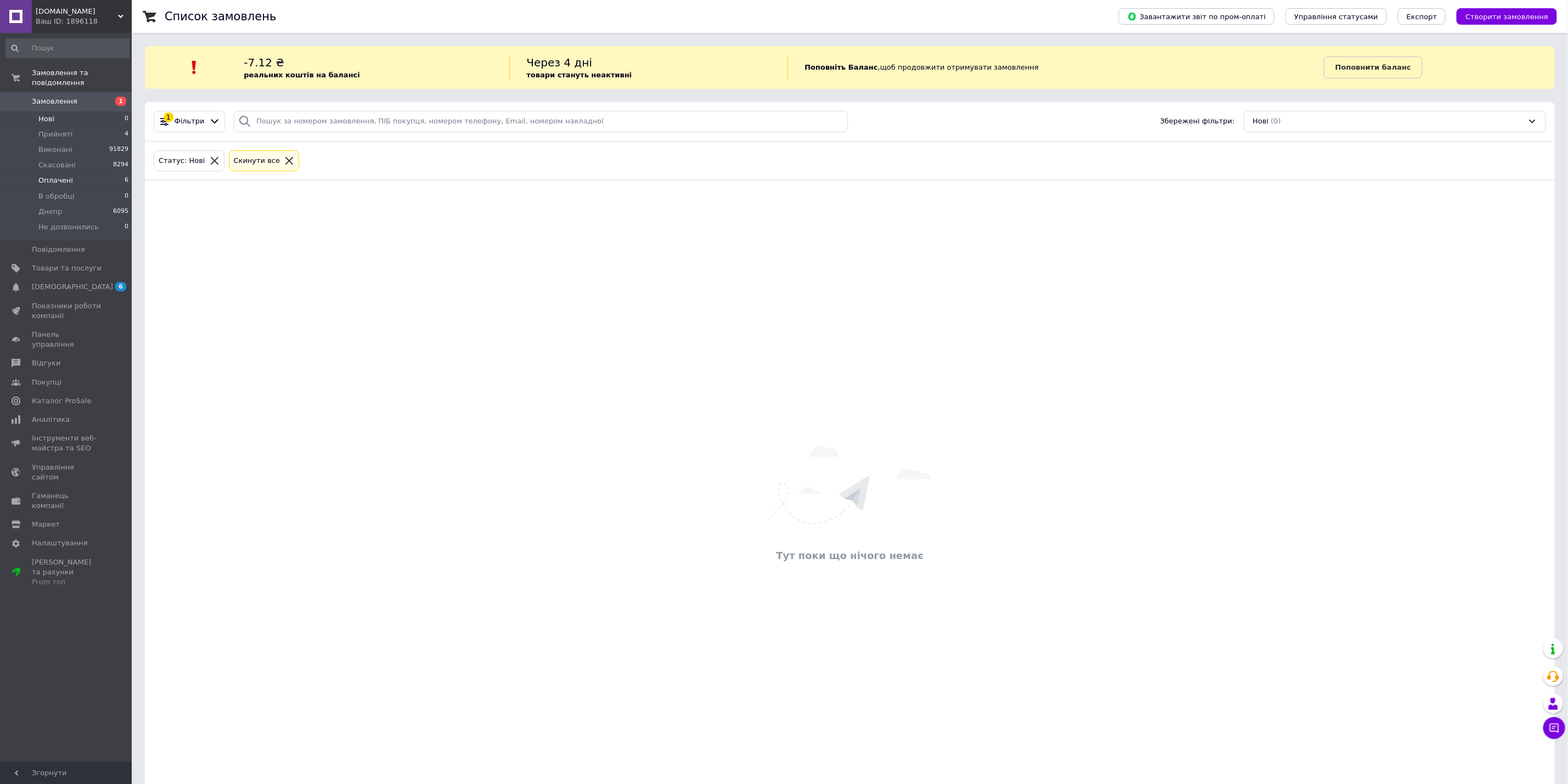
click at [87, 174] on li "Оплачені 6" at bounding box center [68, 180] width 135 height 15
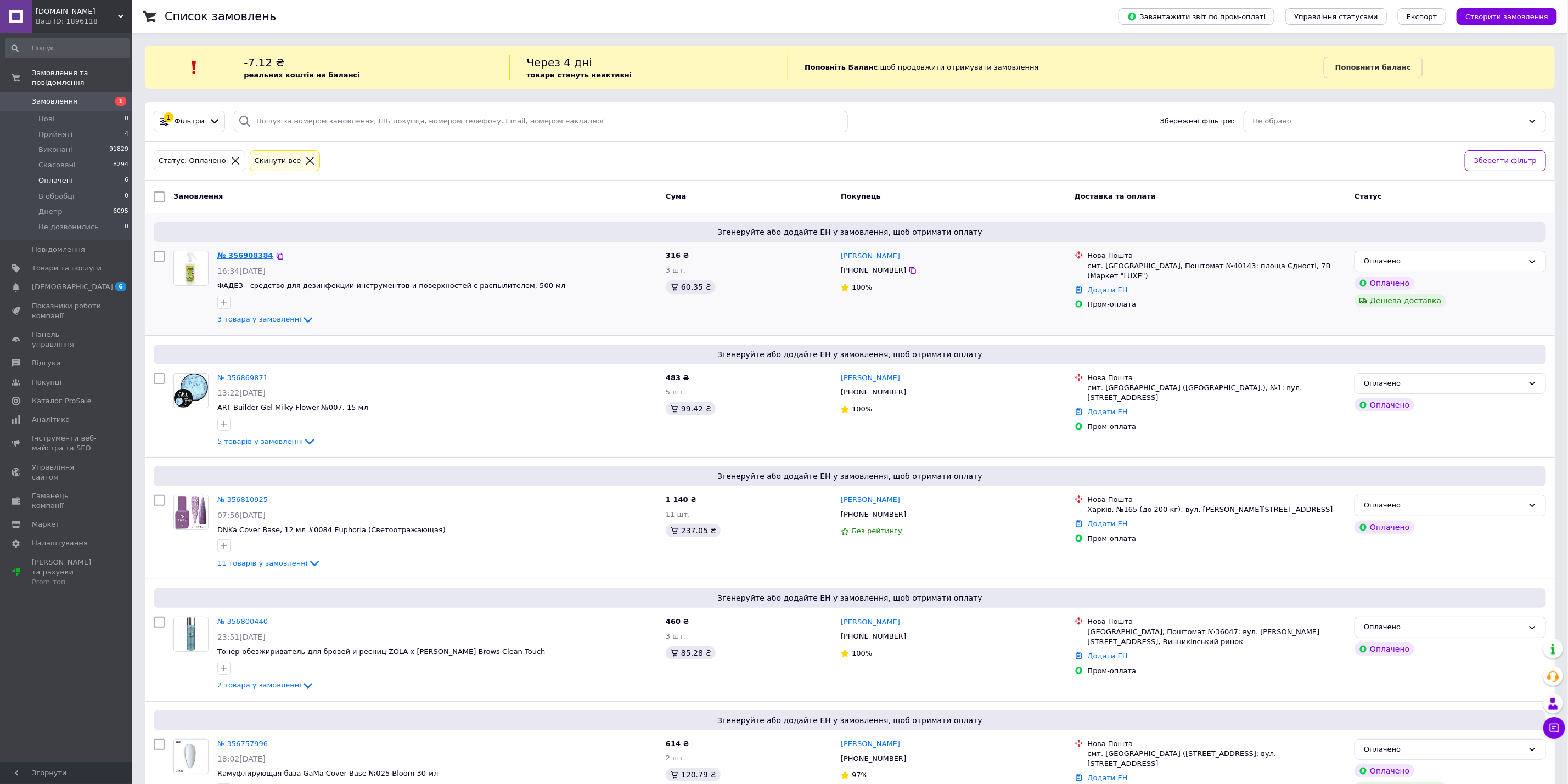
click at [238, 252] on link "№ 356908384" at bounding box center [245, 255] width 56 height 8
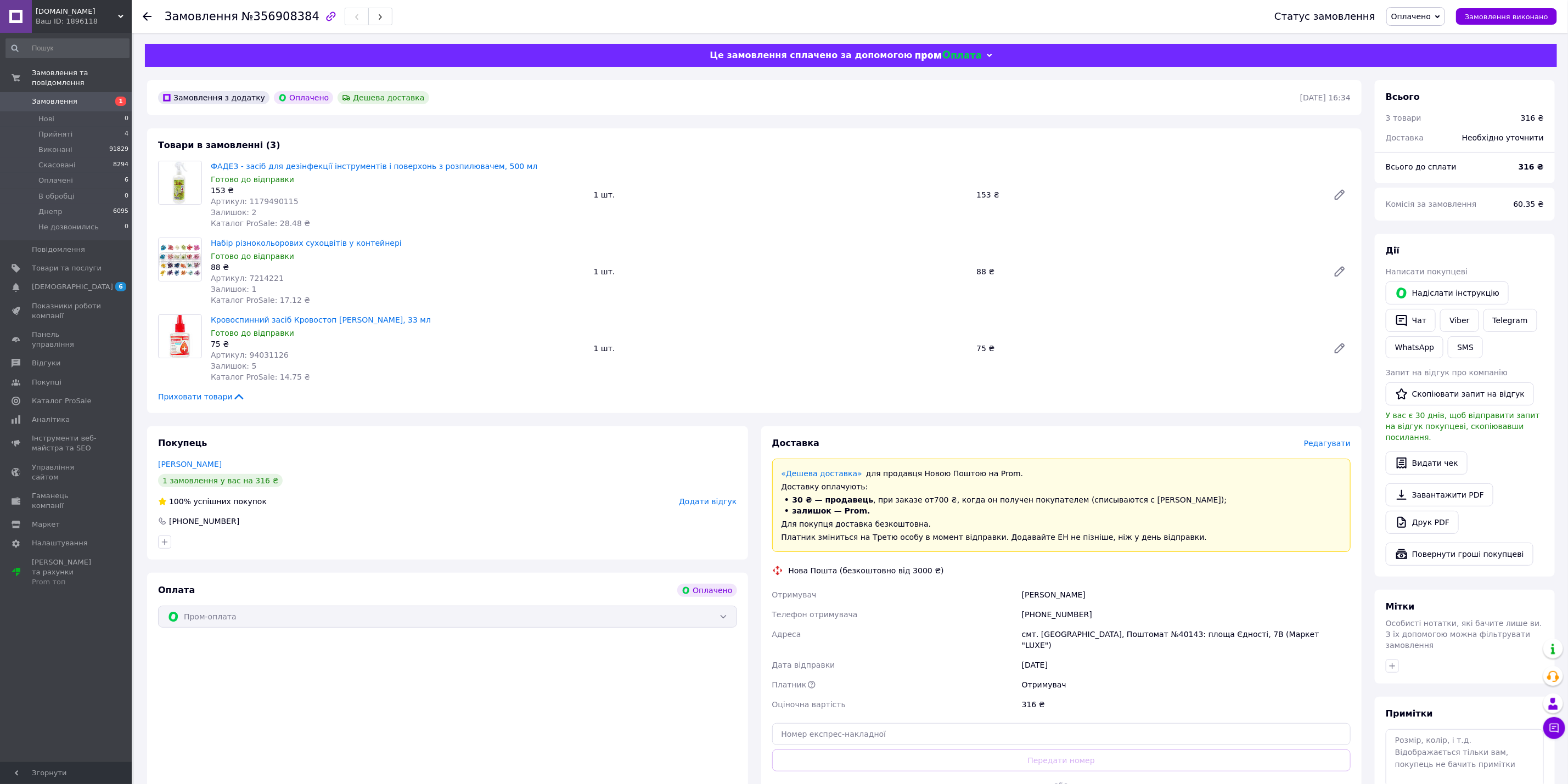
click at [1041, 613] on div "[PHONE_NUMBER]" at bounding box center [1186, 615] width 333 height 20
click at [498, 170] on span "ФАДЕЗ - засіб для дезінфекції інструментів і поверхонь з розпилювачем, 500 мл" at bounding box center [398, 166] width 374 height 11
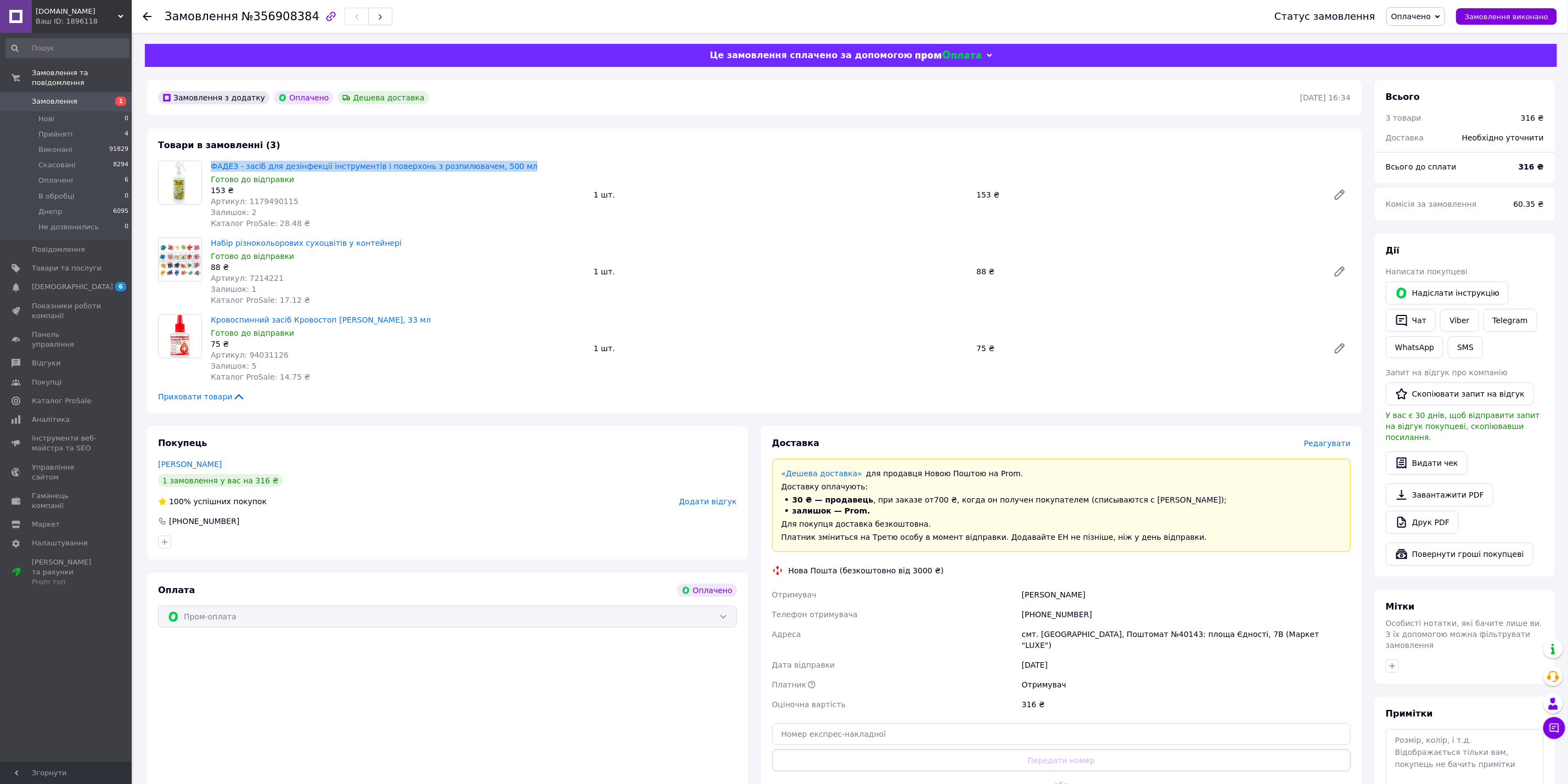
click at [498, 170] on span "ФАДЕЗ - засіб для дезінфекції інструментів і поверхонь з розпилювачем, 500 мл" at bounding box center [398, 166] width 374 height 11
click at [387, 239] on span "Набір різнокольорових сухоцвітів у контейнері" at bounding box center [398, 243] width 374 height 11
click at [379, 318] on span "Кровоспинний засіб Кровостоп [PERSON_NAME], 33 мл" at bounding box center [398, 320] width 374 height 11
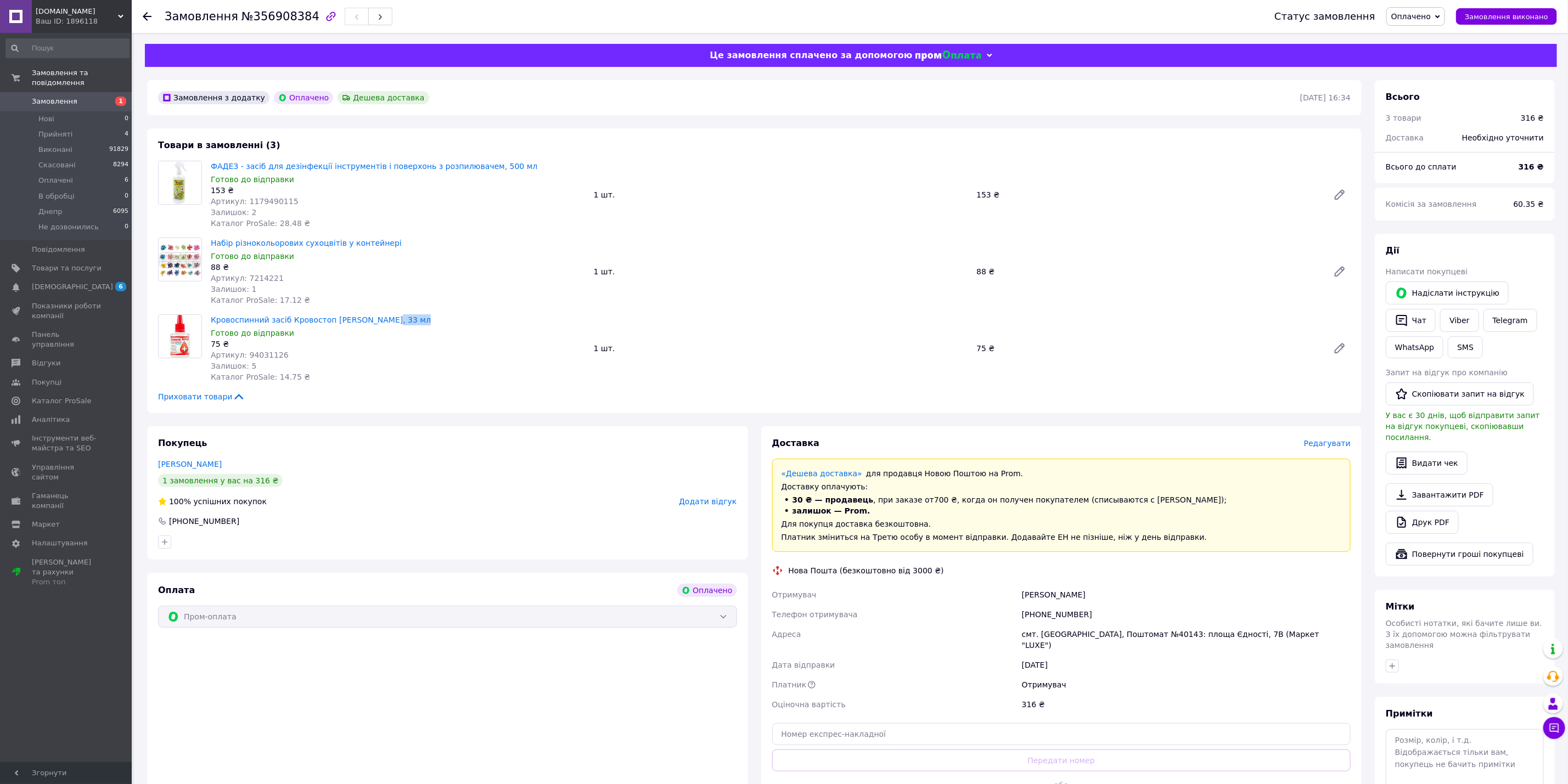
click at [379, 318] on span "Кровоспинний засіб Кровостоп [PERSON_NAME], 33 мл" at bounding box center [398, 320] width 374 height 11
click at [1037, 599] on div "[PERSON_NAME]" at bounding box center [1186, 594] width 333 height 20
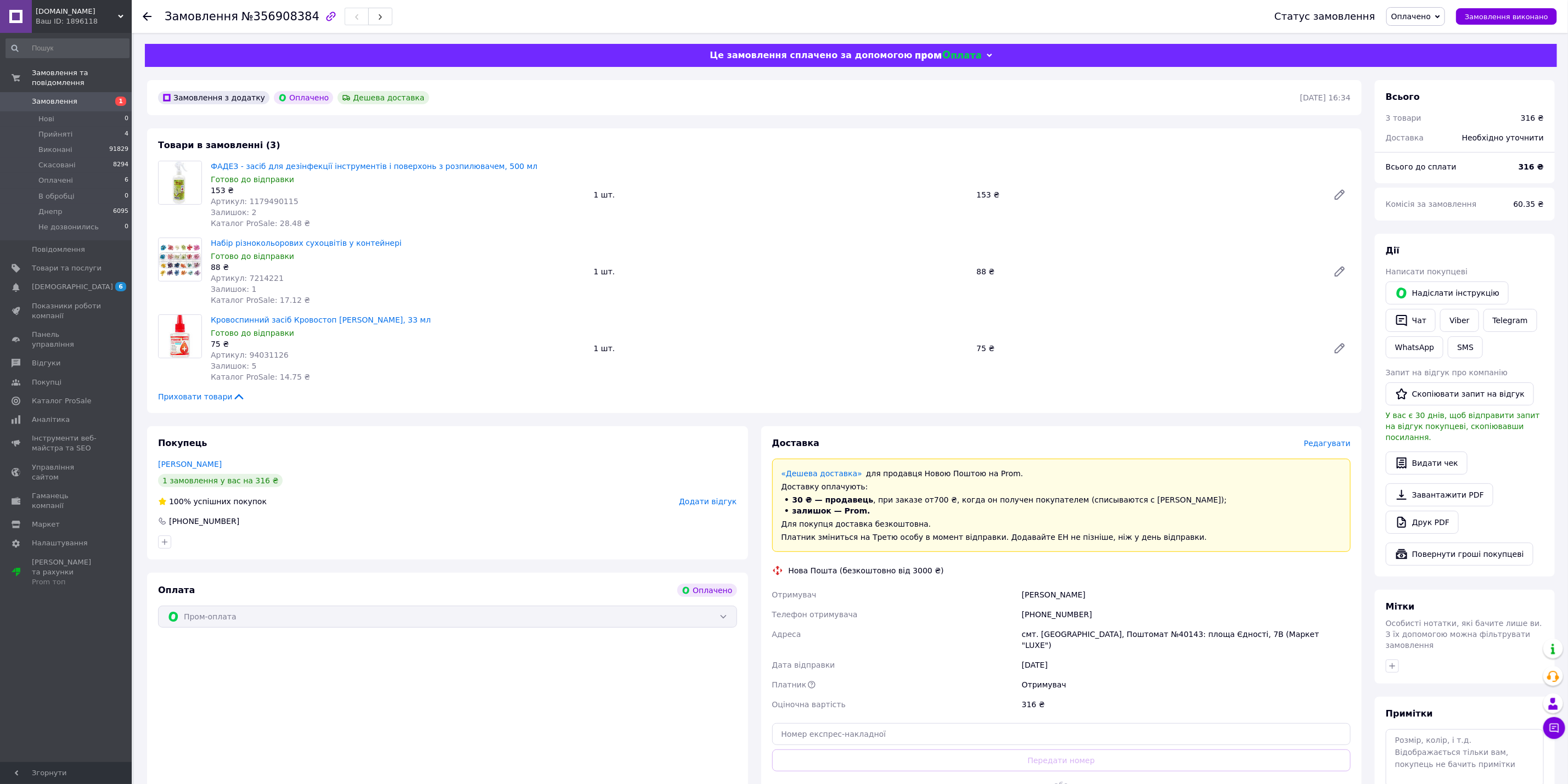
click at [1058, 608] on div "[PHONE_NUMBER]" at bounding box center [1186, 615] width 333 height 20
drag, startPoint x: 1037, startPoint y: 632, endPoint x: 1086, endPoint y: 632, distance: 49.0
click at [1086, 632] on div "смт. [GEOGRAPHIC_DATA], Поштомат №40143: площа Єдності, 7В (Маркет "LUXE")" at bounding box center [1186, 640] width 333 height 31
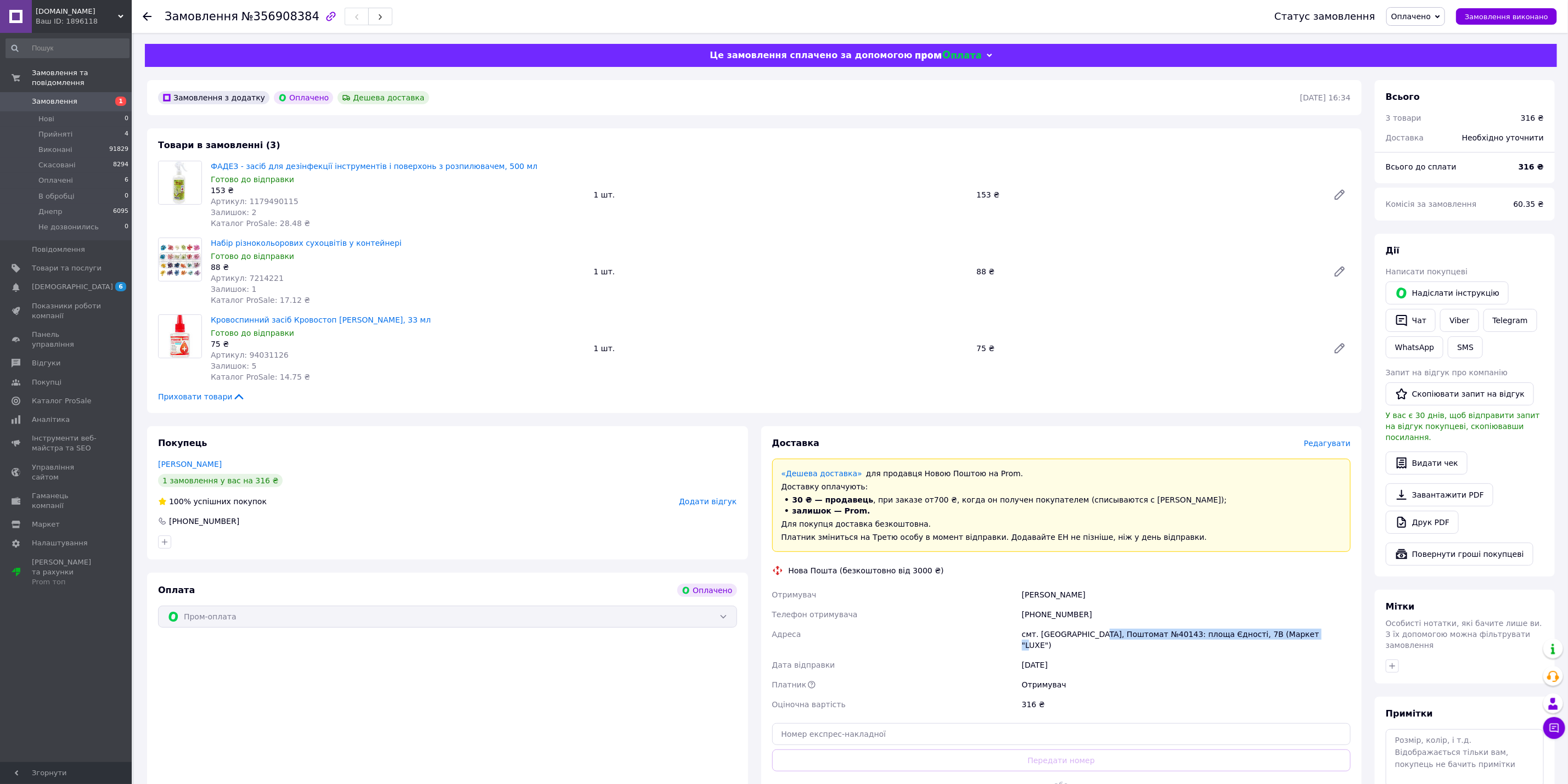
drag, startPoint x: 1091, startPoint y: 631, endPoint x: 1297, endPoint y: 636, distance: 206.1
click at [1297, 636] on div "смт. [GEOGRAPHIC_DATA], Поштомат №40143: площа Єдності, 7В (Маркет "LUXE")" at bounding box center [1186, 640] width 333 height 31
